Goal: Task Accomplishment & Management: Manage account settings

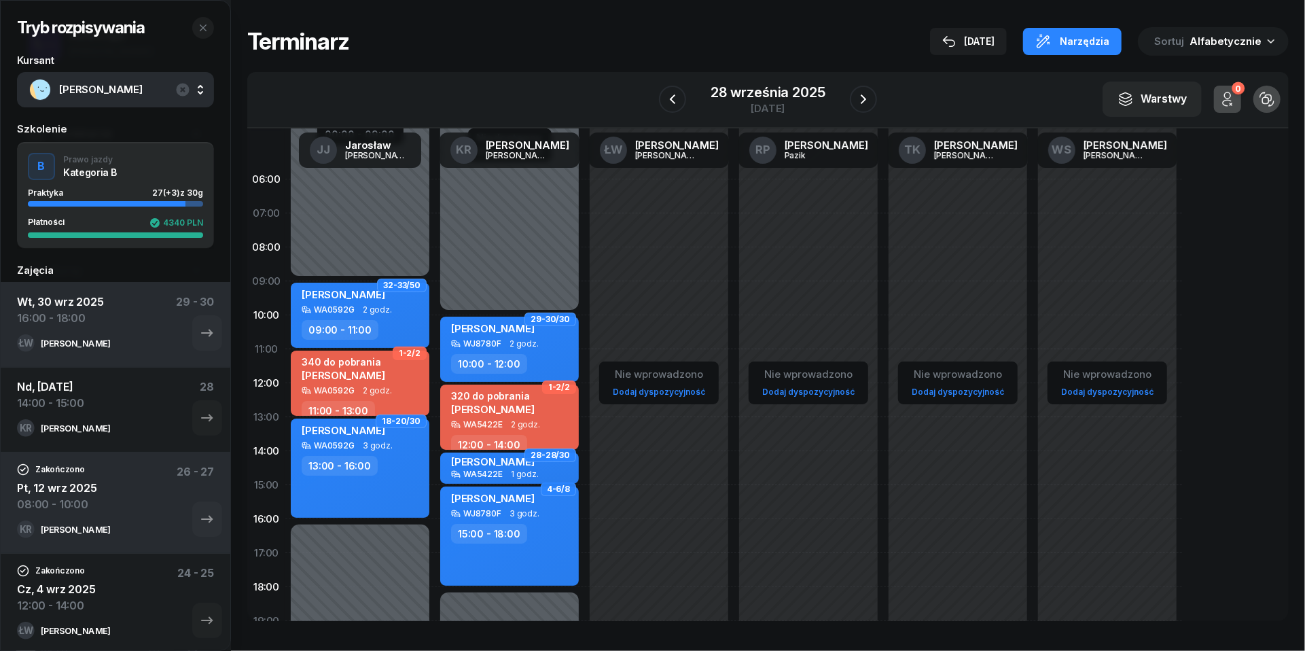
scroll to position [94, 0]
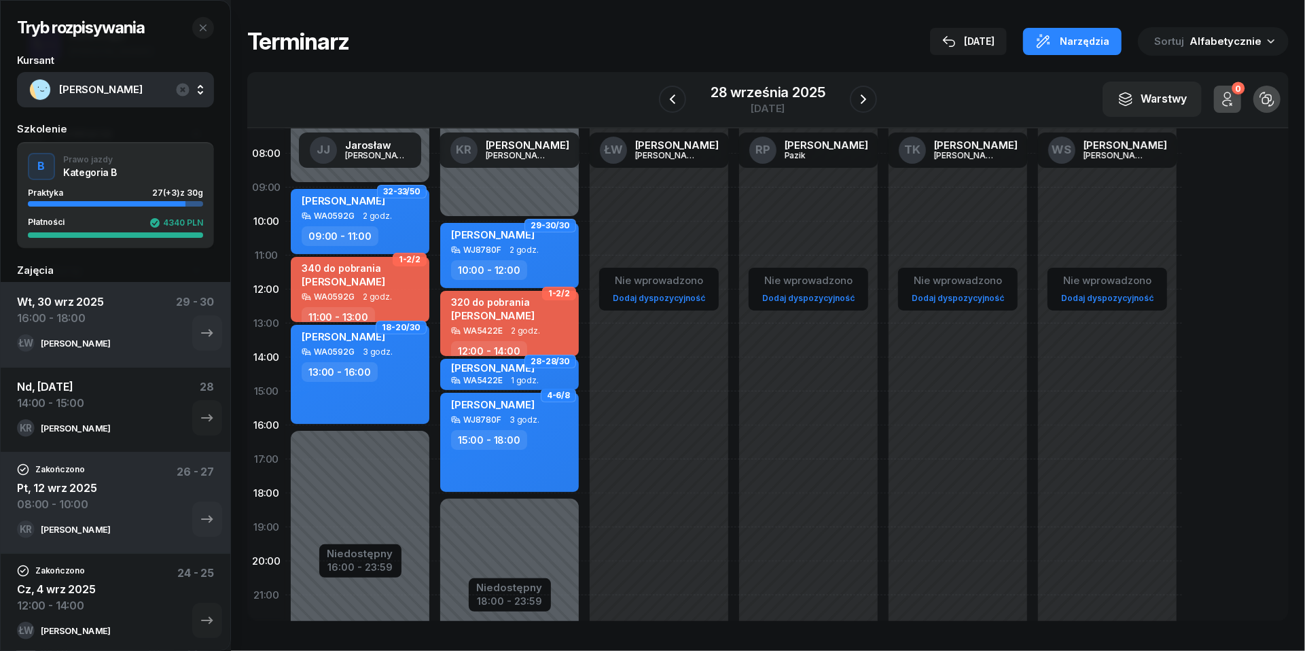
click at [754, 104] on div "[DATE]" at bounding box center [768, 108] width 114 height 10
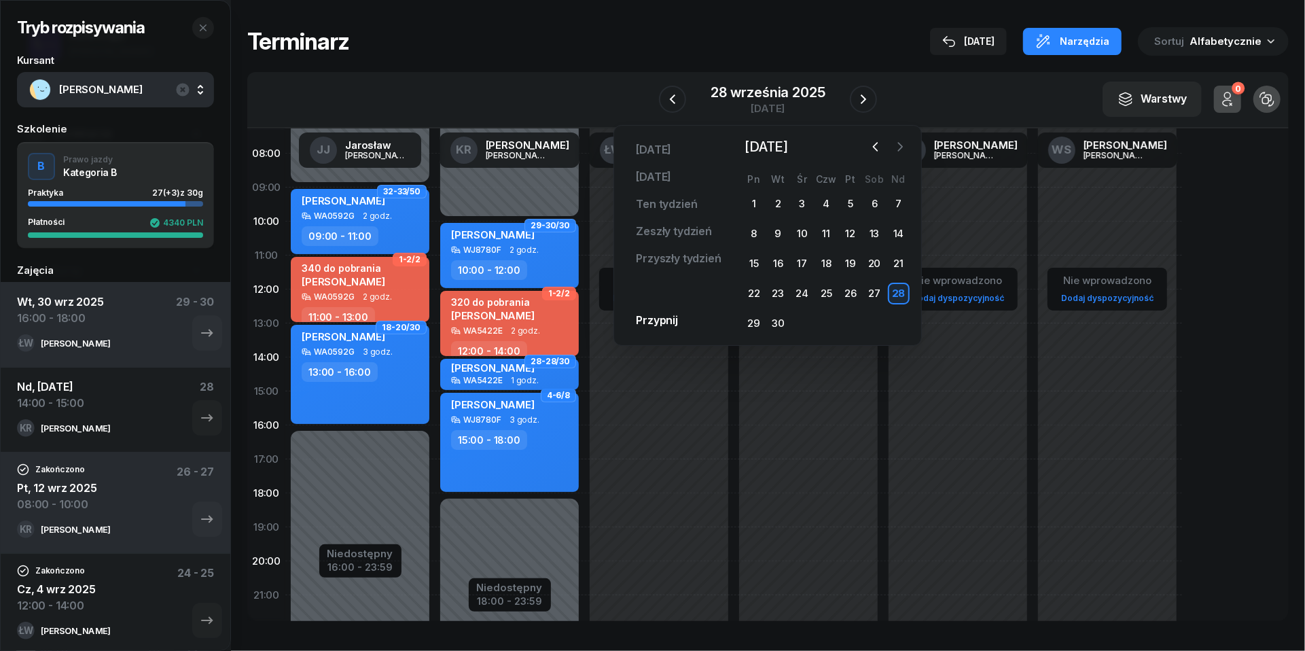
click at [905, 145] on icon "button" at bounding box center [901, 147] width 14 height 14
click at [822, 204] on div "2" at bounding box center [826, 204] width 22 height 22
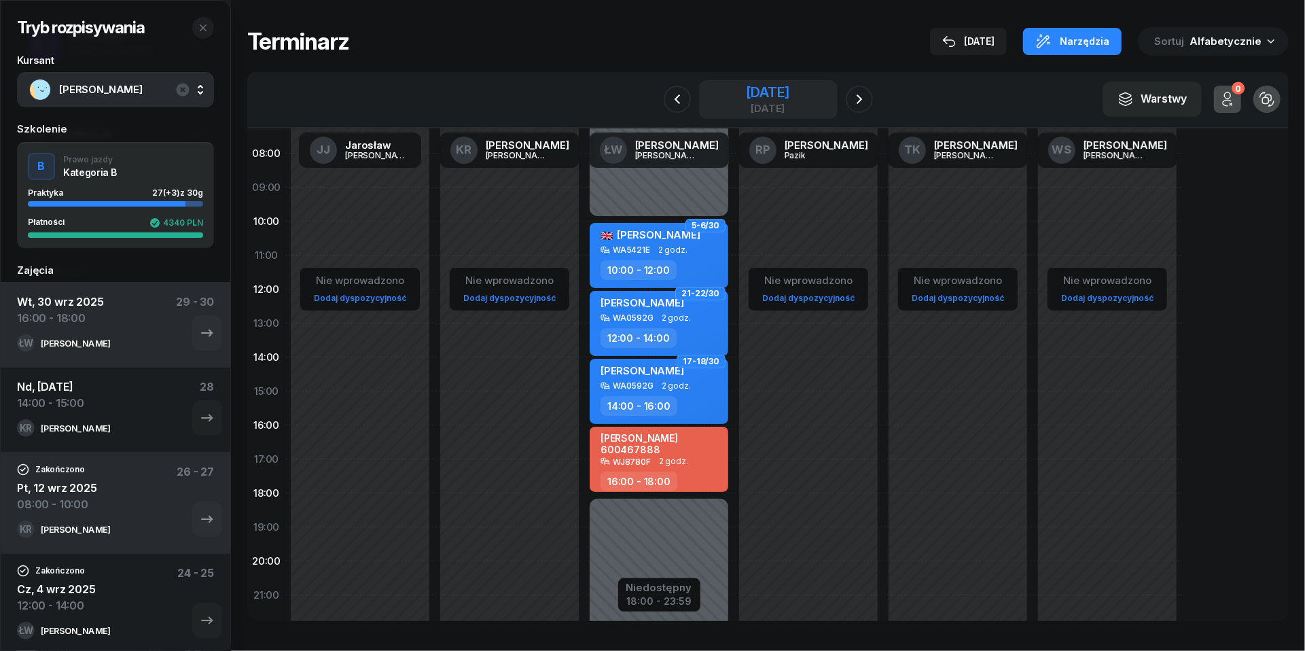
click at [777, 98] on div "[DATE]" at bounding box center [767, 93] width 43 height 14
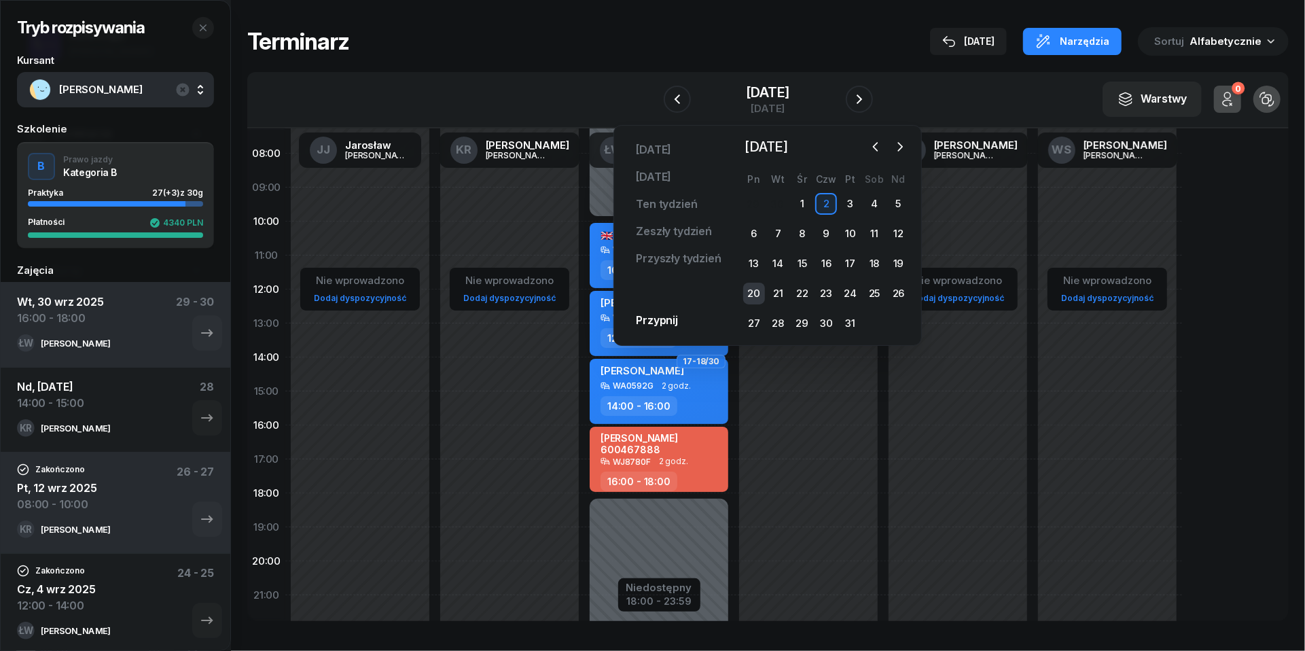
click at [754, 297] on div "20" at bounding box center [754, 294] width 22 height 22
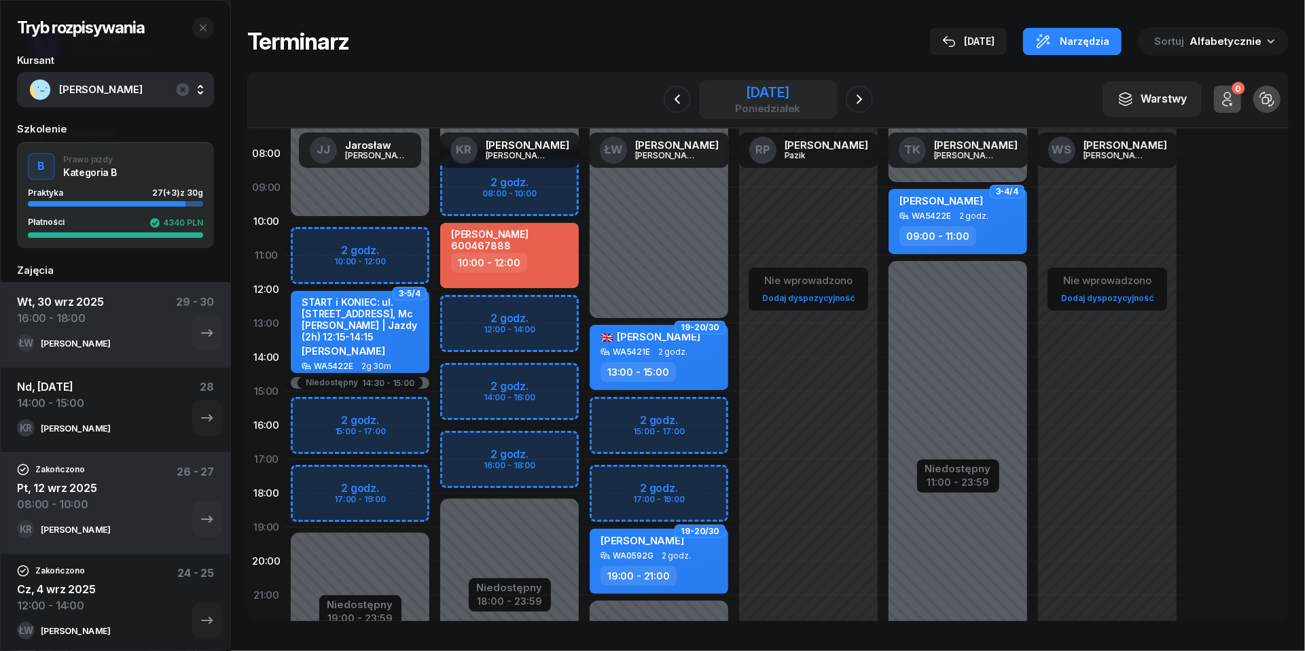
click at [759, 86] on div "[DATE]" at bounding box center [767, 93] width 65 height 14
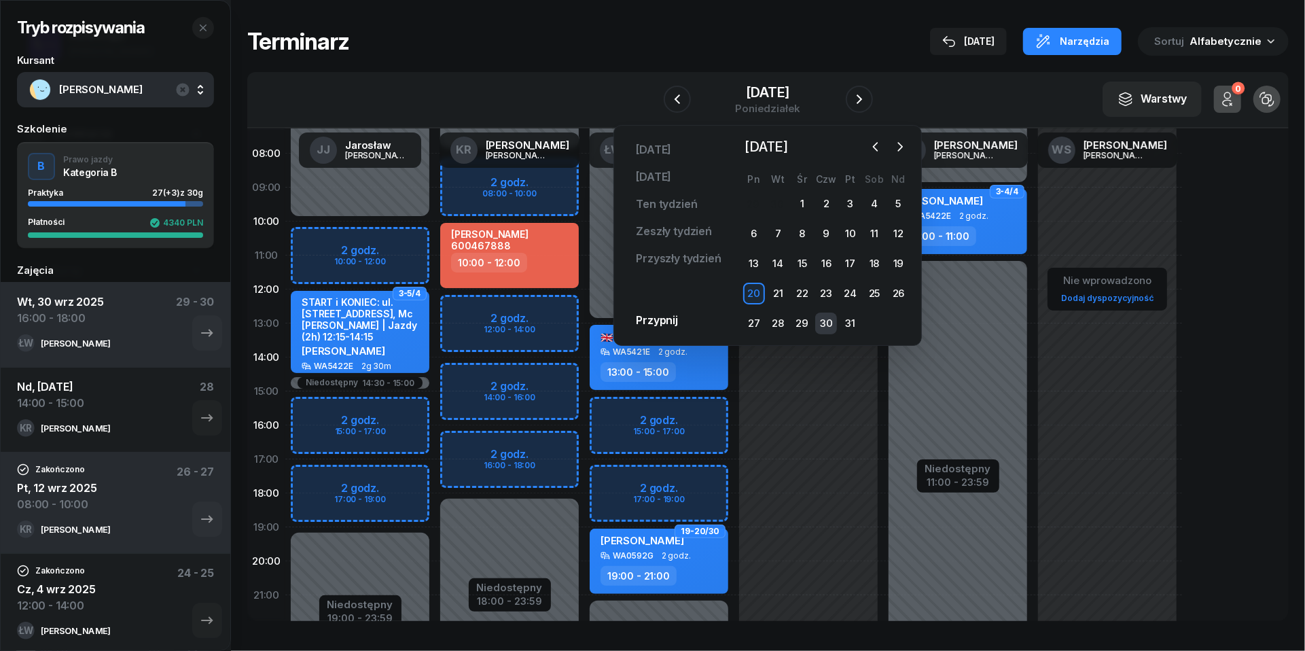
click at [832, 322] on div "30" at bounding box center [826, 324] width 22 height 22
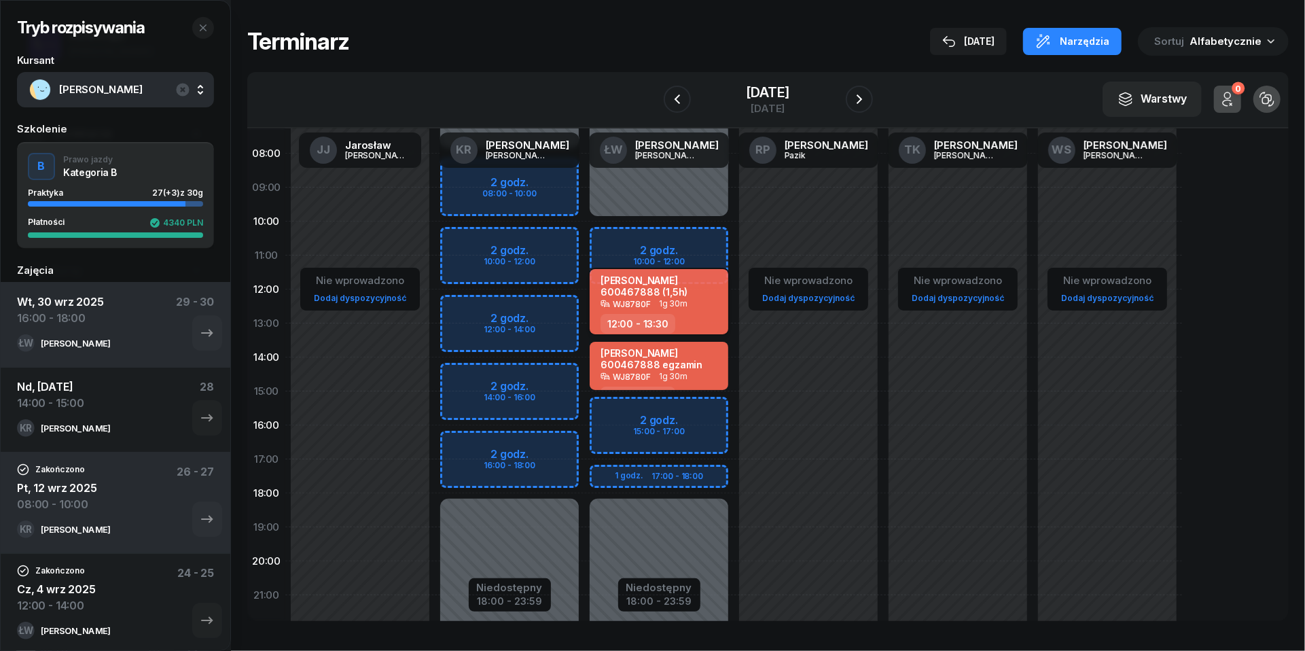
scroll to position [93, 0]
click at [673, 300] on span "1g 30m" at bounding box center [673, 305] width 29 height 10
select select "12"
select select "13"
select select "30"
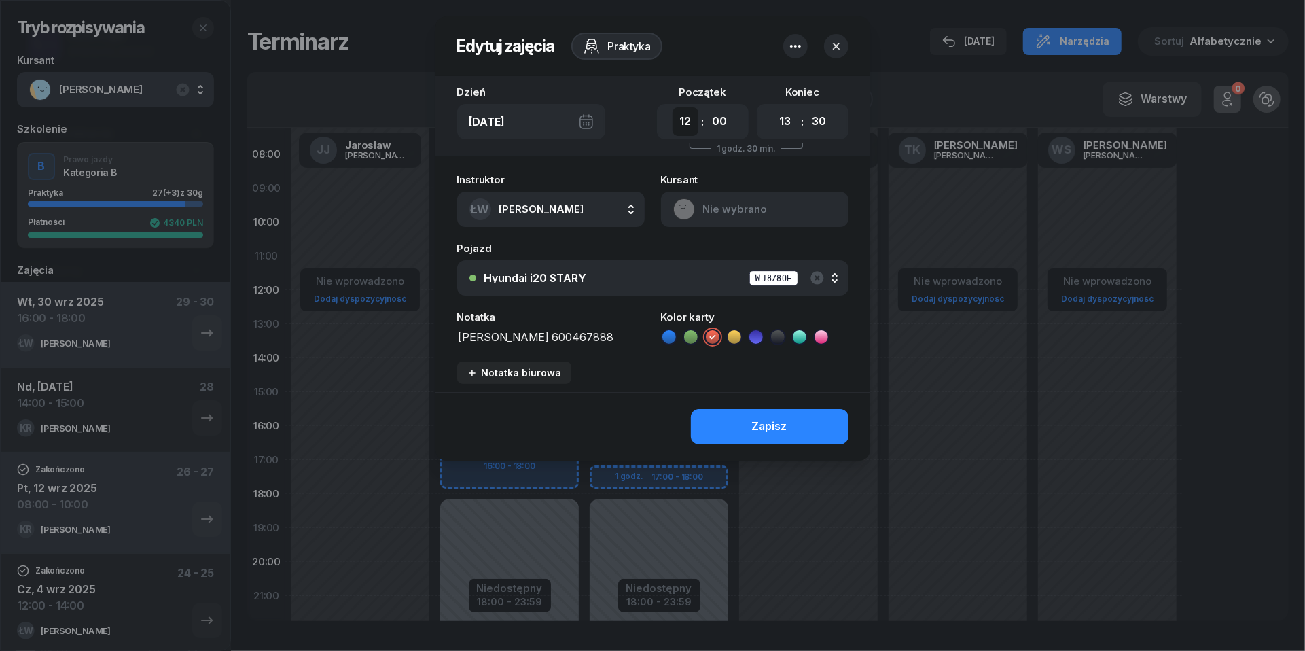
select select "11"
select select "30"
select select "00"
click at [786, 424] on div "Zapisz" at bounding box center [769, 427] width 35 height 18
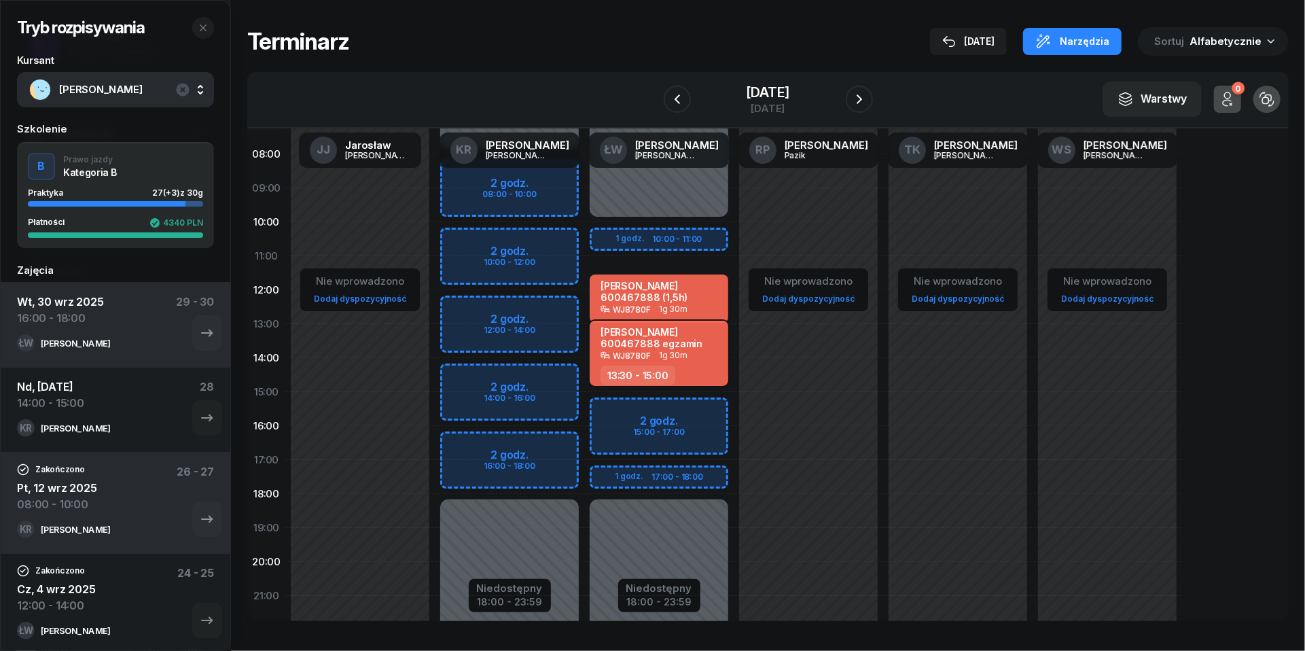
click at [688, 362] on div "[PERSON_NAME] 600467888 egzamin WJ8780F 1g 30m 13:30 - 15:00" at bounding box center [659, 353] width 139 height 65
select select "13"
select select "30"
select select "15"
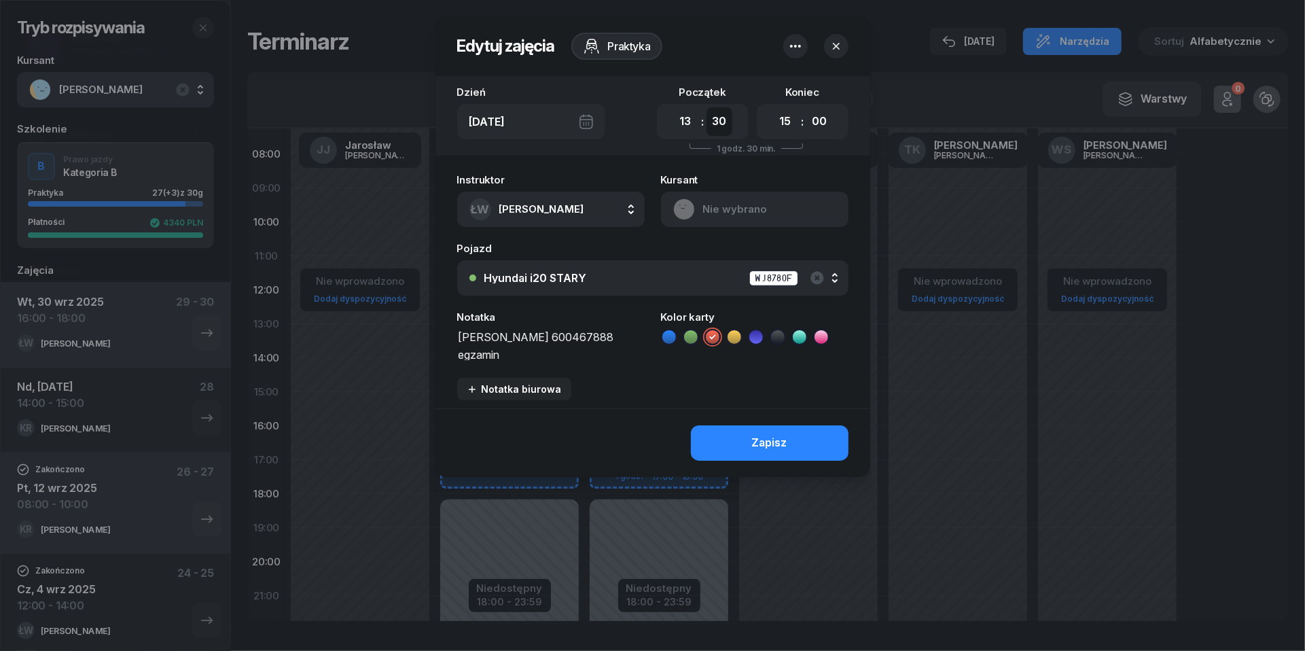
select select "00"
select select "14"
click at [765, 449] on div "Zapisz" at bounding box center [769, 443] width 35 height 18
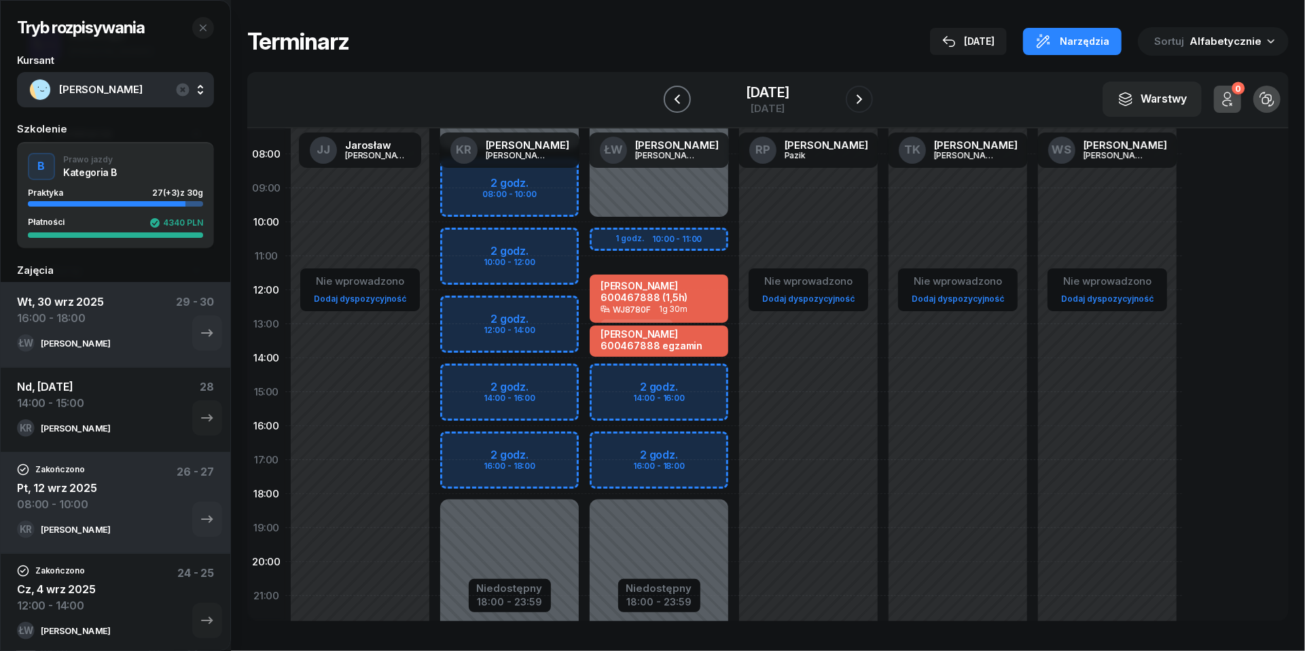
click at [669, 95] on icon "button" at bounding box center [677, 99] width 16 height 16
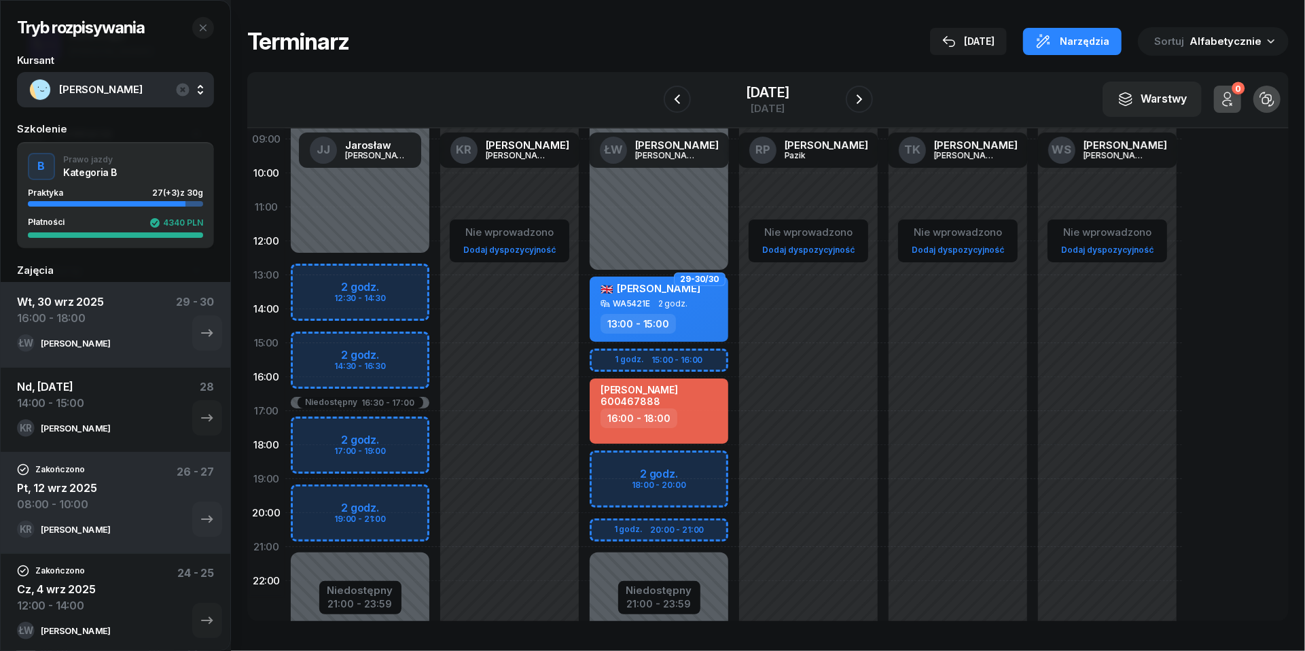
scroll to position [140, 0]
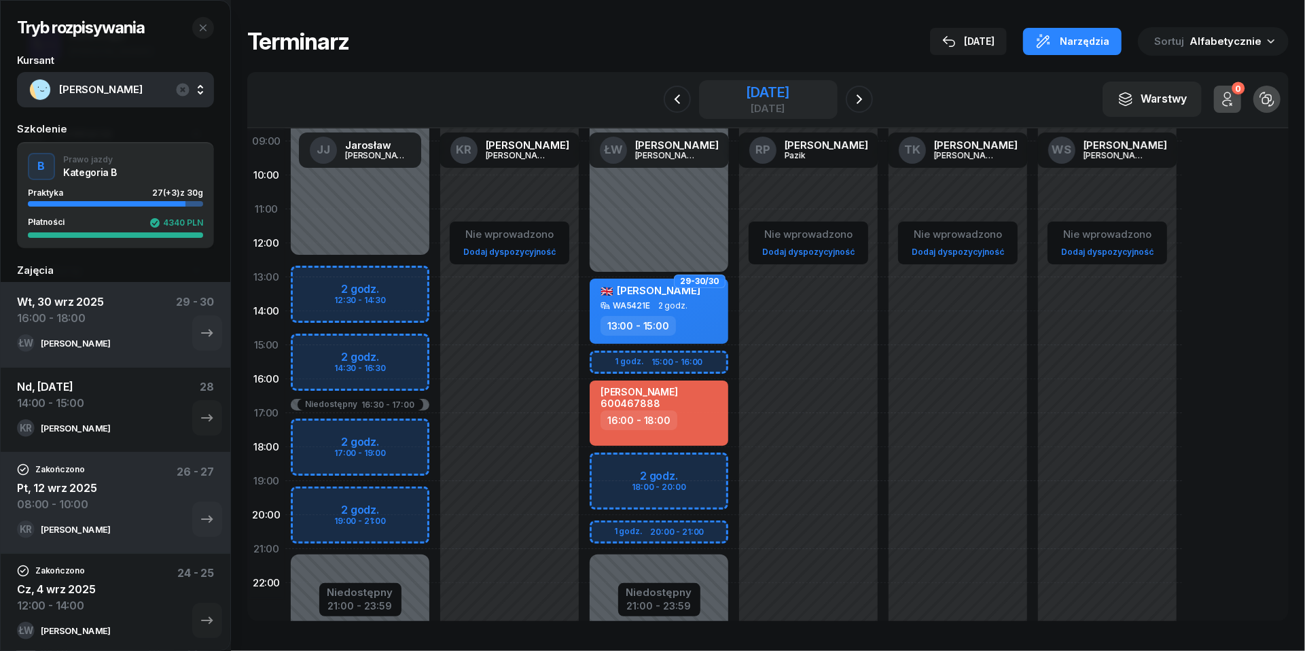
click at [746, 103] on div "[DATE]" at bounding box center [767, 108] width 43 height 10
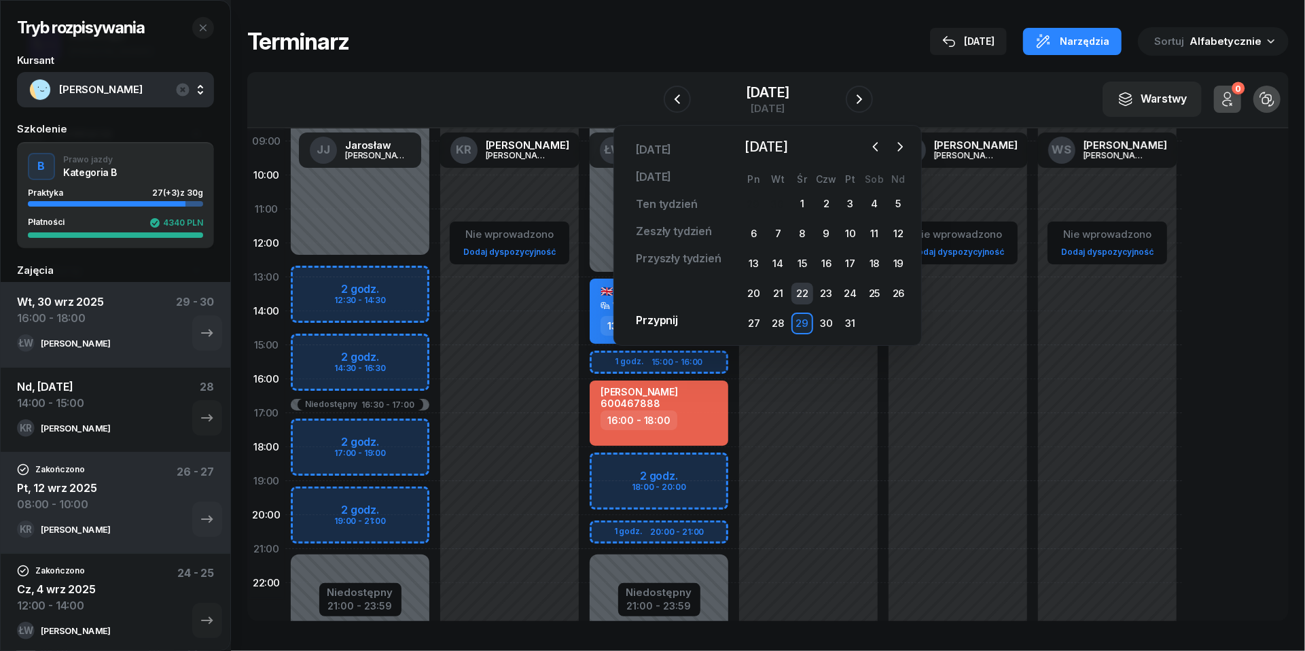
click at [802, 294] on div "22" at bounding box center [803, 294] width 22 height 22
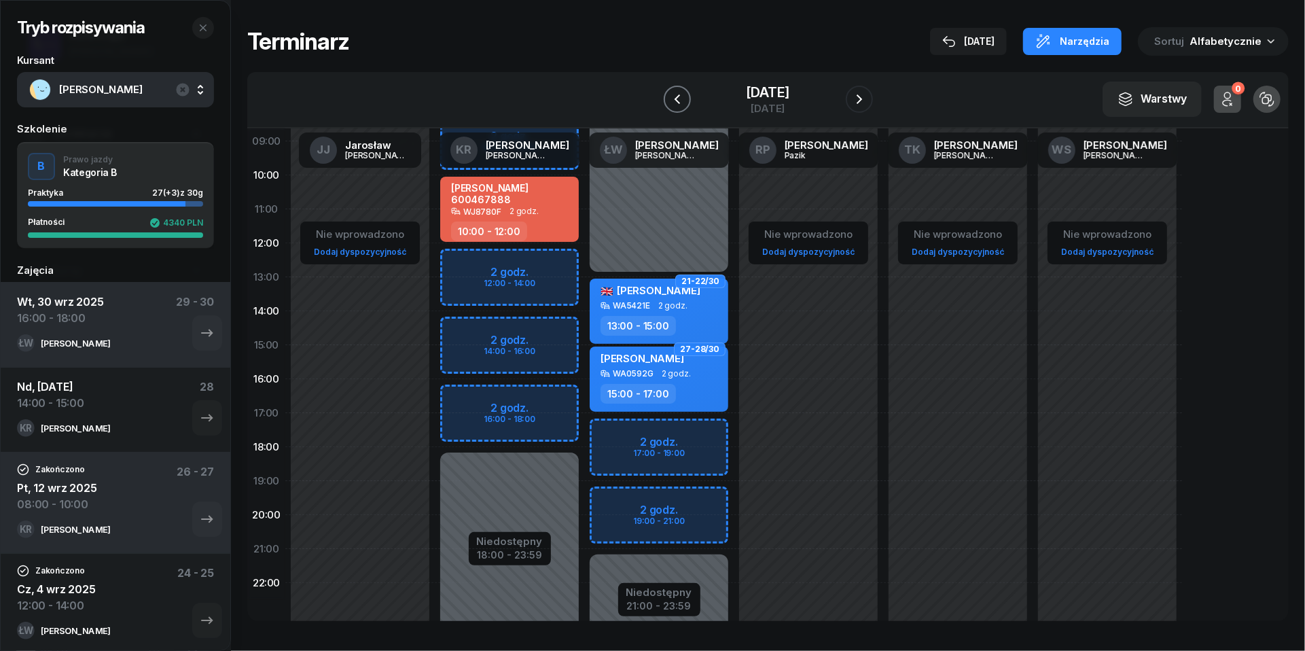
click at [669, 96] on icon "button" at bounding box center [677, 99] width 16 height 16
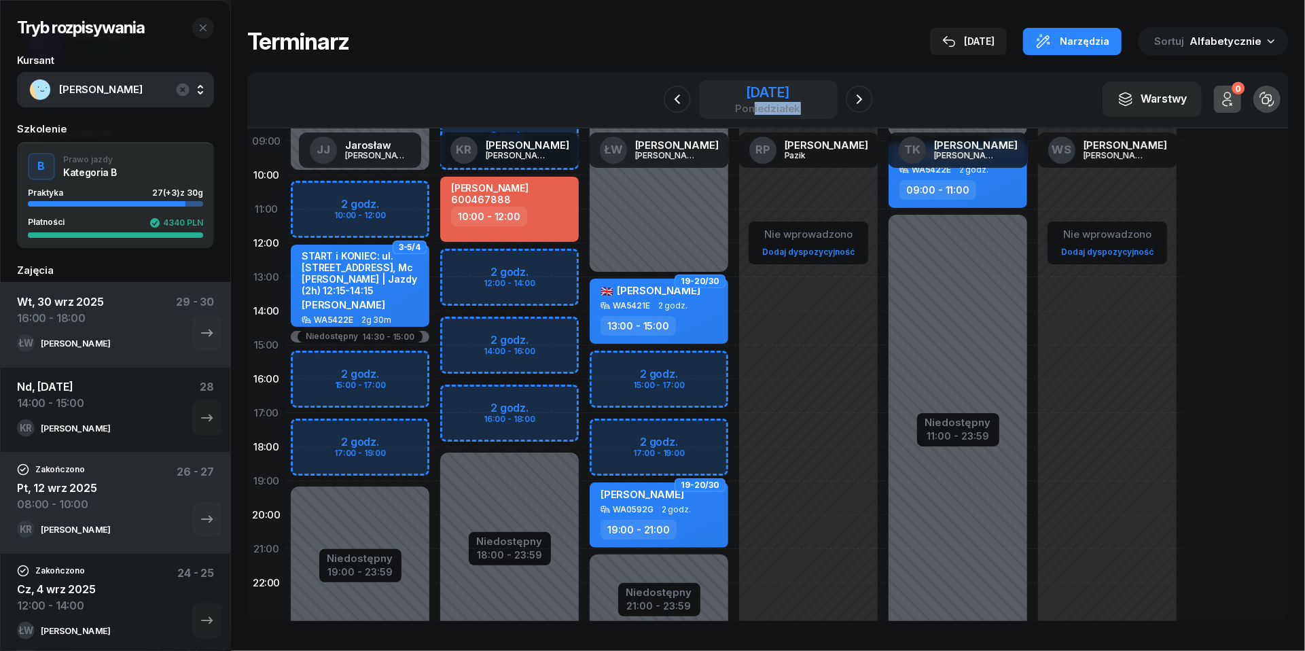
click at [754, 113] on div "[DATE]" at bounding box center [768, 99] width 139 height 39
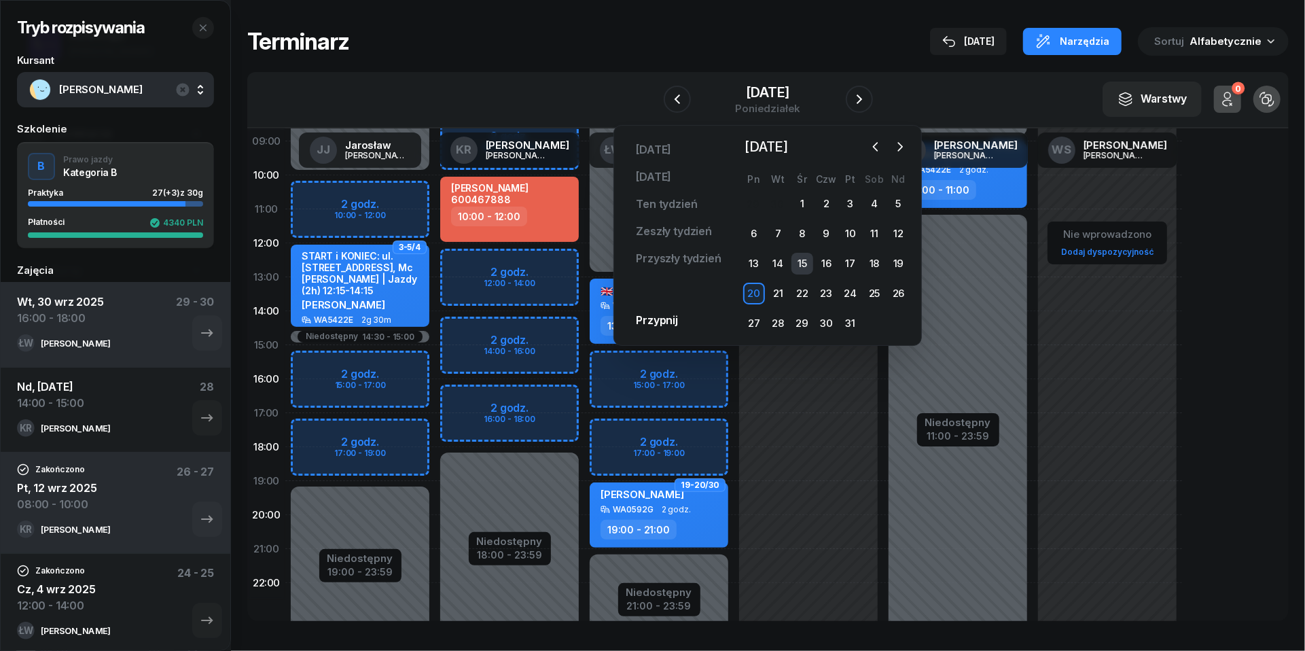
click at [800, 258] on div "15" at bounding box center [803, 264] width 22 height 22
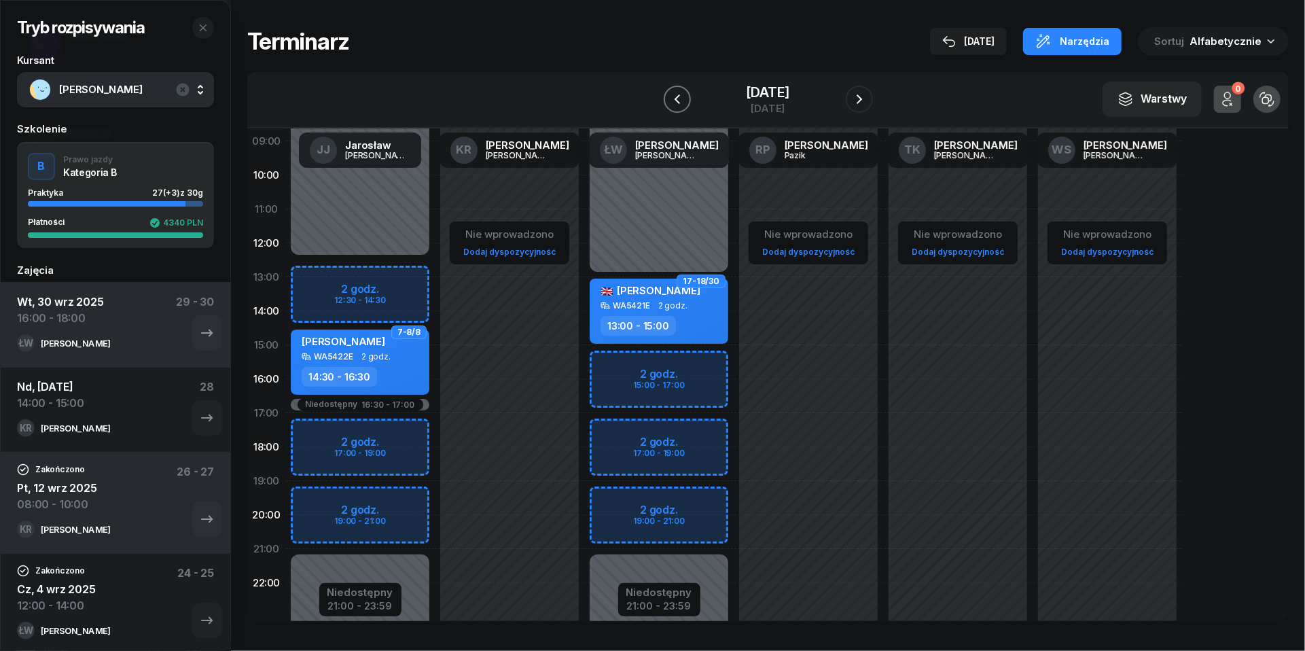
click at [674, 102] on icon "button" at bounding box center [676, 99] width 5 height 10
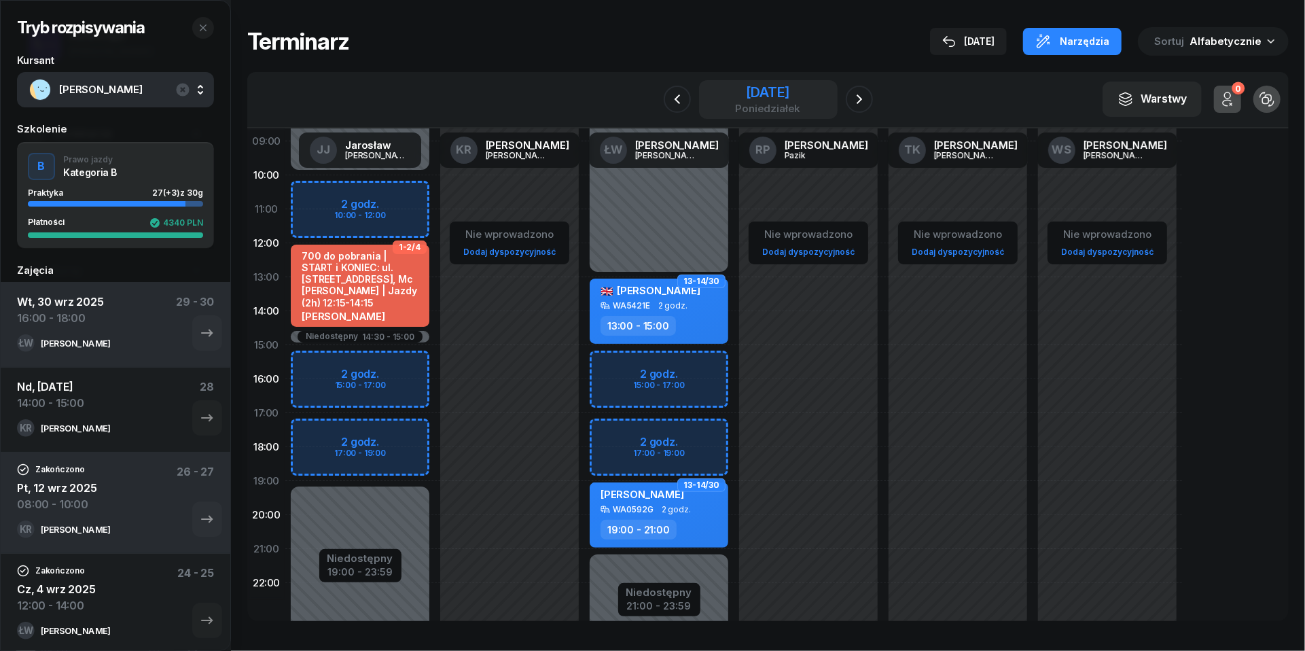
click at [735, 107] on div "poniedziałek" at bounding box center [767, 108] width 65 height 10
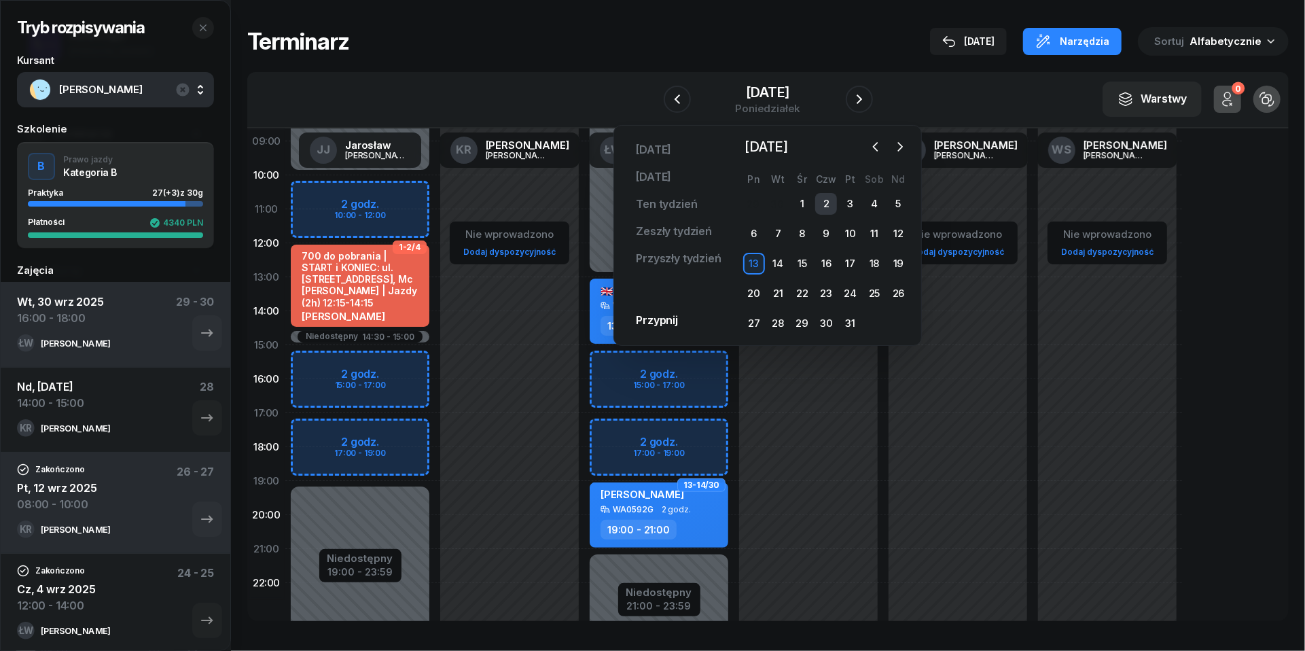
click at [827, 199] on div "2" at bounding box center [826, 204] width 22 height 22
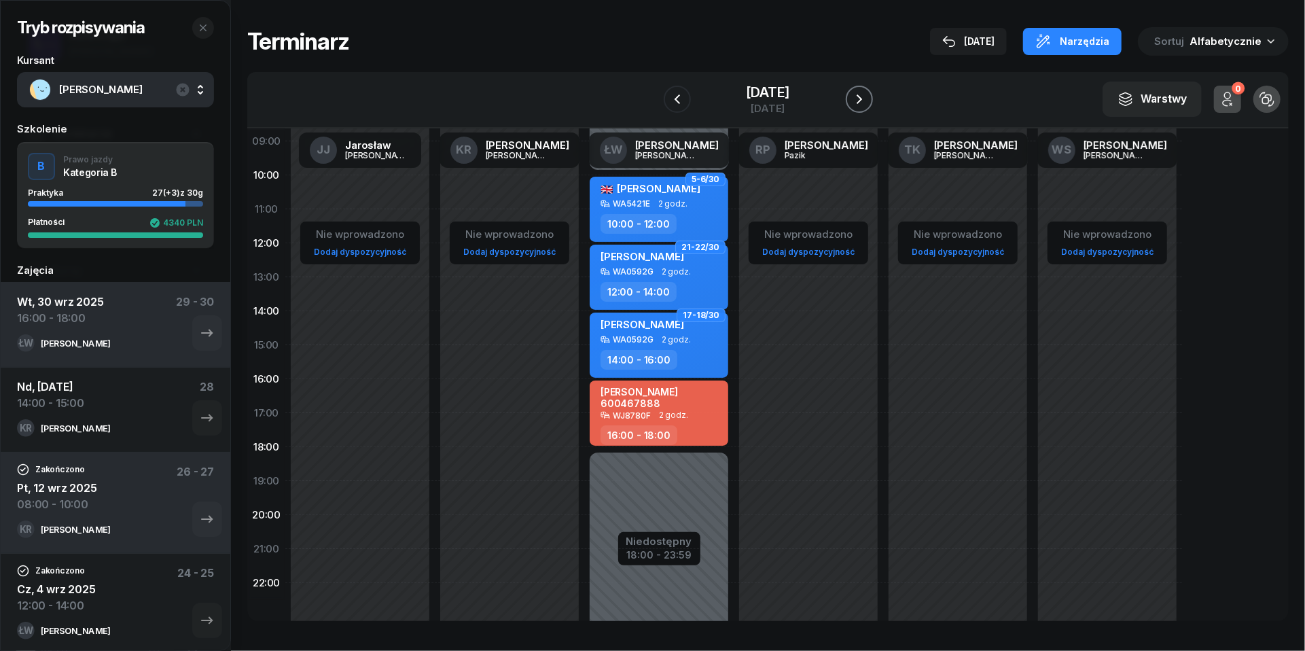
click at [868, 101] on icon "button" at bounding box center [860, 99] width 16 height 16
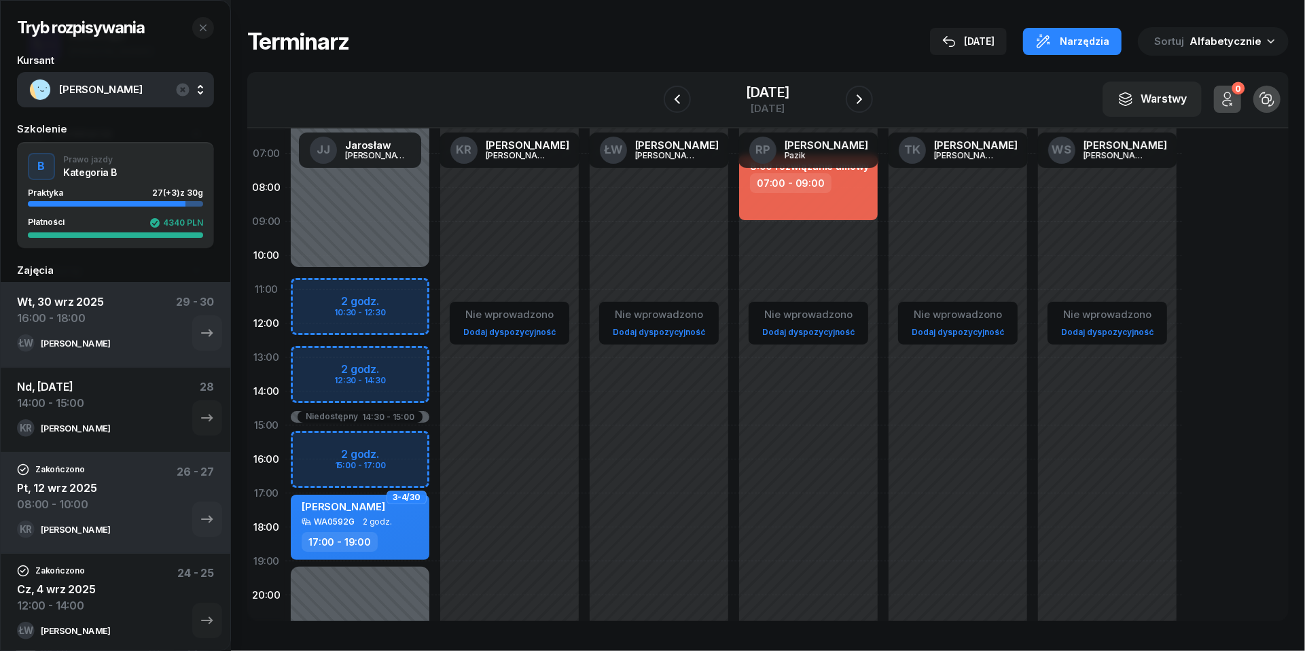
scroll to position [58, 0]
click at [199, 26] on icon "button" at bounding box center [203, 27] width 11 height 11
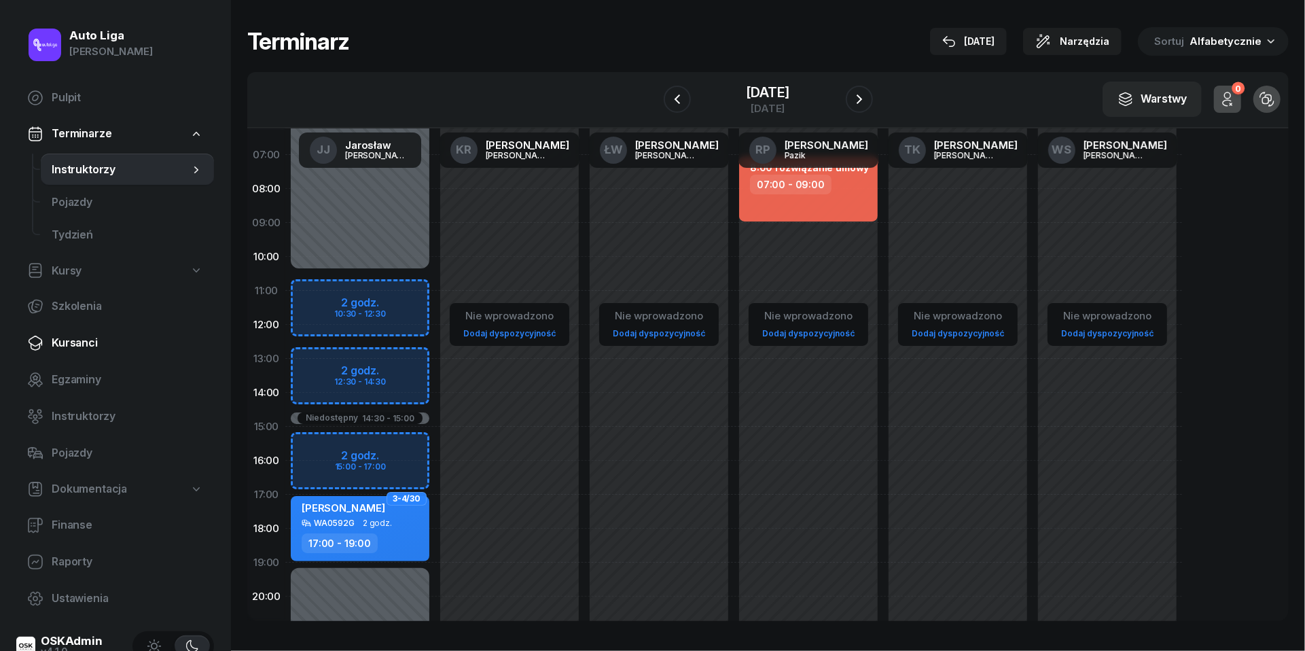
click at [60, 344] on span "Kursanci" at bounding box center [128, 343] width 152 height 18
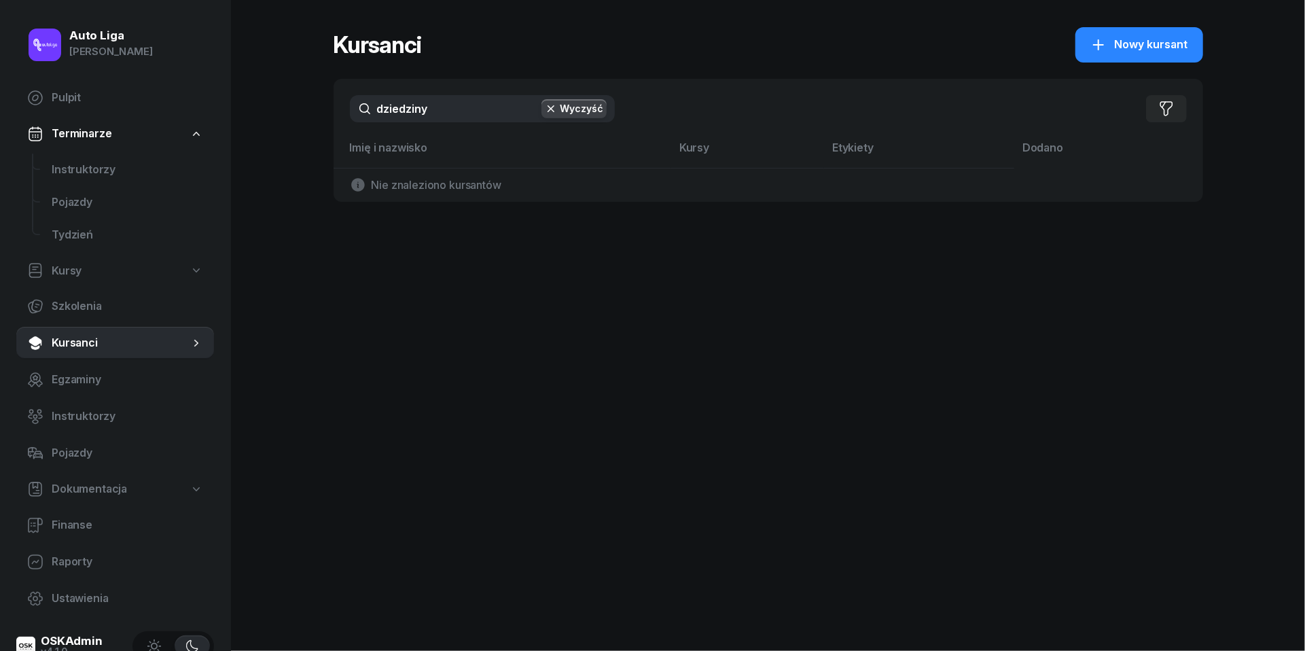
click at [447, 109] on input "dziedziny" at bounding box center [482, 108] width 265 height 27
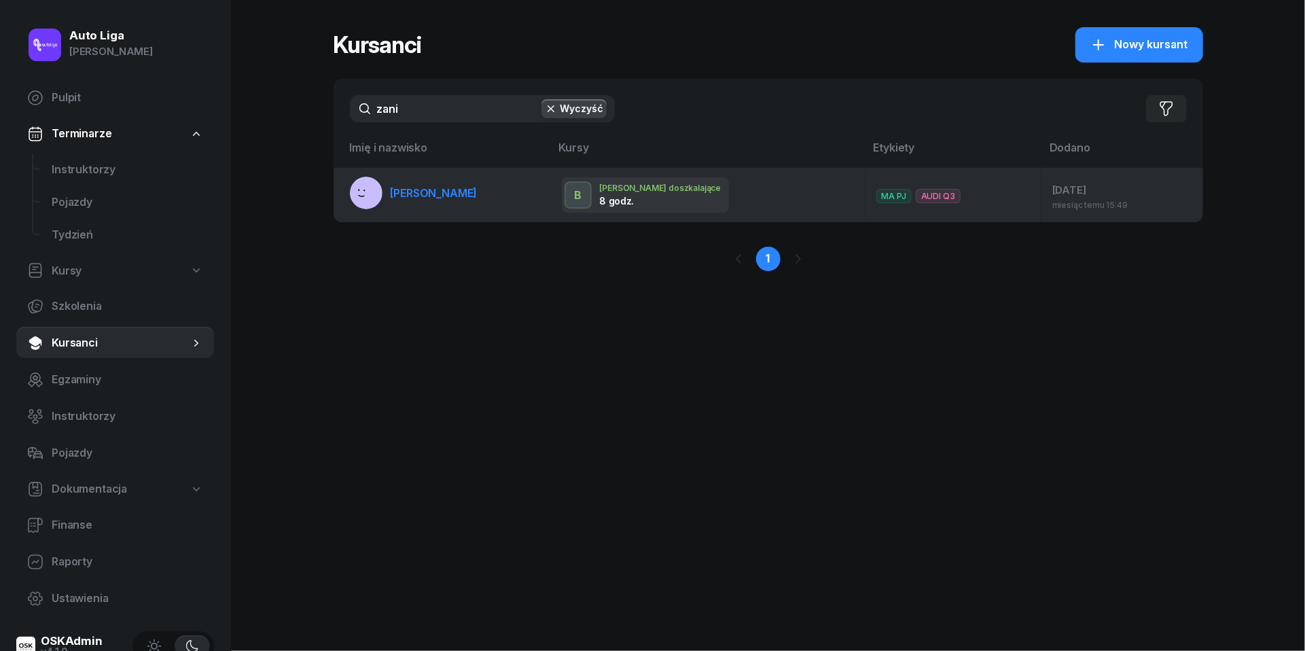
type input "zani"
click at [427, 183] on link "[PERSON_NAME]" at bounding box center [414, 193] width 128 height 33
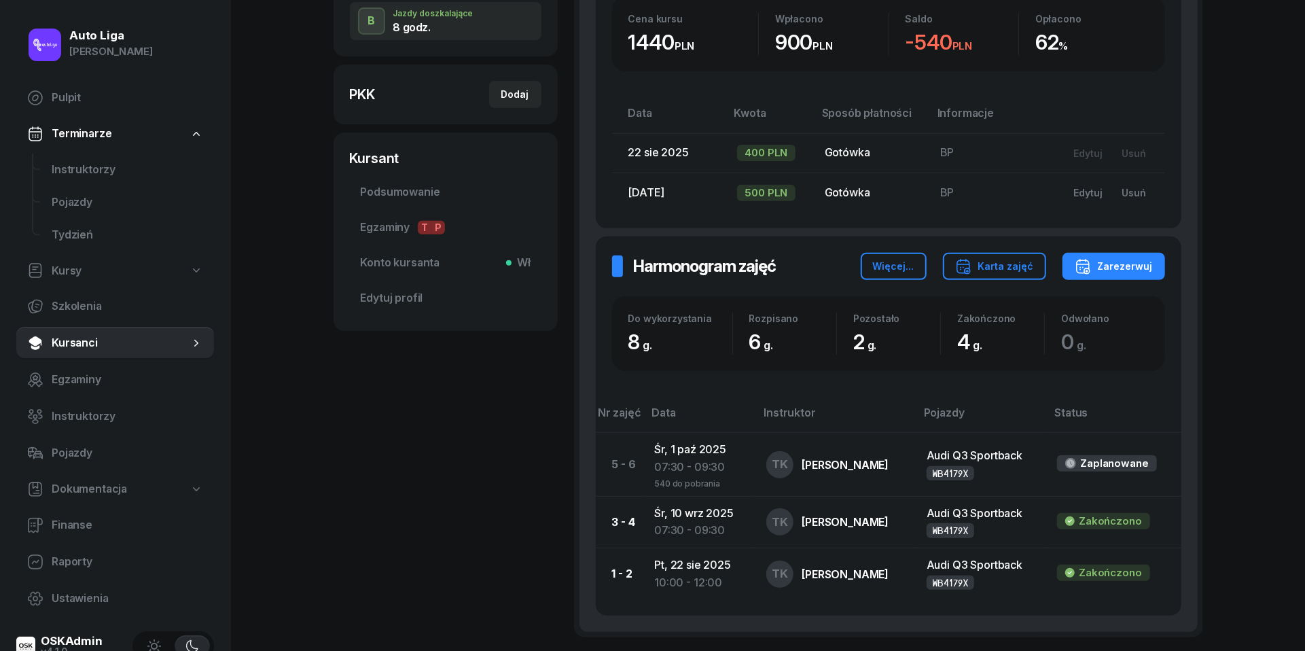
scroll to position [347, 0]
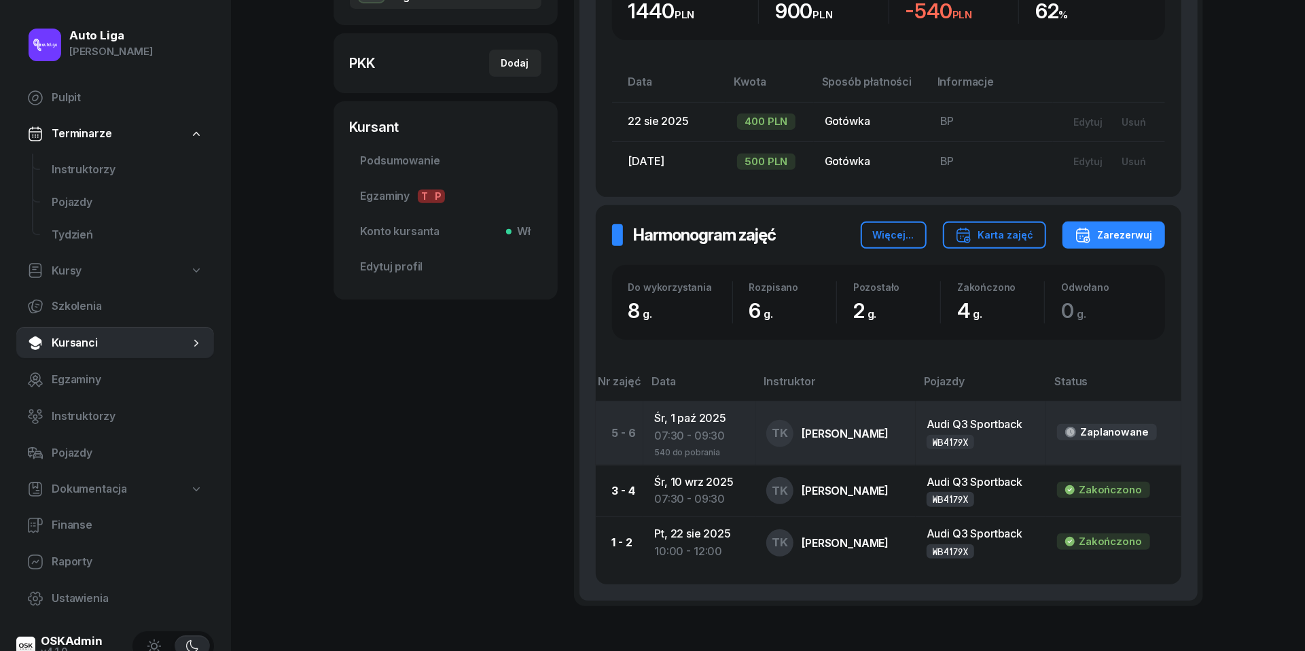
click at [674, 433] on div "07:30 - 09:30" at bounding box center [699, 436] width 90 height 18
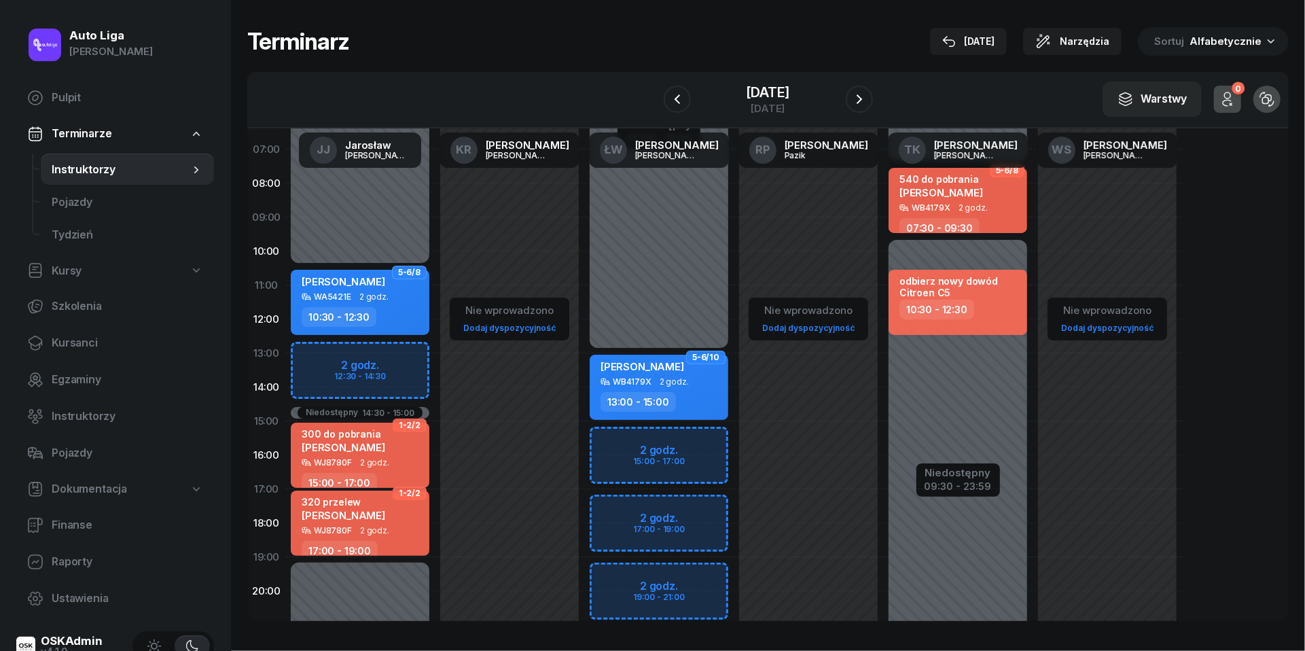
scroll to position [68, 0]
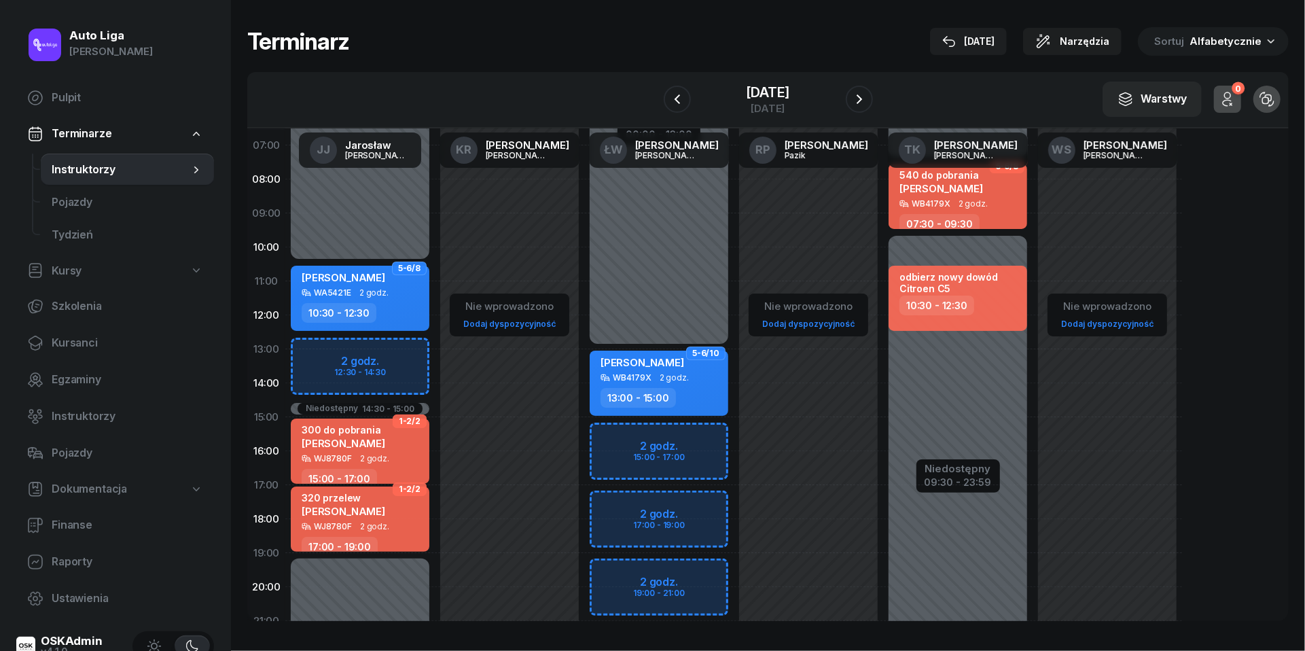
click at [69, 164] on span "Instruktorzy" at bounding box center [121, 170] width 138 height 18
click at [746, 101] on div "[DATE]" at bounding box center [767, 100] width 43 height 28
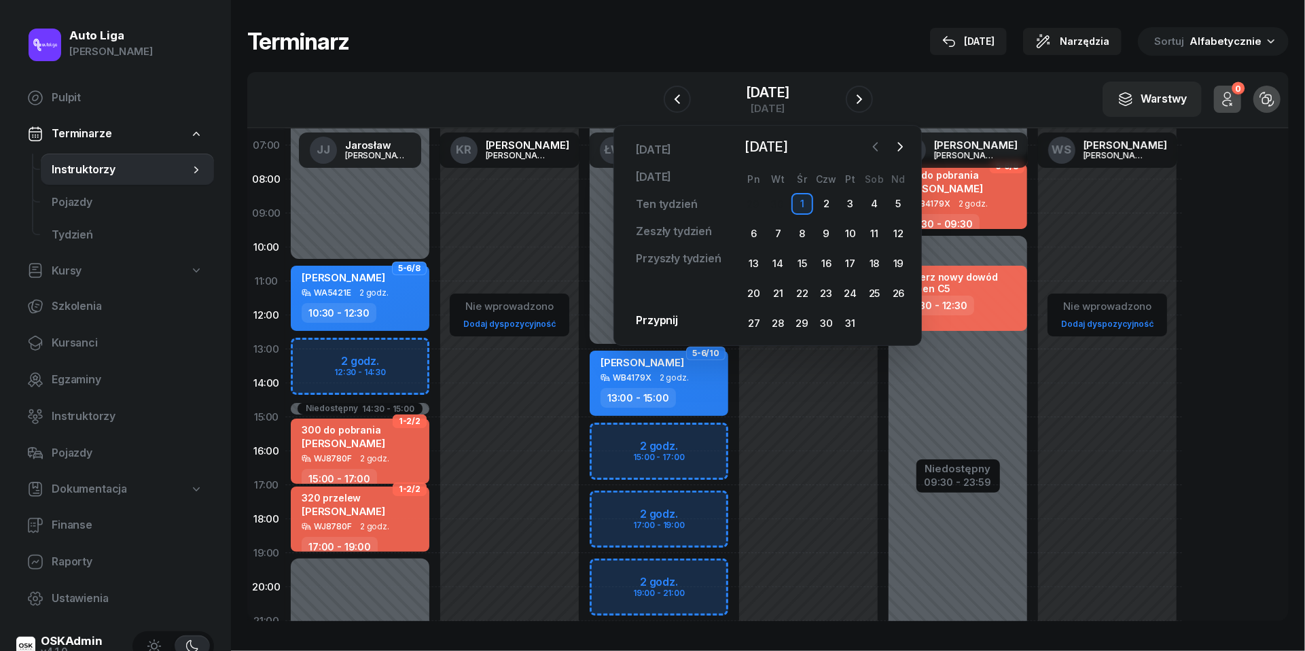
click at [879, 147] on icon "button" at bounding box center [876, 147] width 14 height 14
click at [754, 315] on div "29" at bounding box center [754, 324] width 22 height 22
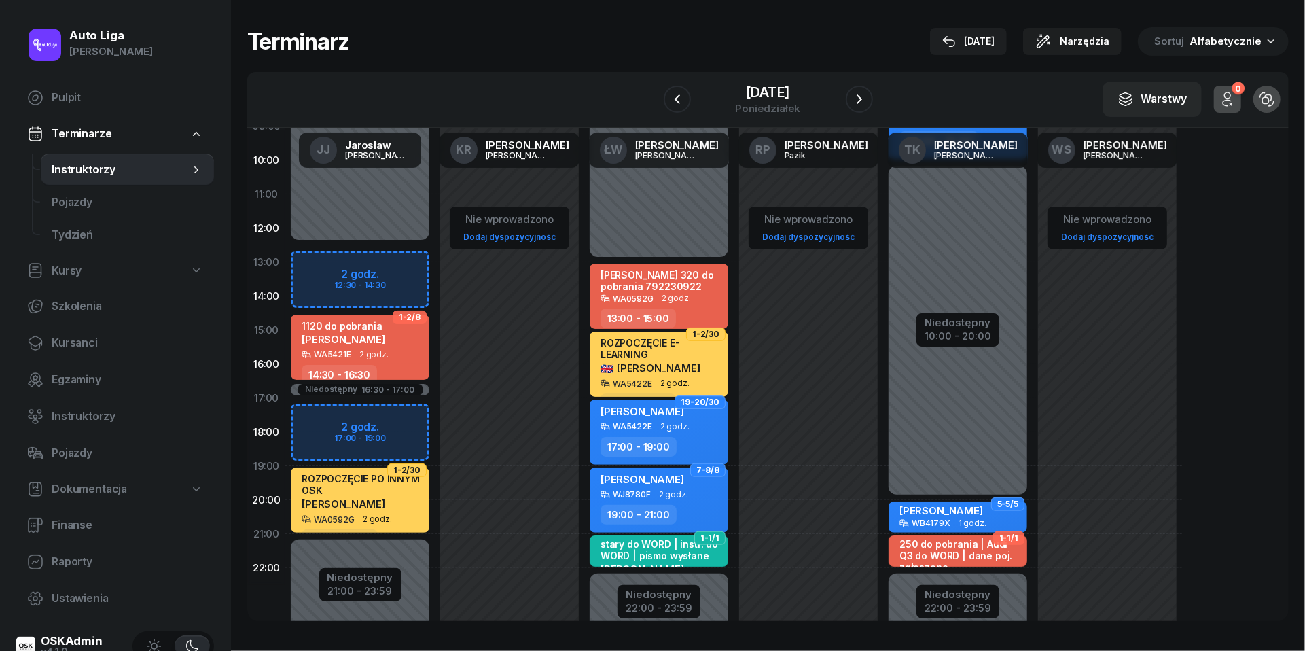
scroll to position [156, 0]
click at [862, 96] on icon "button" at bounding box center [859, 99] width 5 height 10
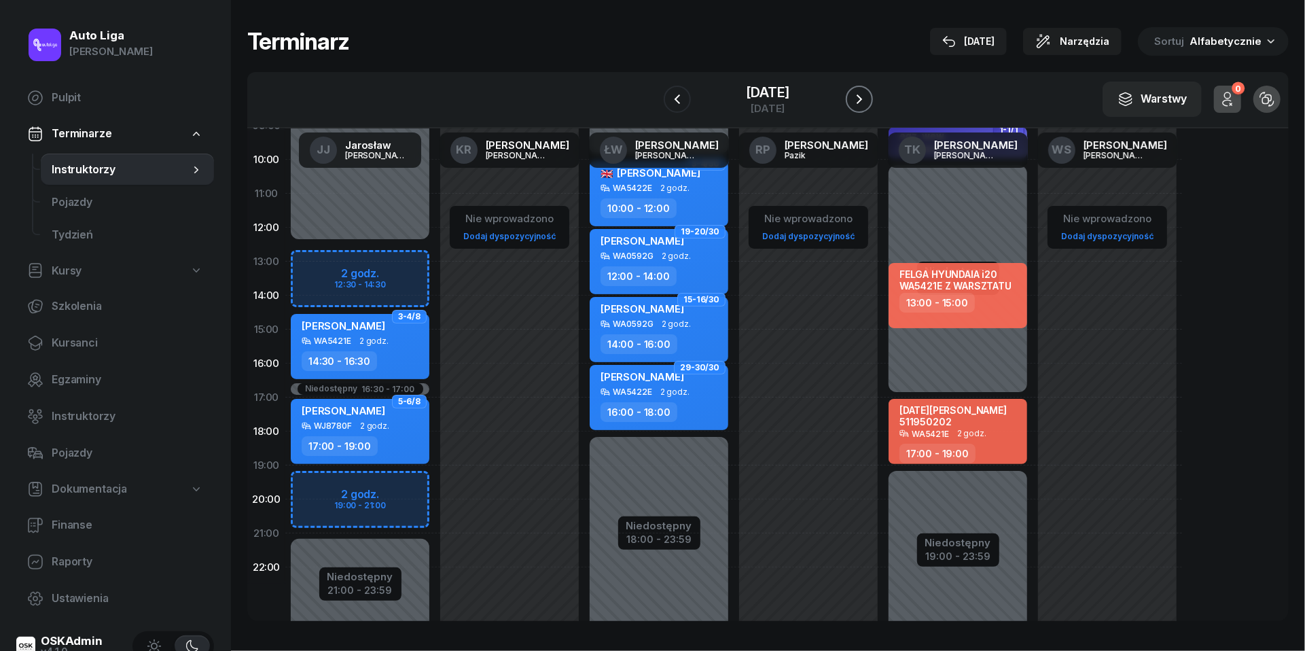
click at [862, 96] on icon "button" at bounding box center [859, 99] width 5 height 10
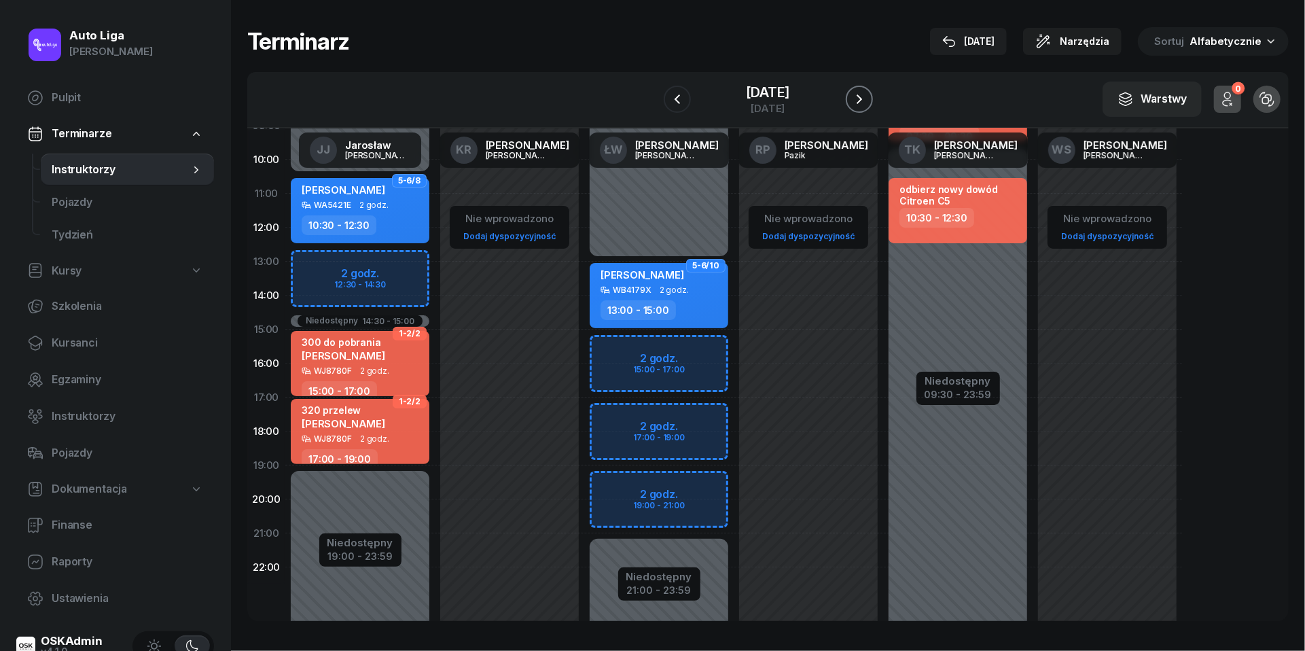
click at [864, 96] on icon "button" at bounding box center [860, 99] width 16 height 16
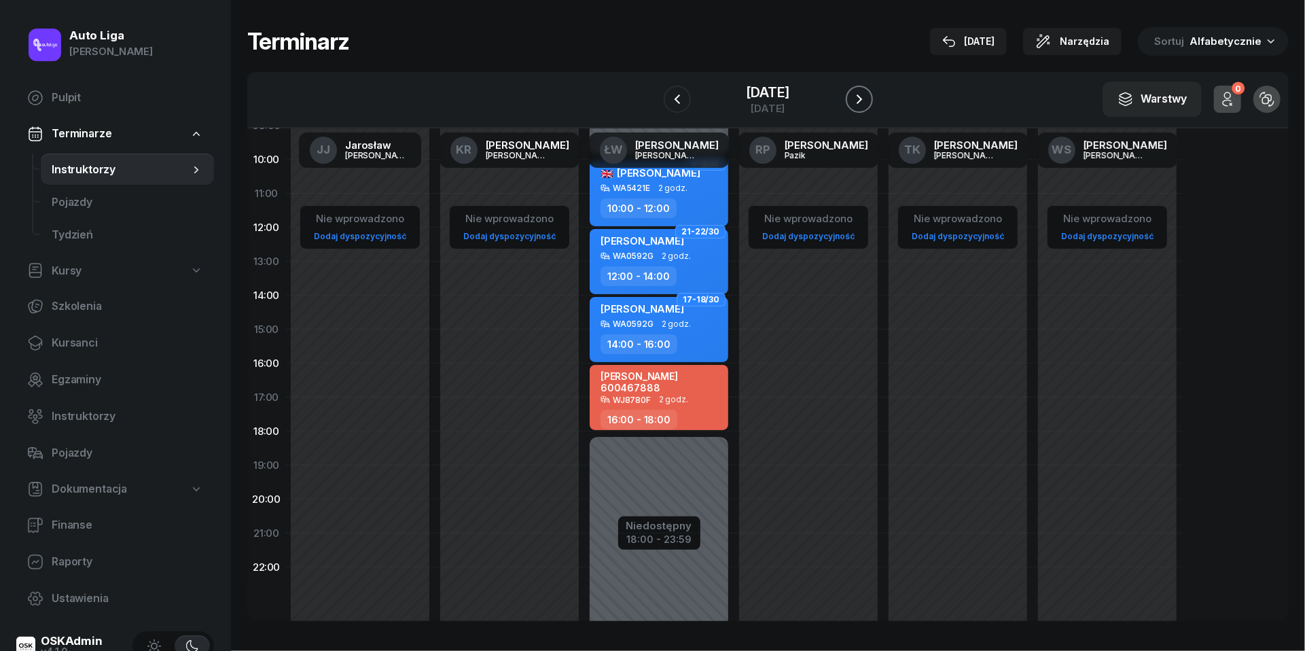
click at [864, 96] on icon "button" at bounding box center [860, 99] width 16 height 16
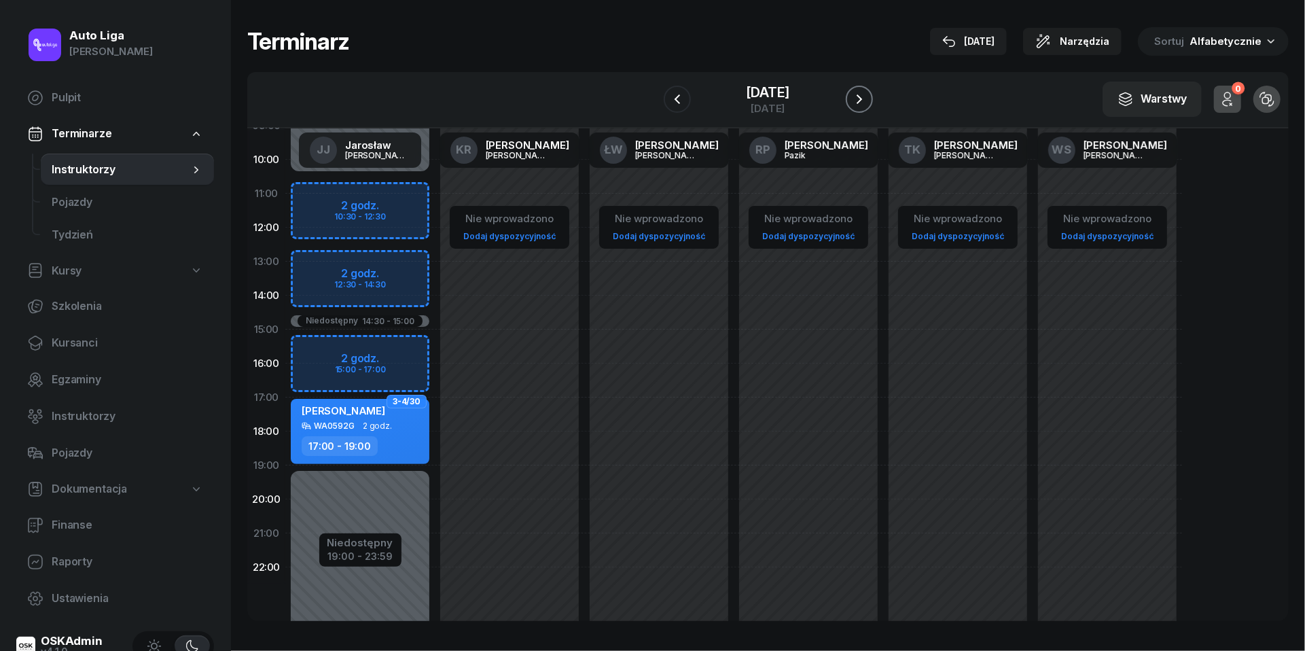
click at [864, 96] on icon "button" at bounding box center [860, 99] width 16 height 16
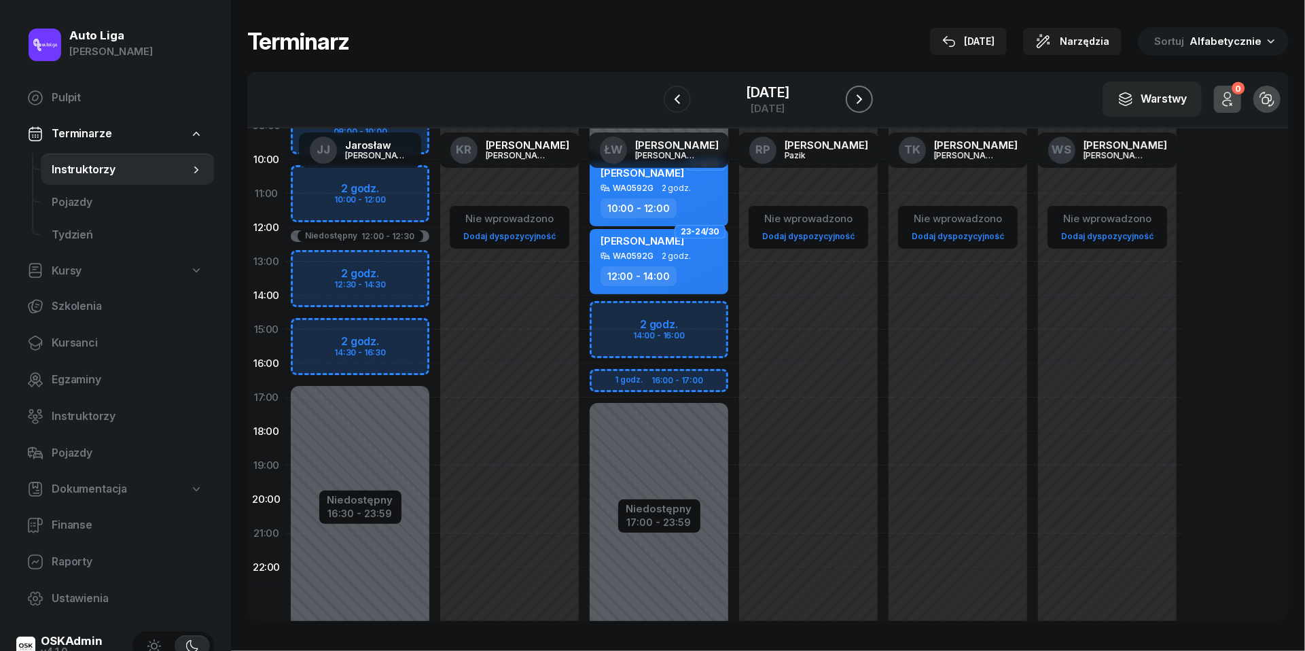
click at [864, 96] on icon "button" at bounding box center [860, 99] width 16 height 16
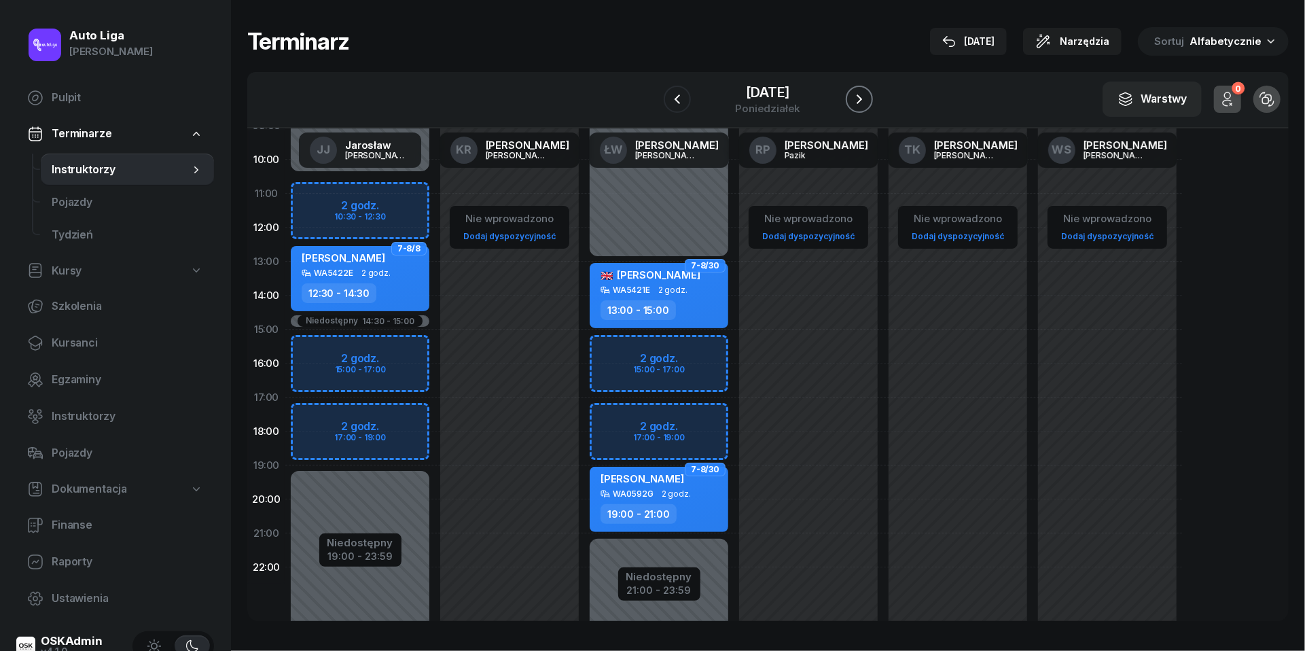
click at [864, 96] on icon "button" at bounding box center [860, 99] width 16 height 16
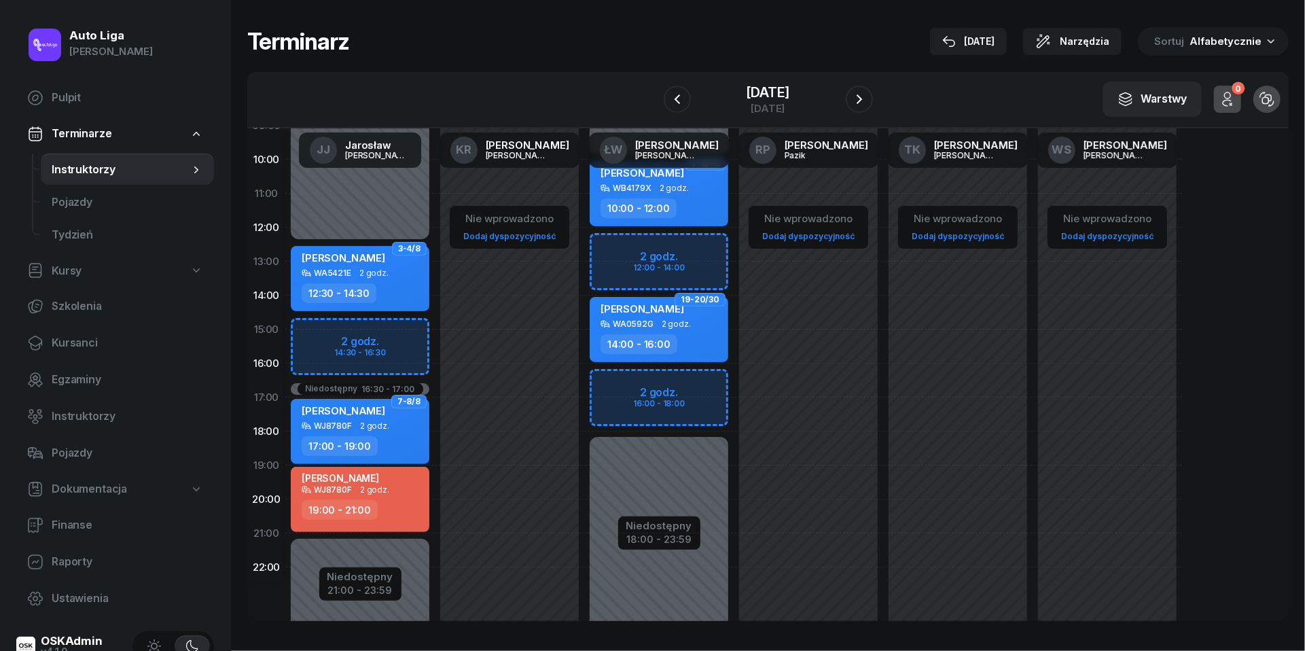
click at [762, 74] on div "W Wybierz [PERSON_NAME] KR [PERSON_NAME] ŁW [PERSON_NAME] RP [PERSON_NAME] TK […" at bounding box center [768, 100] width 1042 height 56
click at [767, 96] on div "[DATE]" at bounding box center [767, 93] width 43 height 14
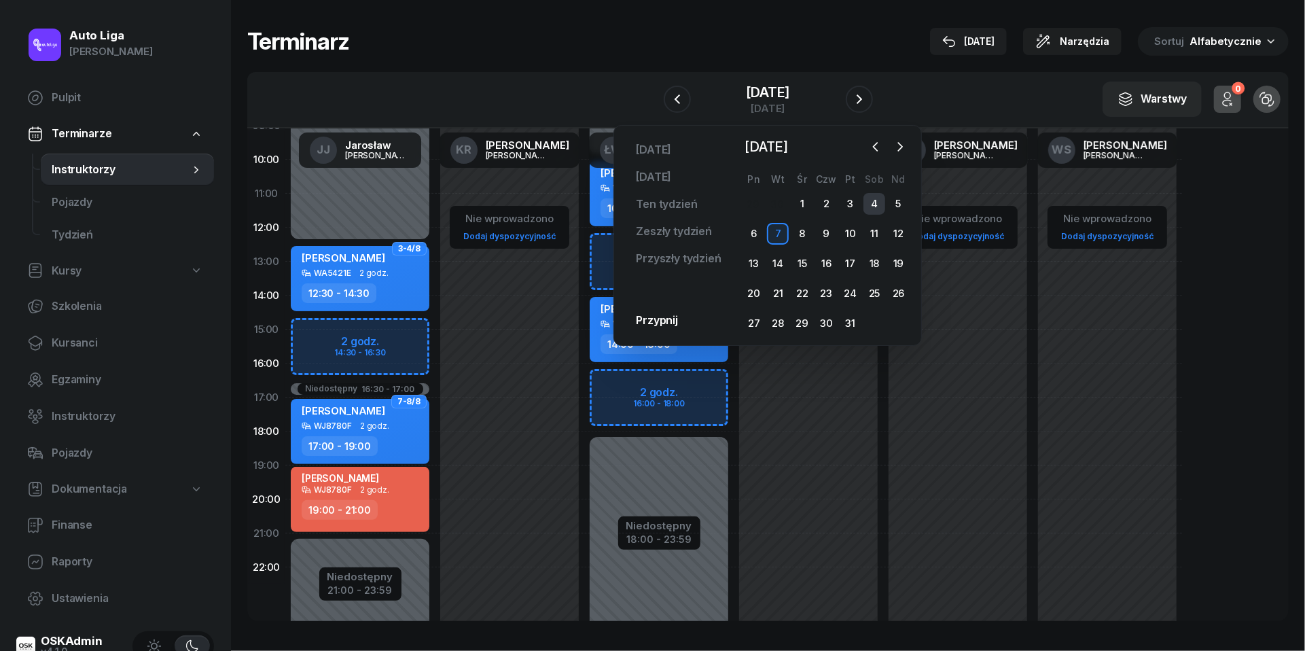
click at [876, 207] on div "4" at bounding box center [875, 204] width 22 height 22
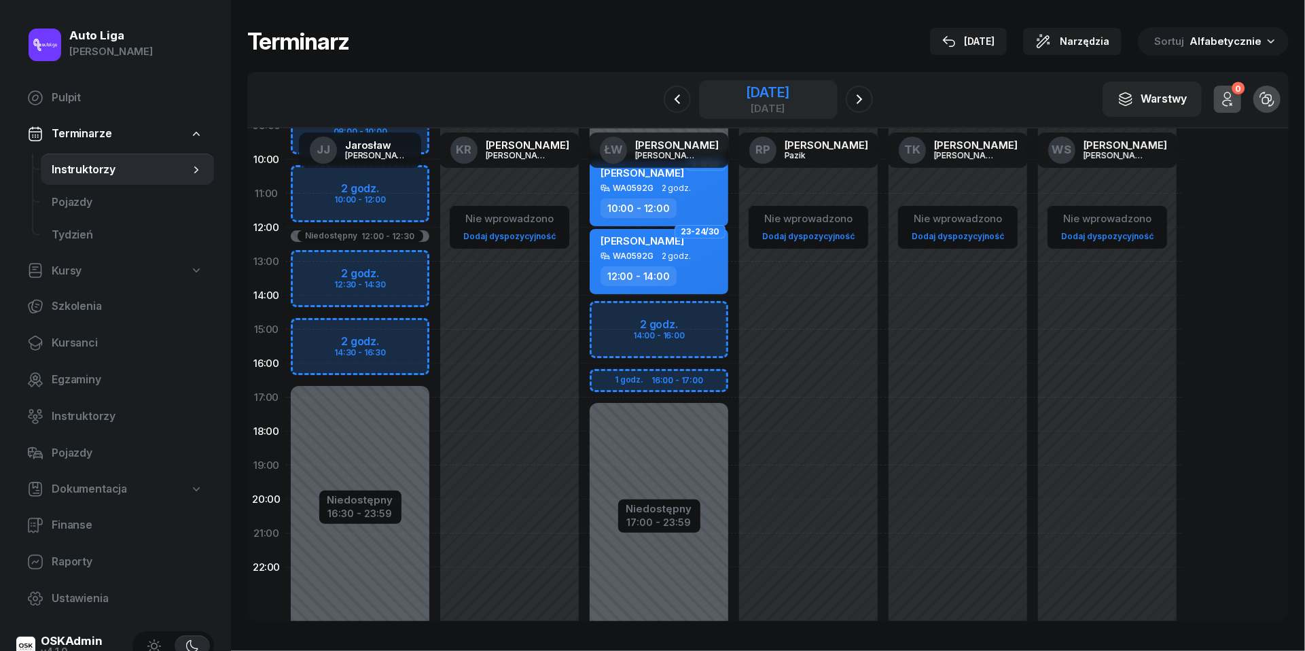
click at [767, 98] on div "[DATE]" at bounding box center [767, 93] width 43 height 14
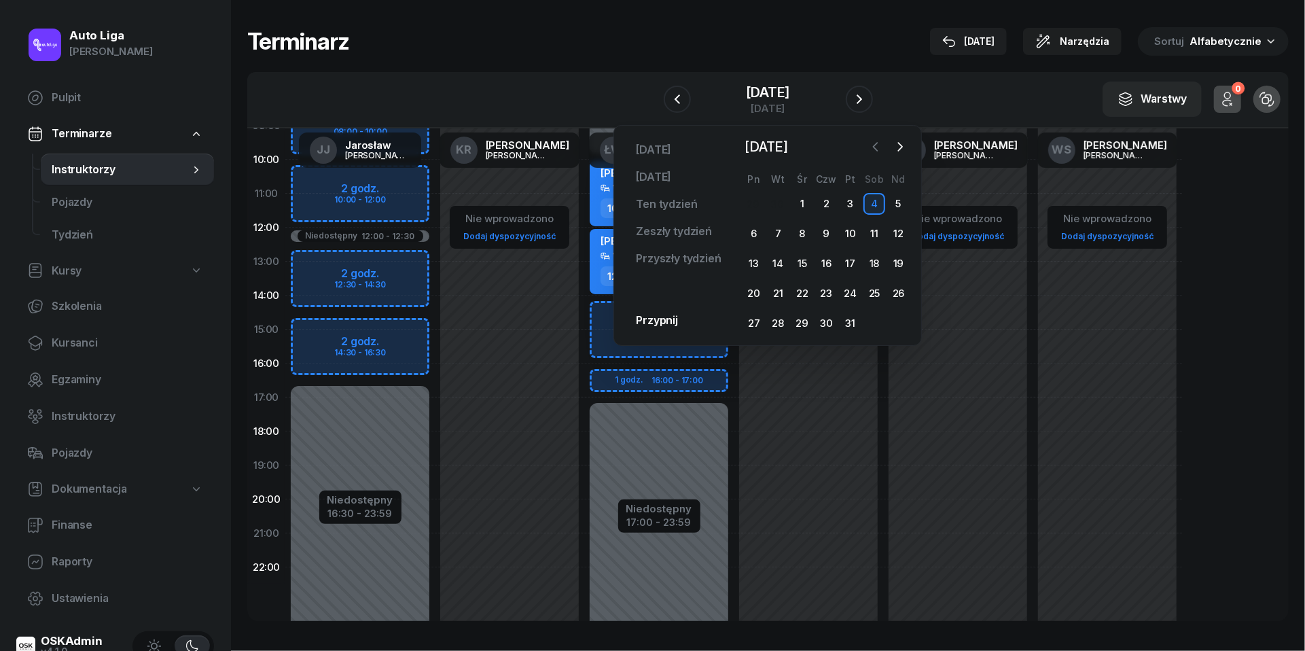
click at [881, 145] on icon "button" at bounding box center [876, 147] width 14 height 14
click at [875, 296] on div "27" at bounding box center [875, 294] width 22 height 22
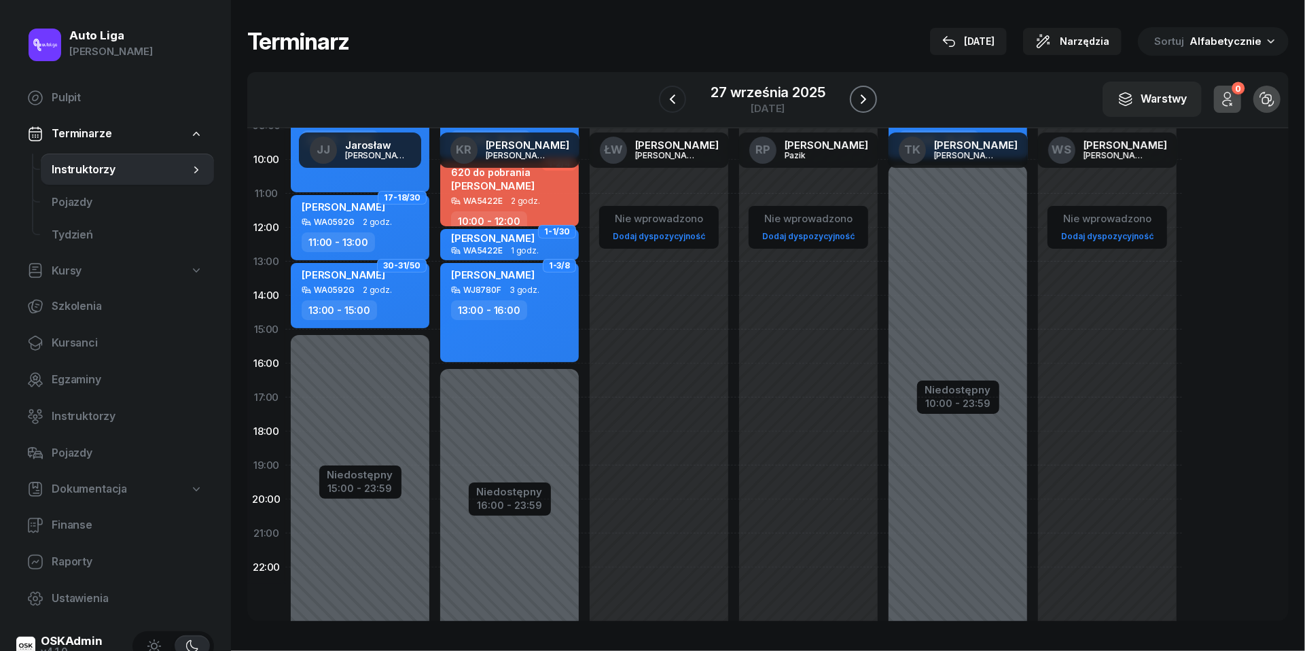
click at [868, 101] on icon "button" at bounding box center [864, 99] width 16 height 16
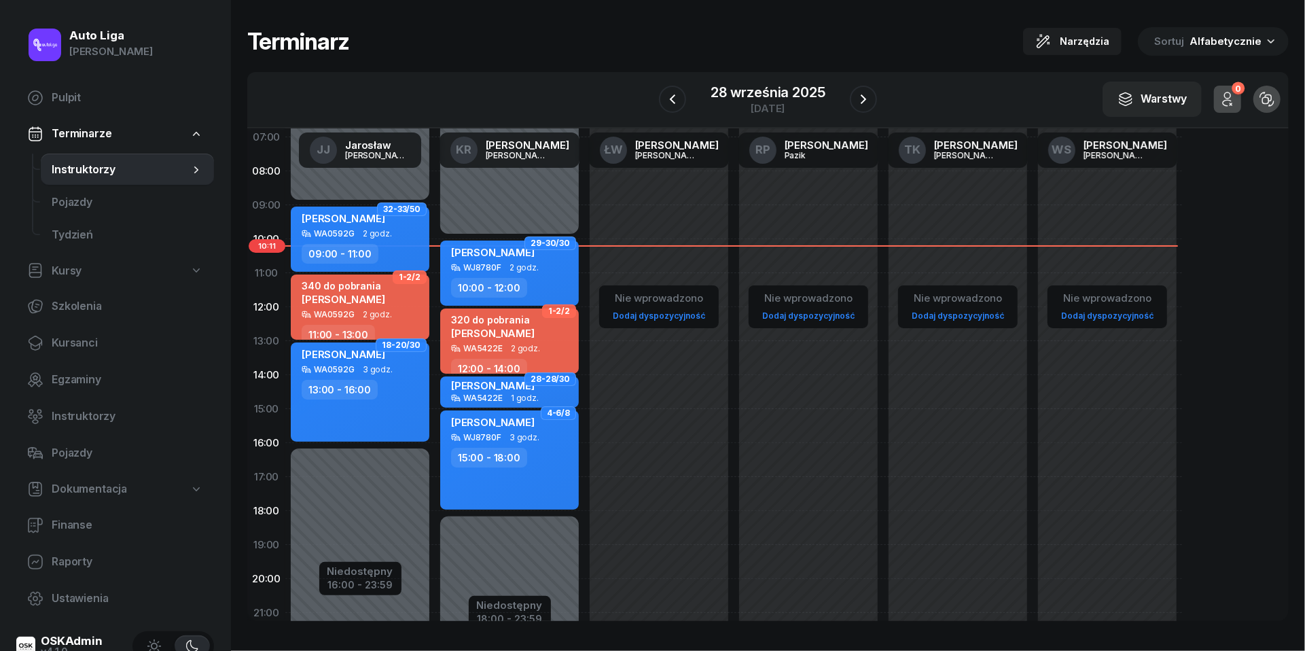
scroll to position [75, 0]
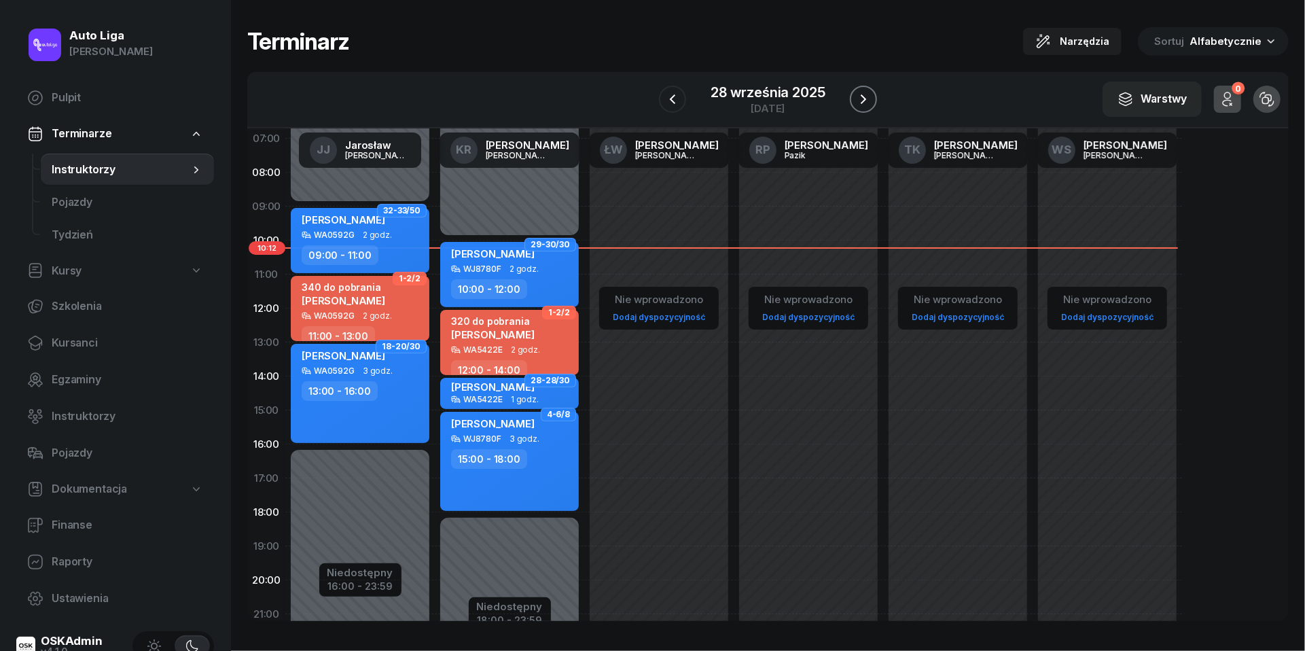
click at [868, 96] on icon "button" at bounding box center [864, 99] width 16 height 16
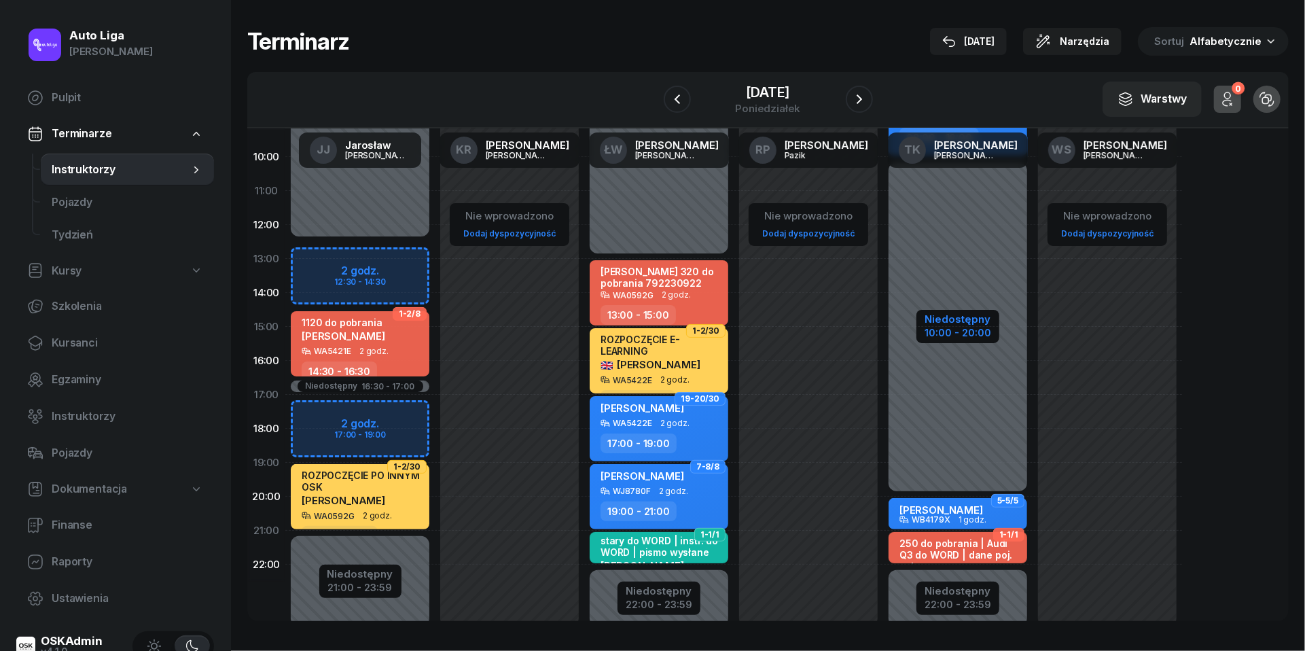
scroll to position [161, 0]
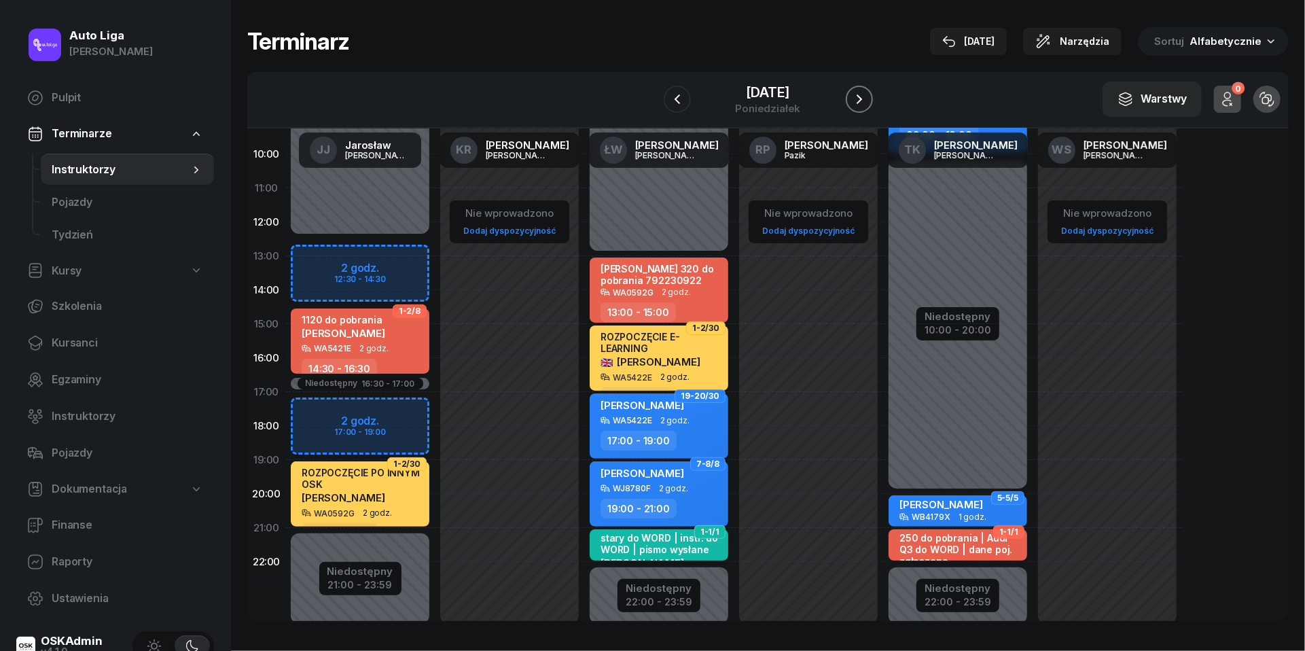
click at [868, 95] on icon "button" at bounding box center [860, 99] width 16 height 16
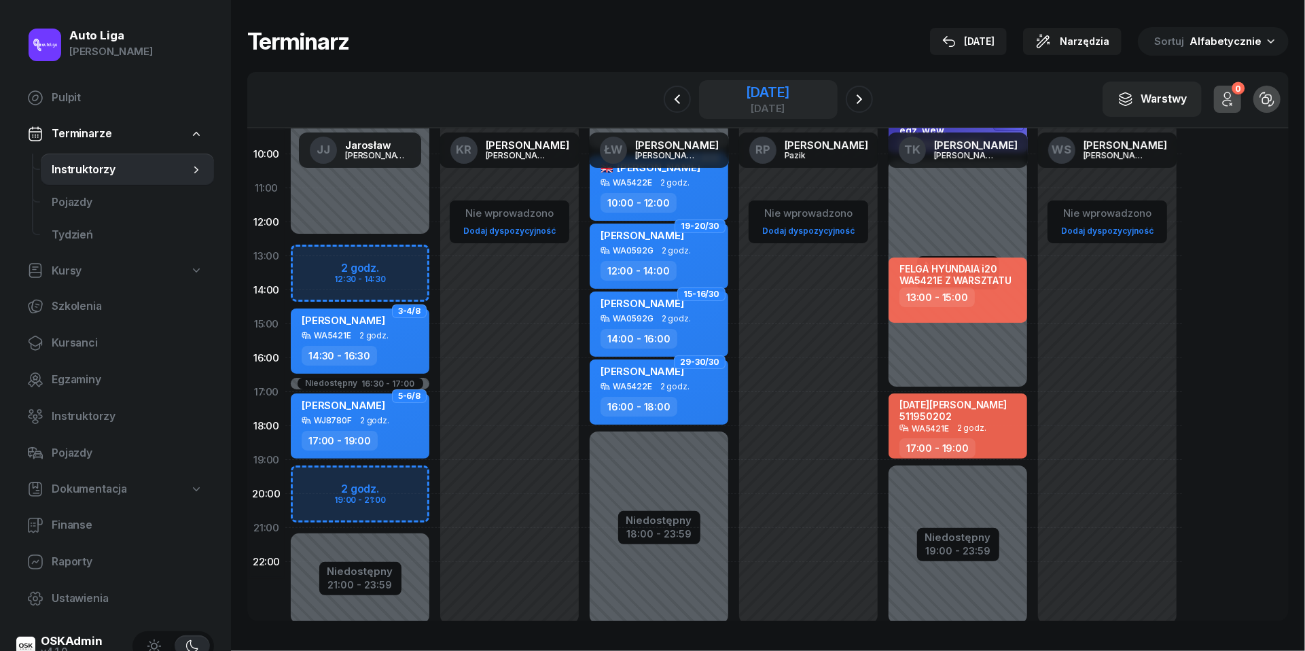
click at [748, 88] on div "[DATE]" at bounding box center [767, 93] width 43 height 14
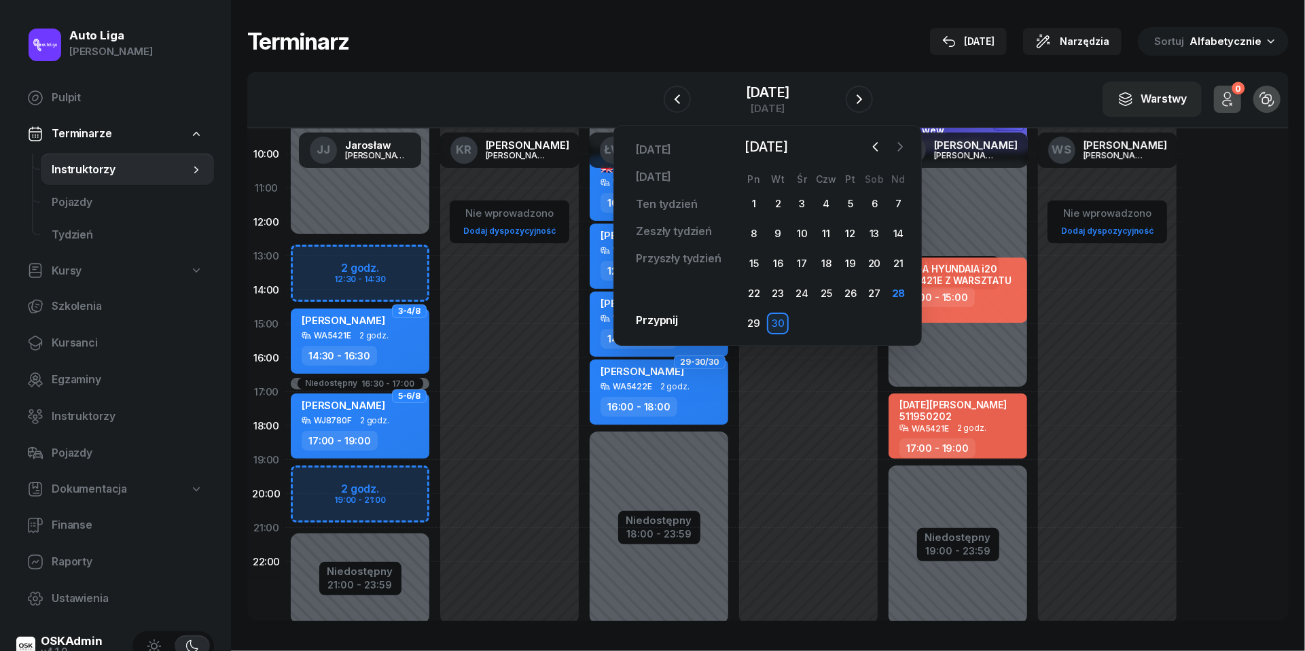
click at [900, 141] on icon "button" at bounding box center [901, 147] width 14 height 14
click at [896, 203] on div "5" at bounding box center [899, 204] width 22 height 22
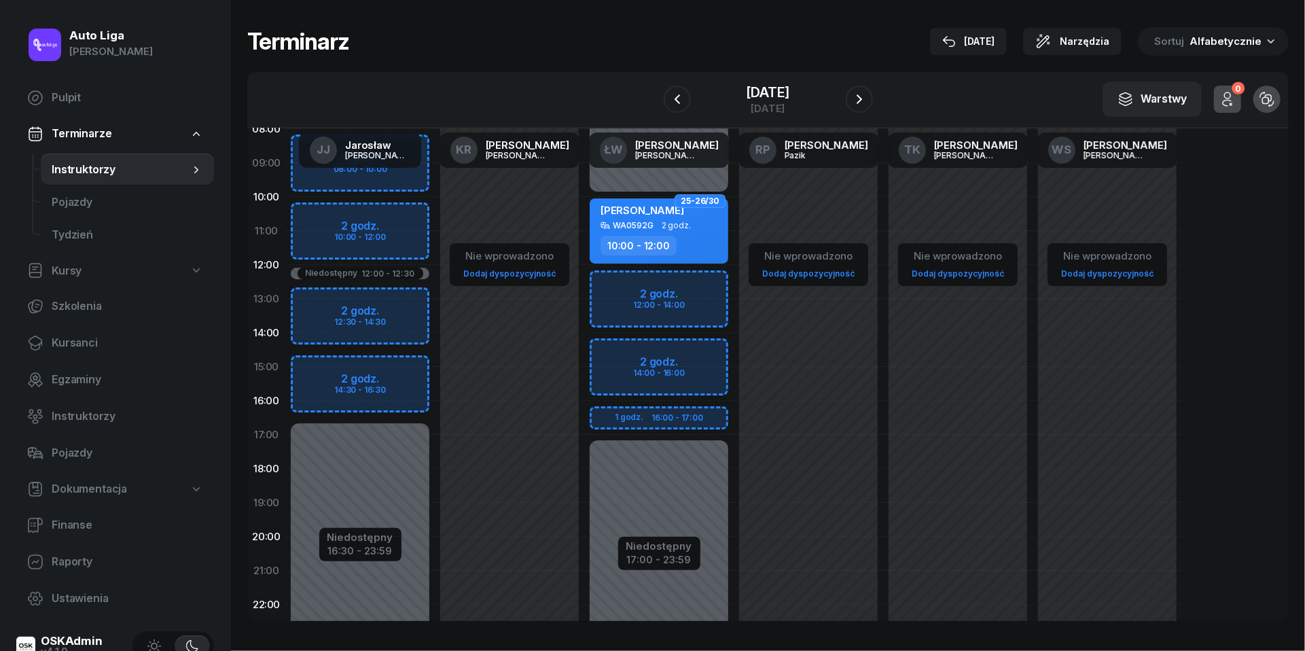
scroll to position [109, 0]
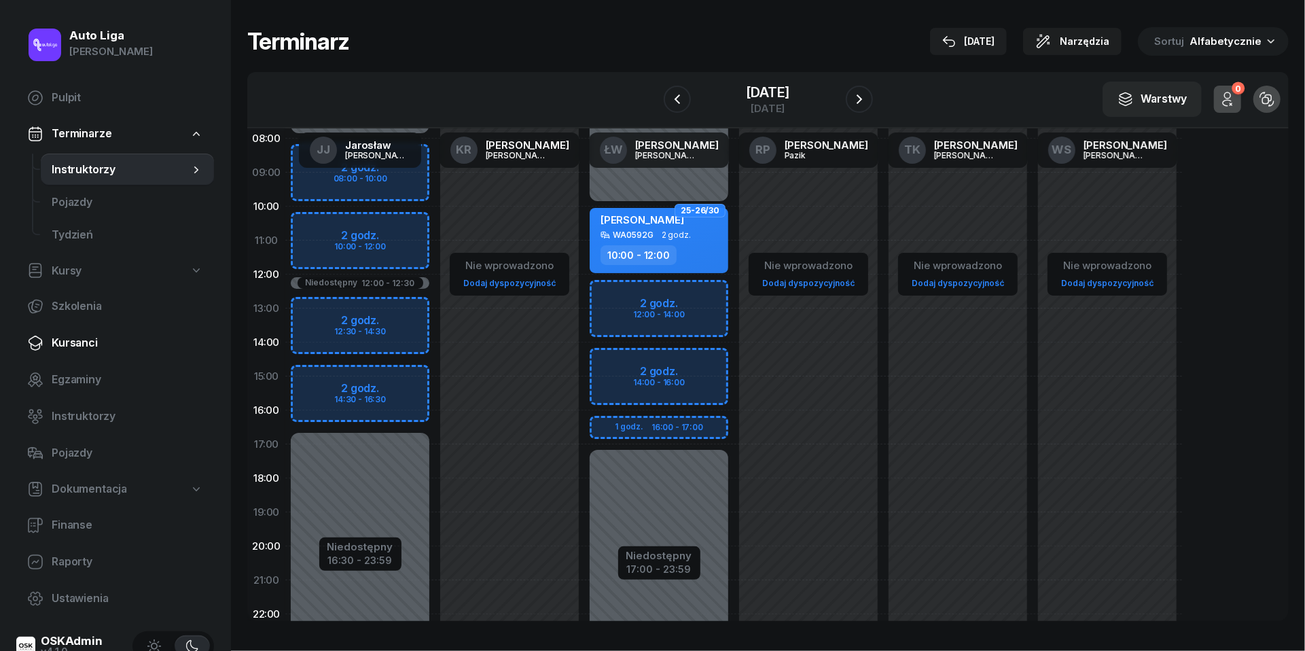
click at [73, 349] on span "Kursanci" at bounding box center [128, 343] width 152 height 18
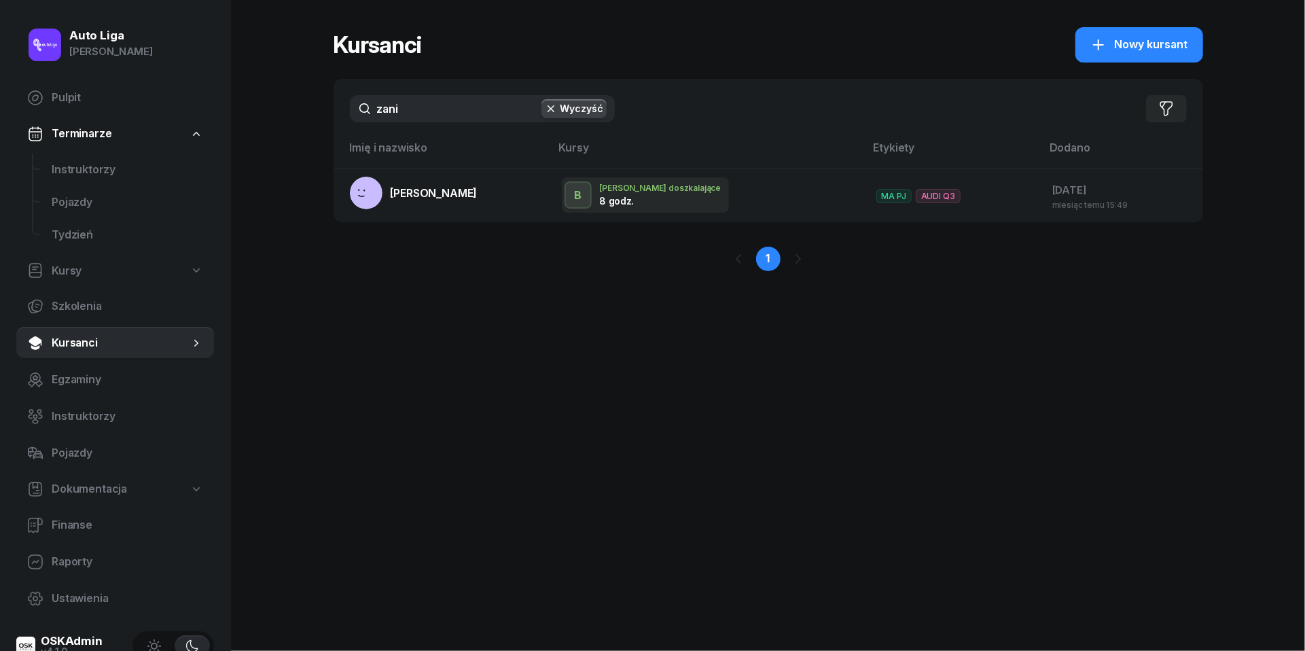
click at [450, 109] on input "zani" at bounding box center [482, 108] width 265 height 27
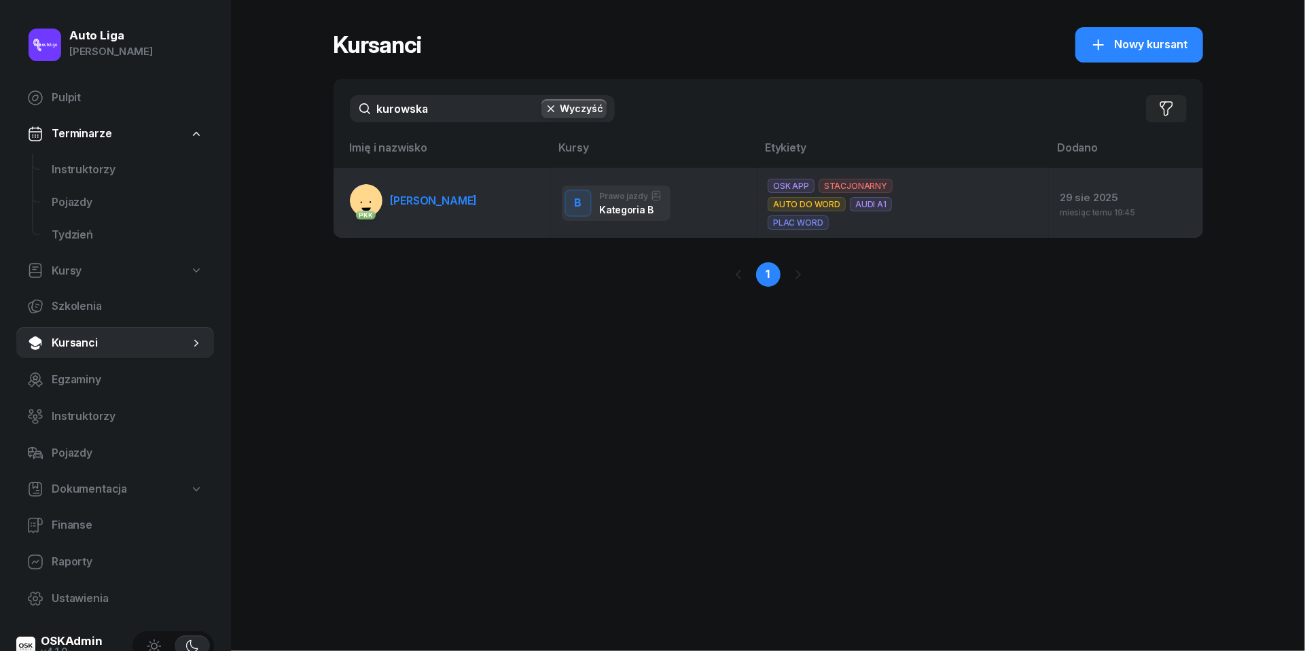
type input "kurowska"
click at [447, 204] on span "[PERSON_NAME]" at bounding box center [434, 201] width 87 height 14
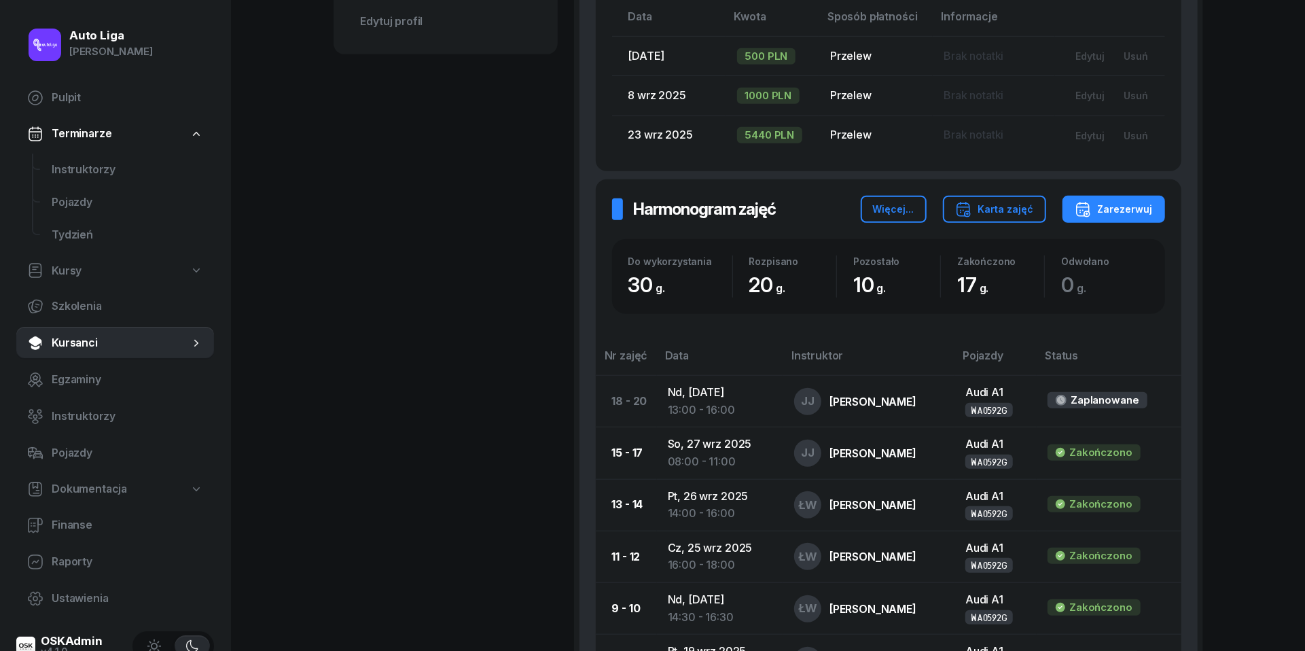
scroll to position [656, 0]
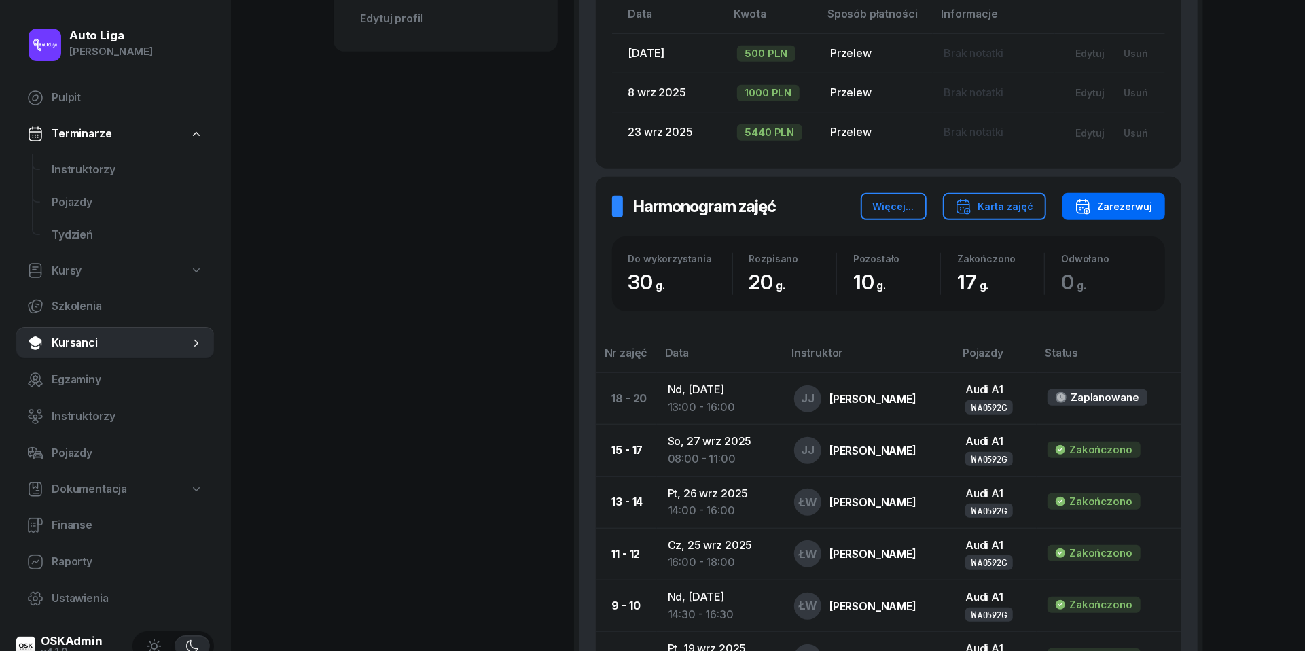
click at [1137, 210] on div "Zarezerwuj" at bounding box center [1114, 206] width 78 height 16
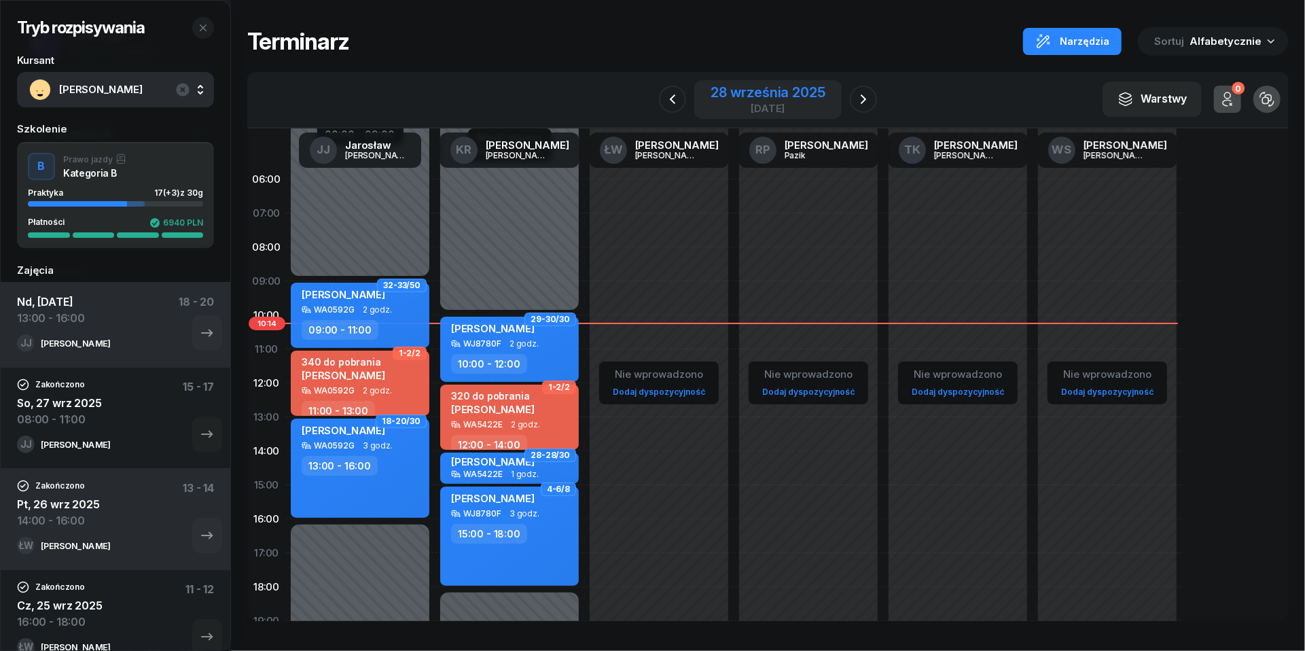
click at [771, 103] on div "[DATE]" at bounding box center [768, 108] width 114 height 10
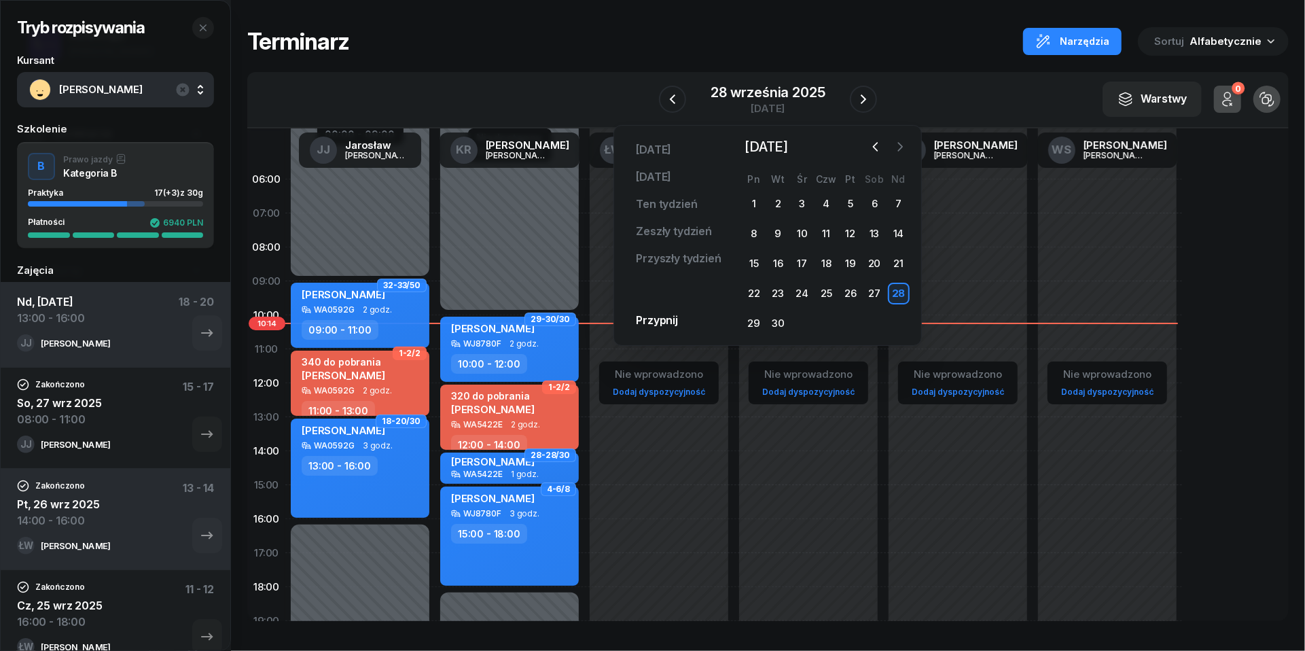
click at [905, 148] on icon "button" at bounding box center [901, 147] width 14 height 14
click at [854, 205] on div "3" at bounding box center [851, 204] width 22 height 22
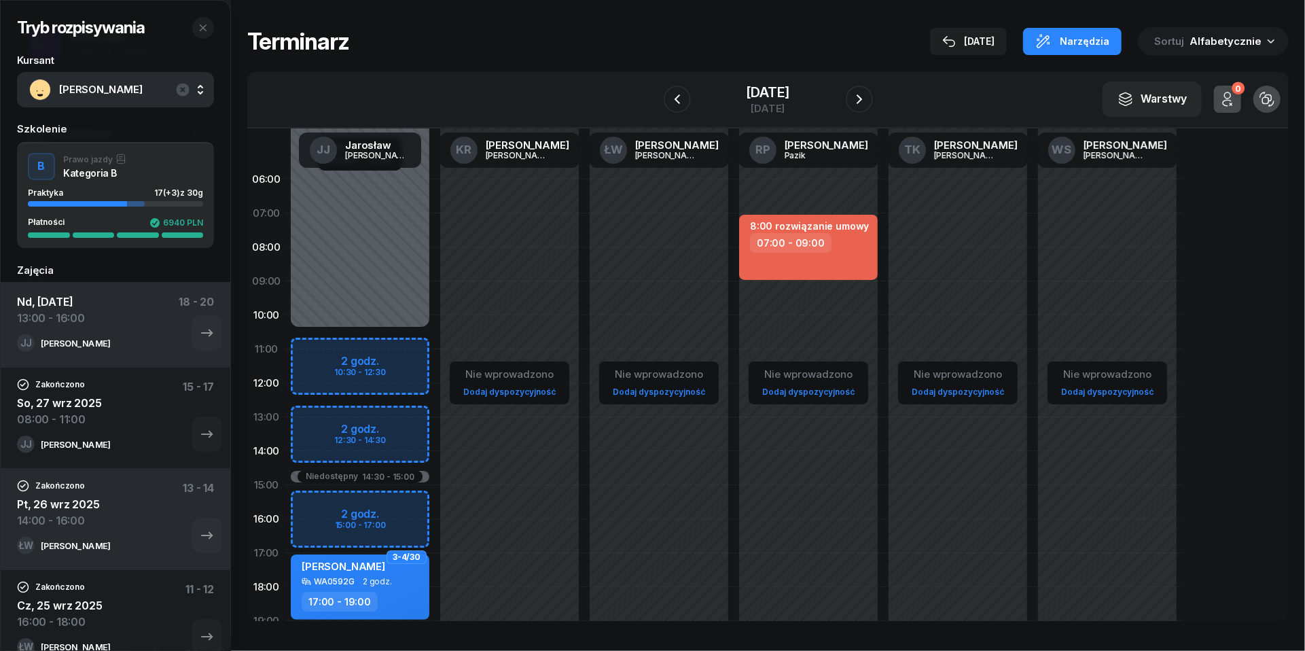
click at [304, 415] on div "Niedostępny 00:00 - 10:30 Niedostępny 19:00 - 23:59 Niedostępny 14:30 - 15:00 2…" at bounding box center [360, 485] width 150 height 646
select select "12"
select select "14"
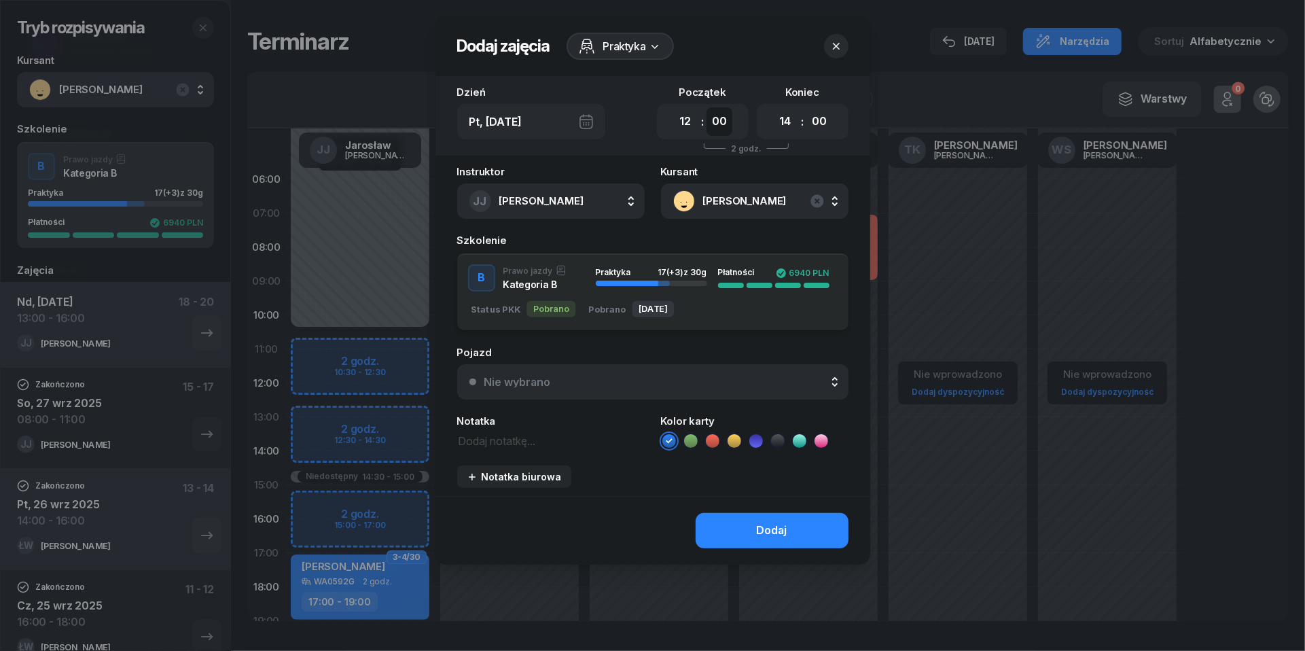
select select "30"
click at [672, 376] on div "Nie wybrano" at bounding box center [661, 381] width 352 height 11
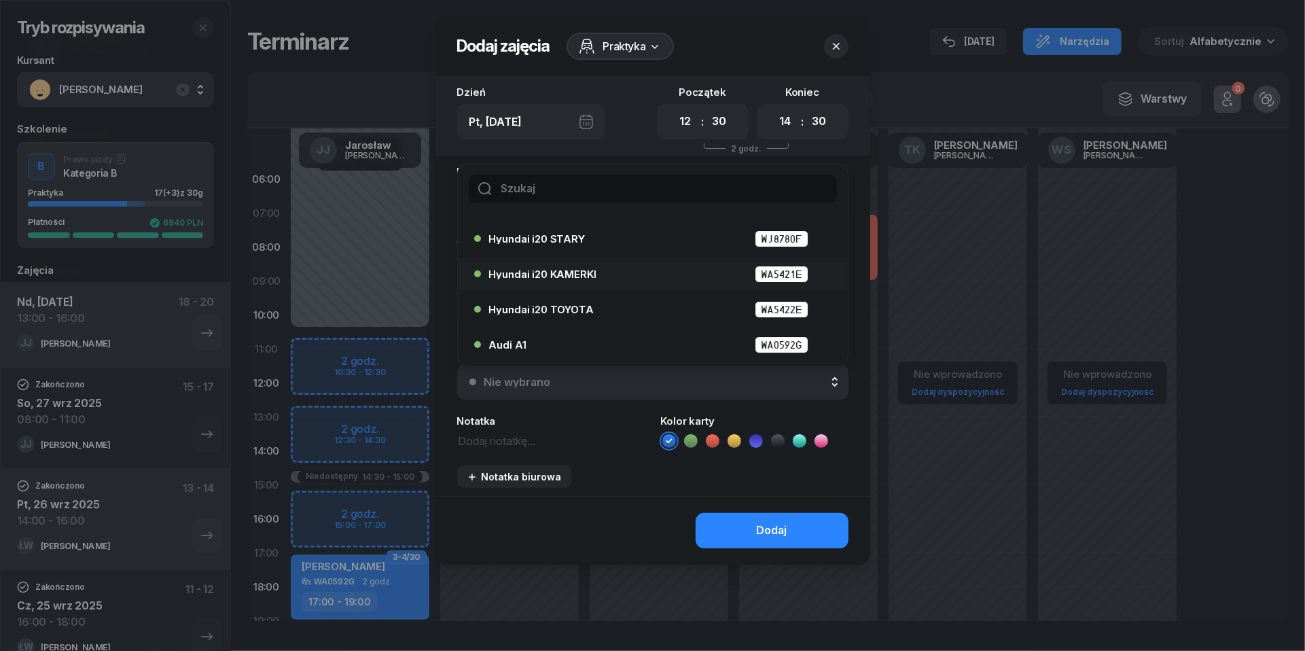
scroll to position [47, 0]
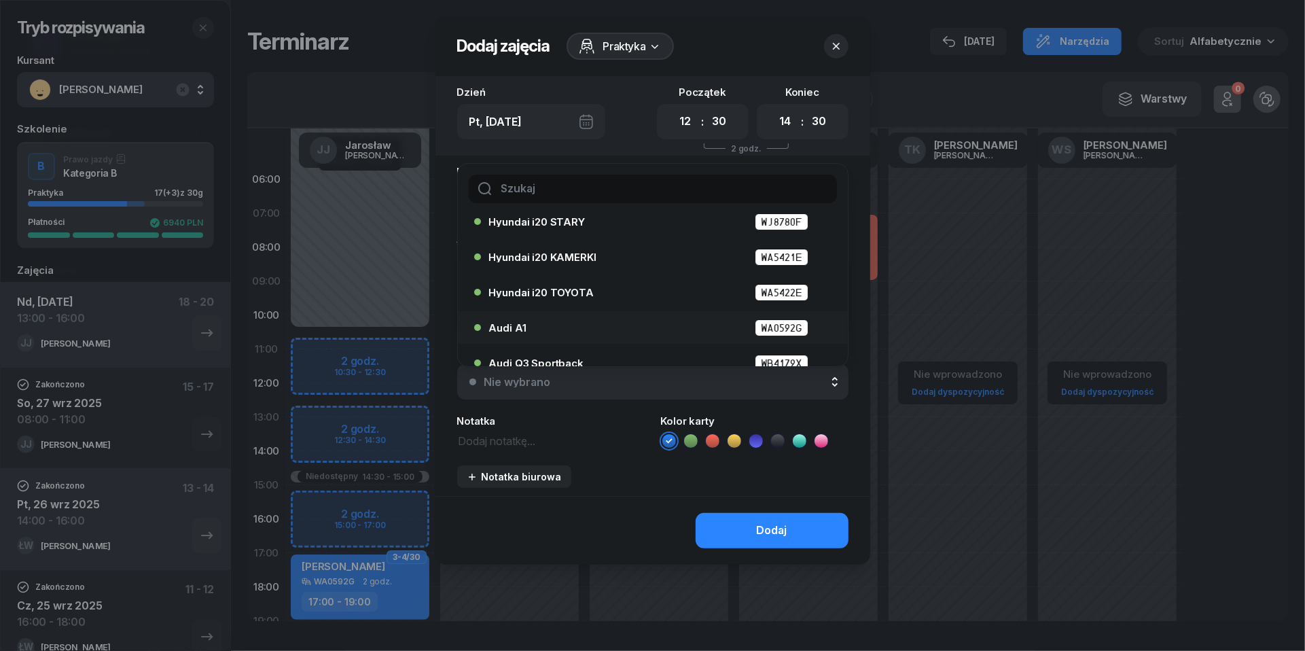
click at [634, 319] on div "Audi A1 WA0592G" at bounding box center [656, 327] width 334 height 17
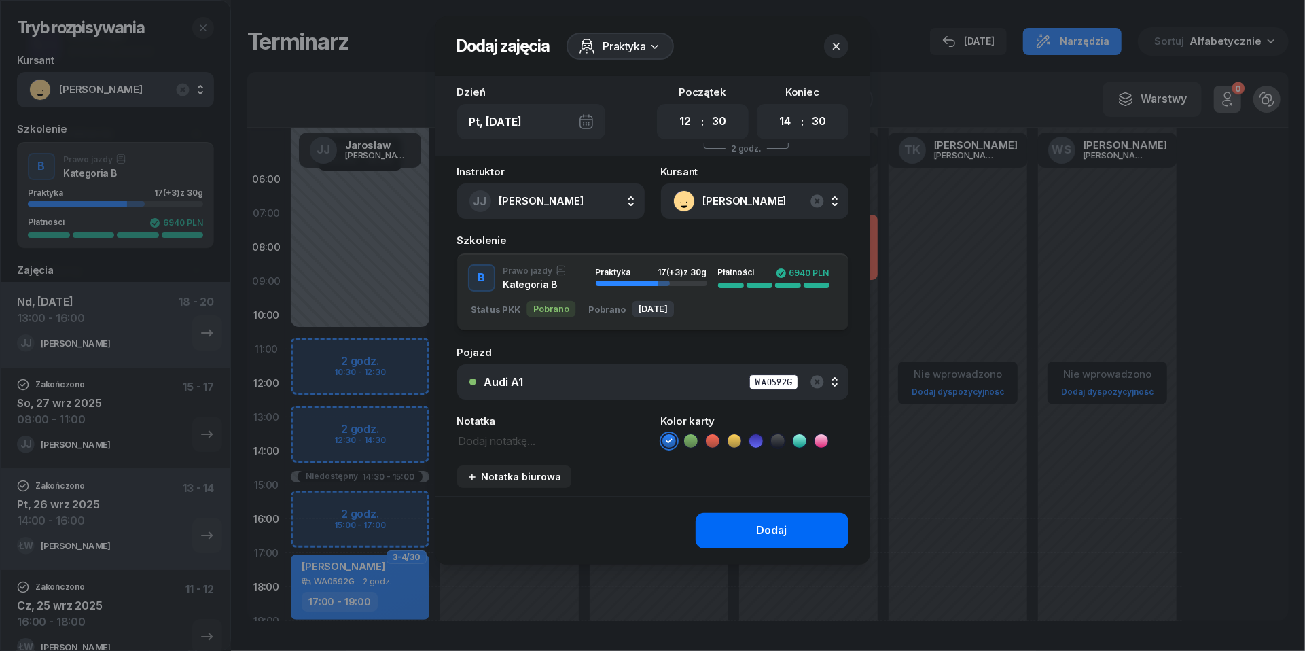
click at [765, 542] on button "Dodaj" at bounding box center [772, 530] width 153 height 35
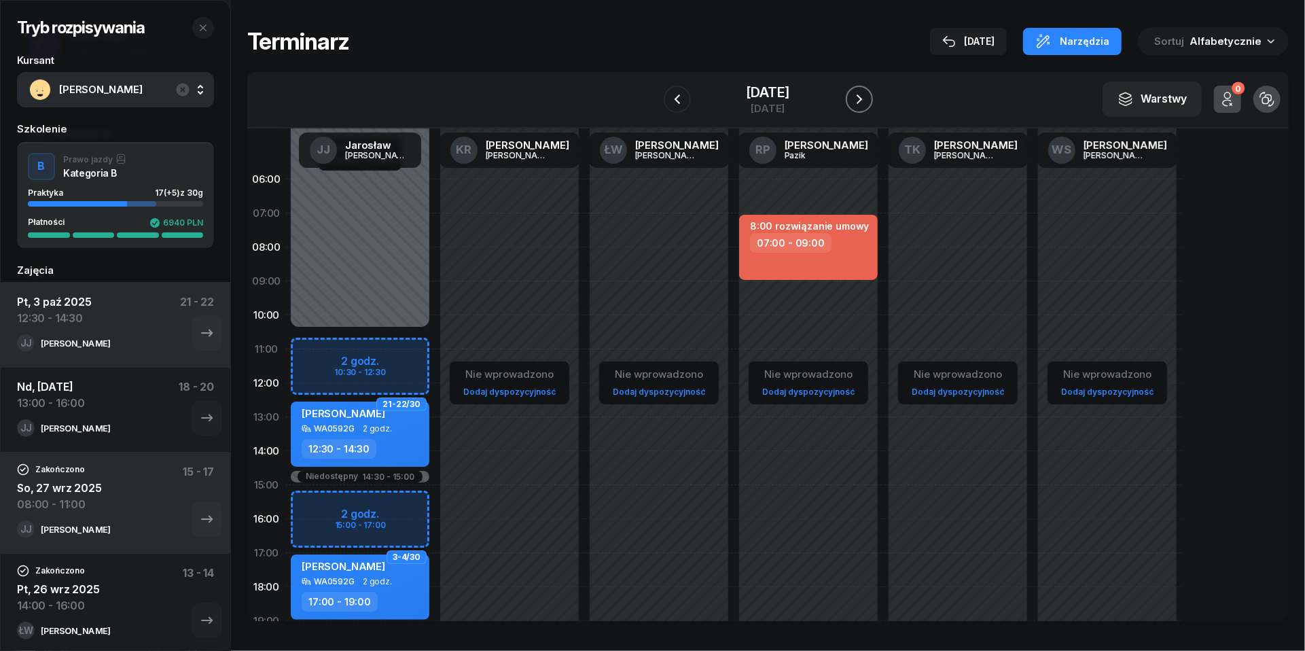
click at [868, 98] on icon "button" at bounding box center [860, 99] width 16 height 16
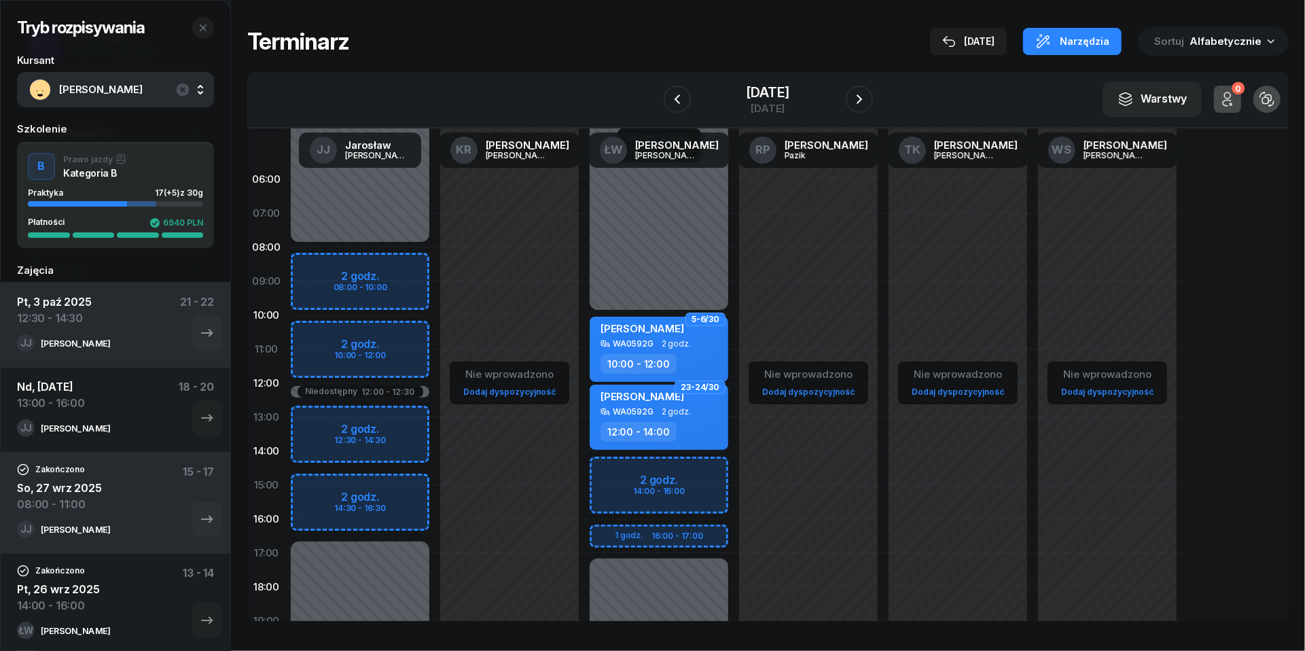
click at [624, 470] on div "Niedostępny 00:00 - 10:00 Niedostępny 17:00 - 23:59 2 godz. 14:00 - 16:00 1 god…" at bounding box center [659, 485] width 150 height 646
select select "14"
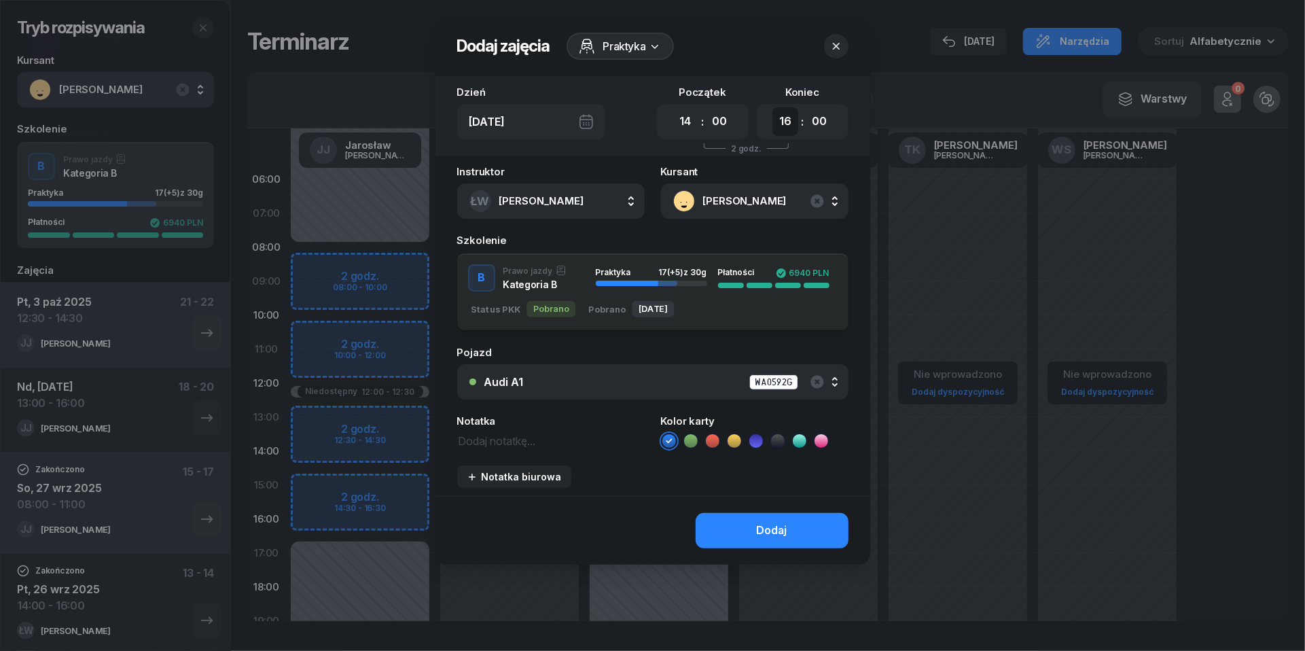
select select "17"
click at [758, 522] on div "Dodaj" at bounding box center [772, 531] width 31 height 18
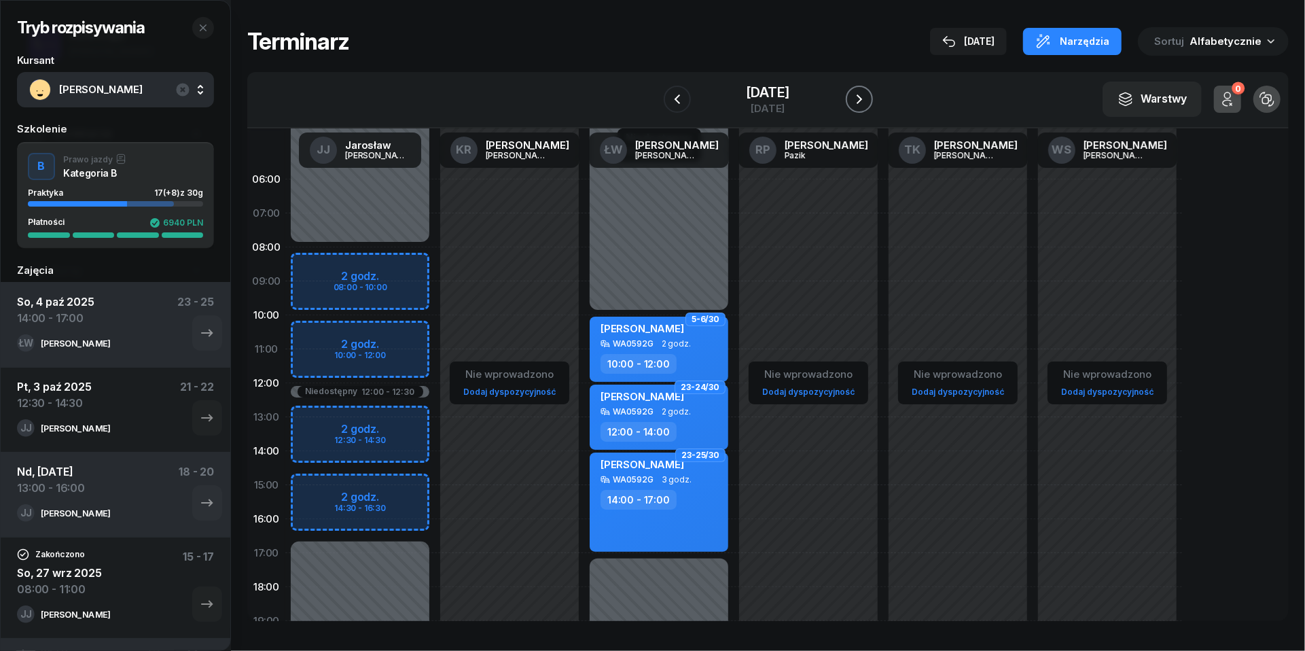
click at [868, 98] on icon "button" at bounding box center [860, 99] width 16 height 16
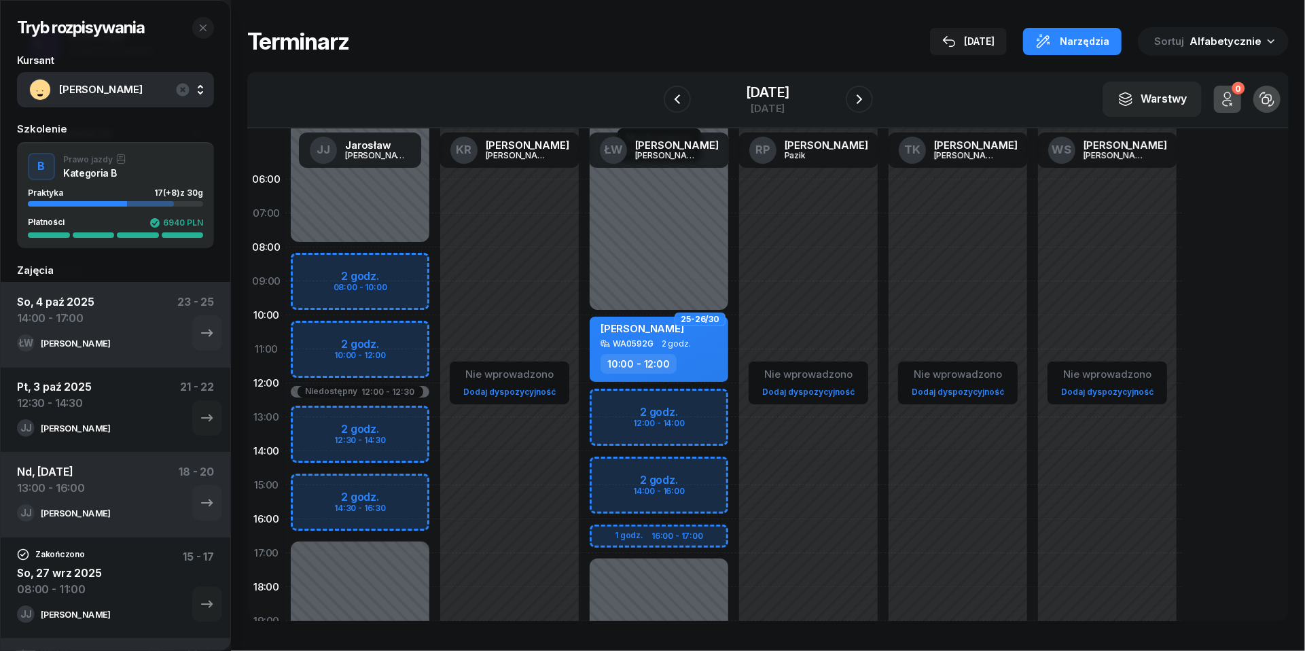
click at [610, 472] on div "Niedostępny 00:00 - 10:00 Niedostępny 17:00 - 23:59 2 godz. 12:00 - 14:00 2 god…" at bounding box center [659, 485] width 150 height 646
select select "14"
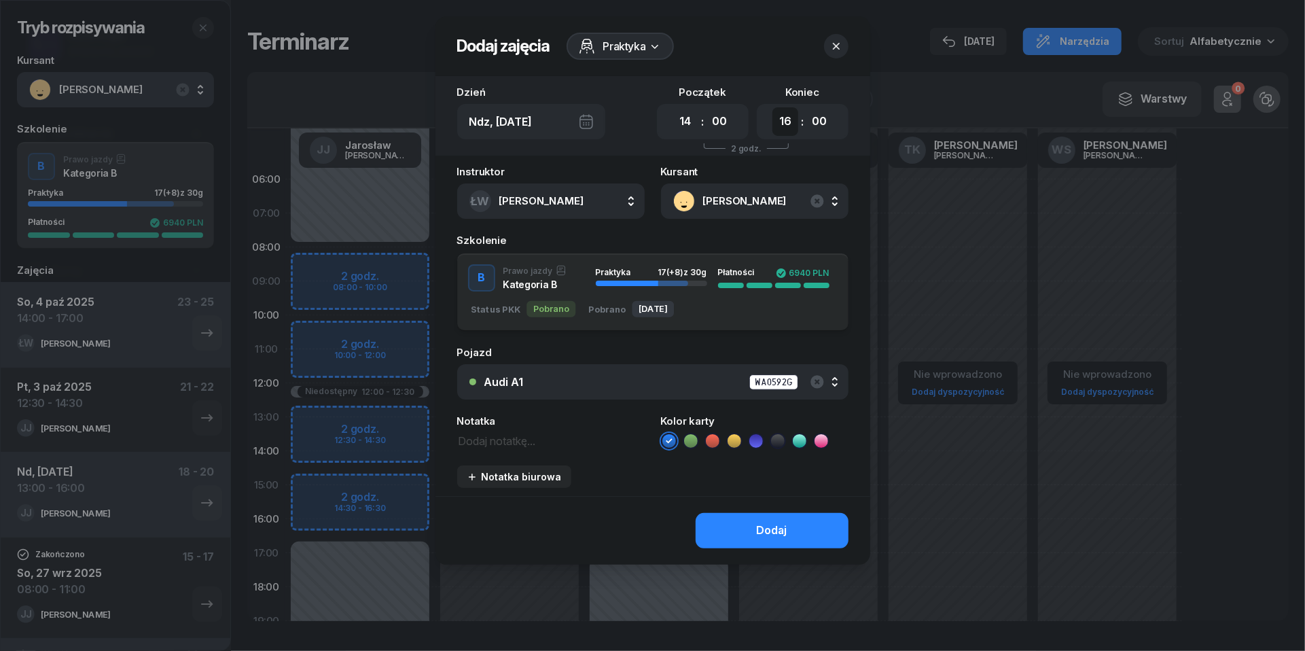
select select "17"
click at [751, 541] on button "Dodaj" at bounding box center [772, 530] width 153 height 35
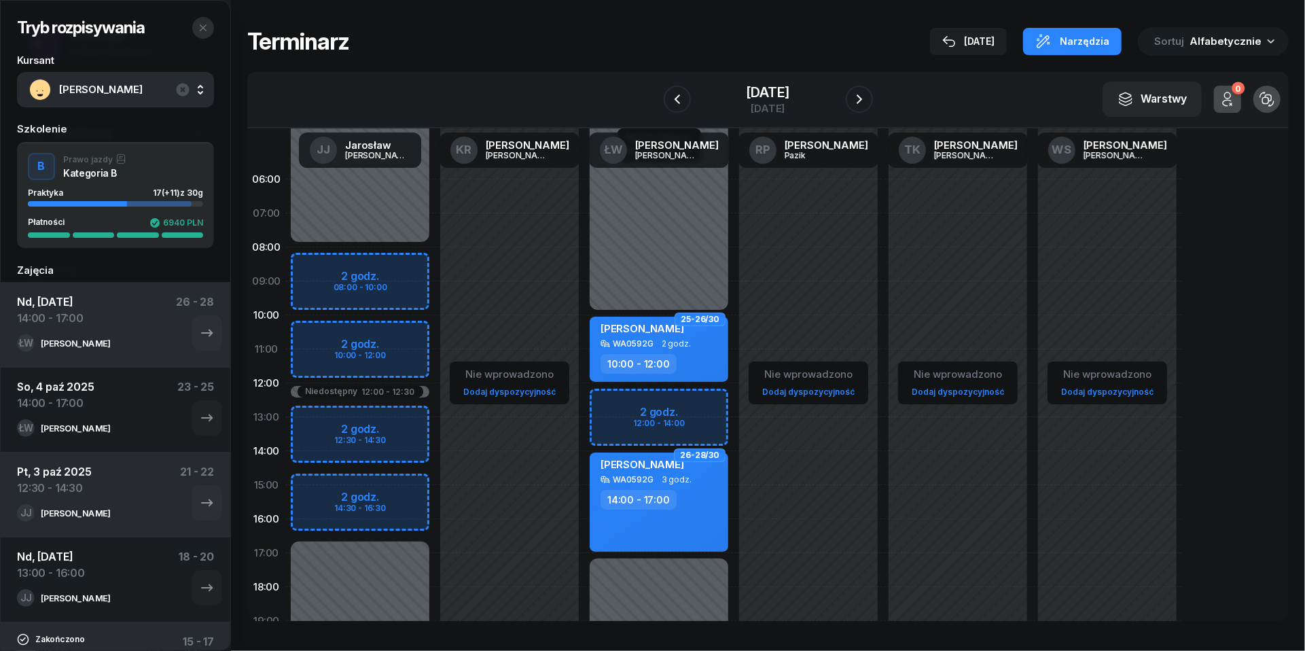
click at [205, 28] on icon "button" at bounding box center [203, 27] width 11 height 11
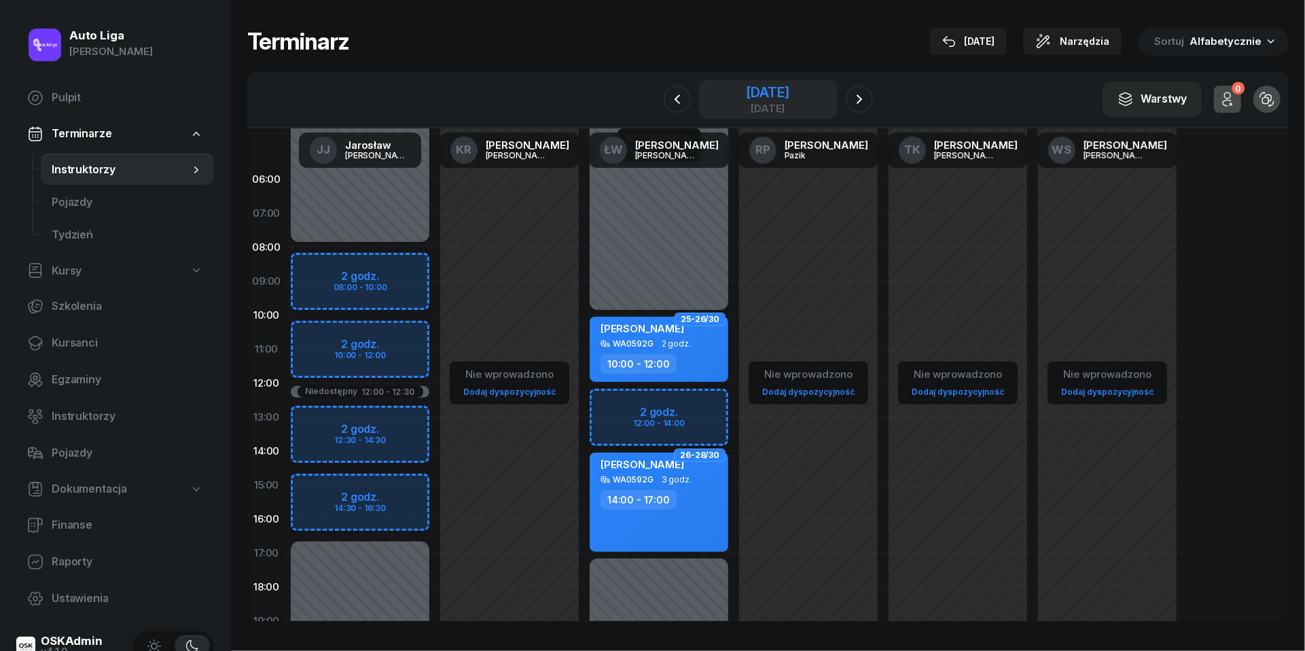
click at [746, 101] on div "[DATE]" at bounding box center [767, 100] width 43 height 28
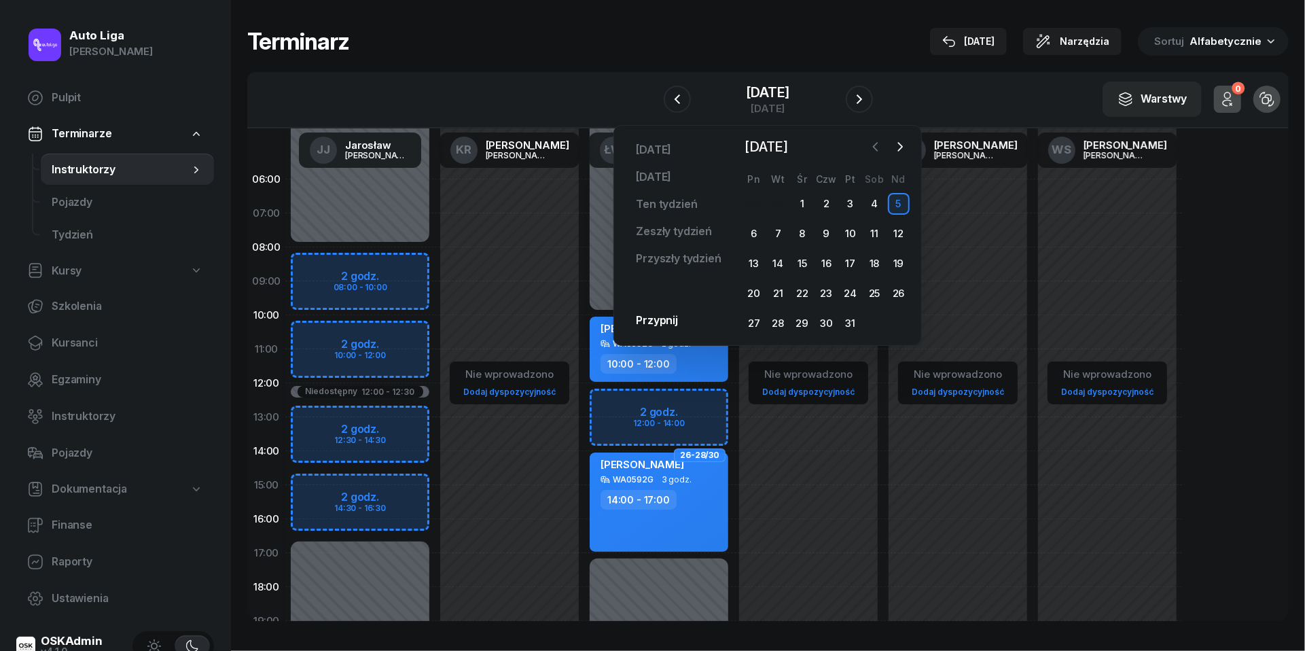
click at [875, 141] on icon "button" at bounding box center [876, 147] width 14 height 14
click at [760, 324] on div "29" at bounding box center [754, 324] width 22 height 22
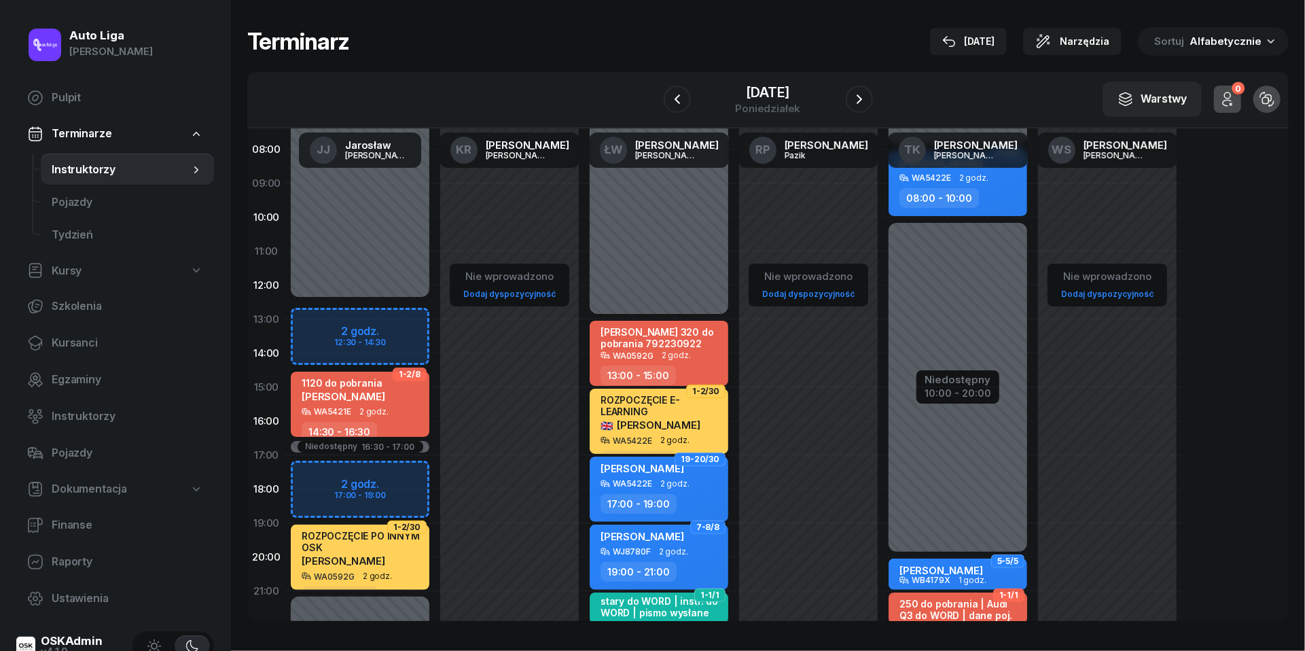
scroll to position [33, 0]
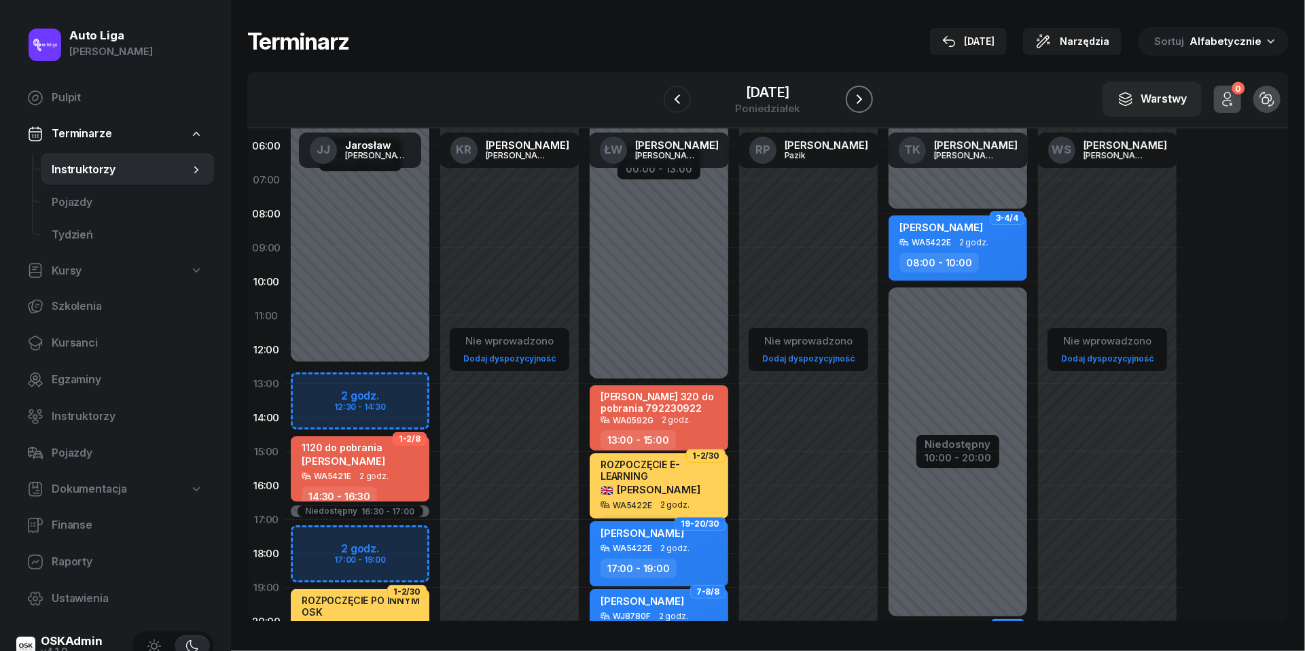
click at [862, 93] on icon "button" at bounding box center [860, 99] width 16 height 16
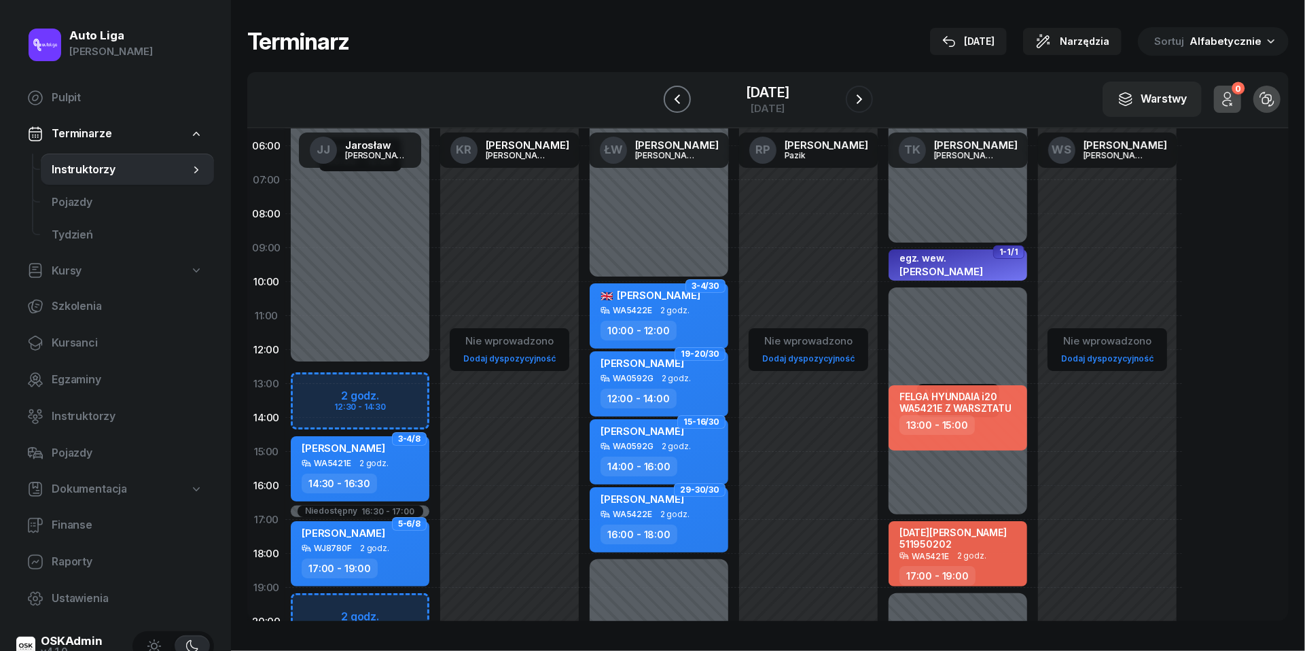
click at [677, 99] on icon "button" at bounding box center [677, 99] width 16 height 16
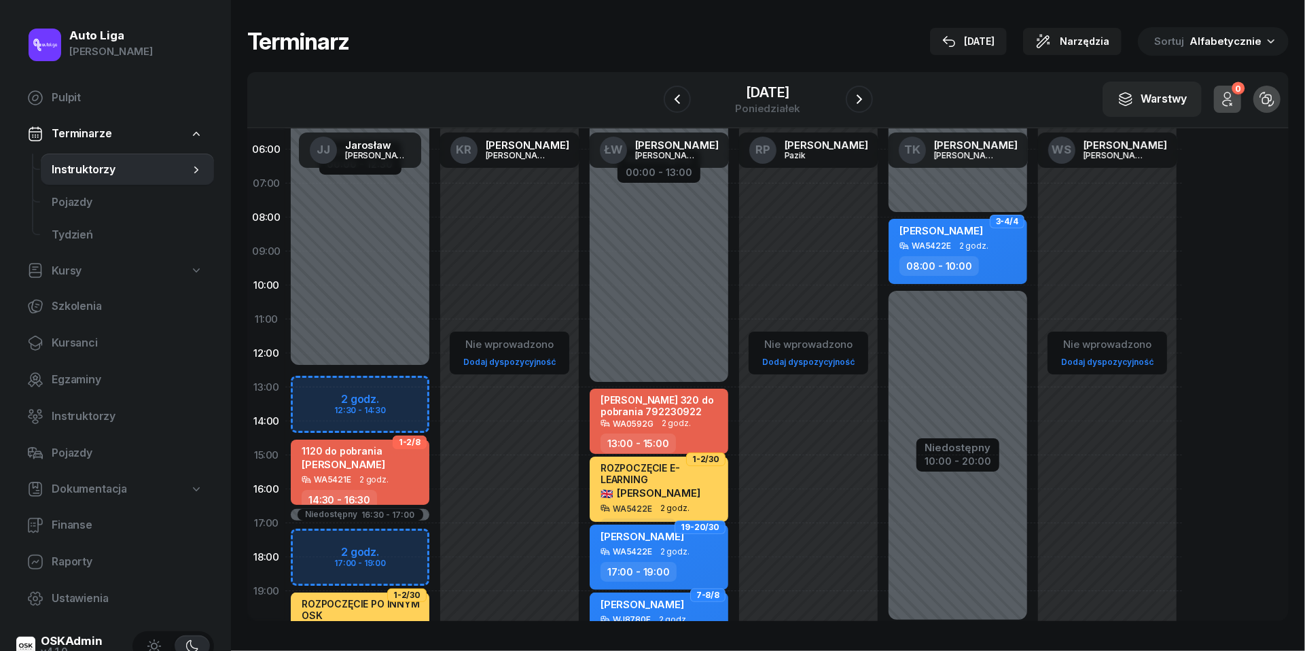
scroll to position [44, 0]
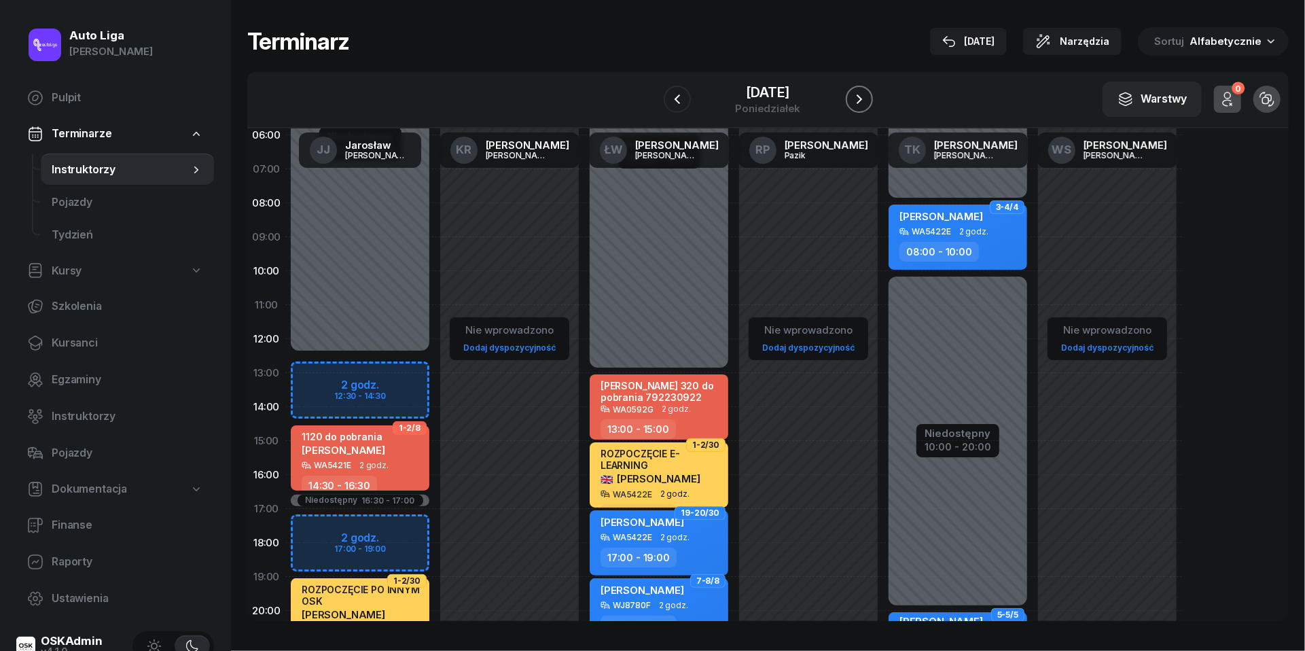
click at [868, 98] on icon "button" at bounding box center [860, 99] width 16 height 16
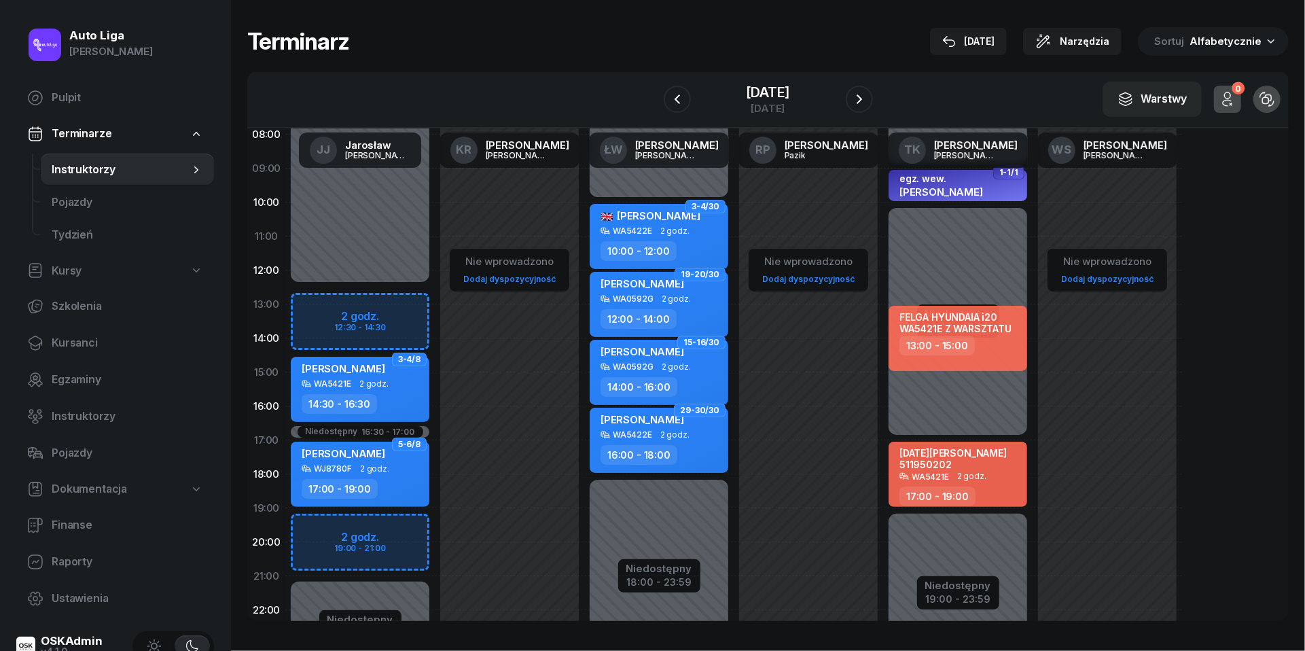
scroll to position [115, 0]
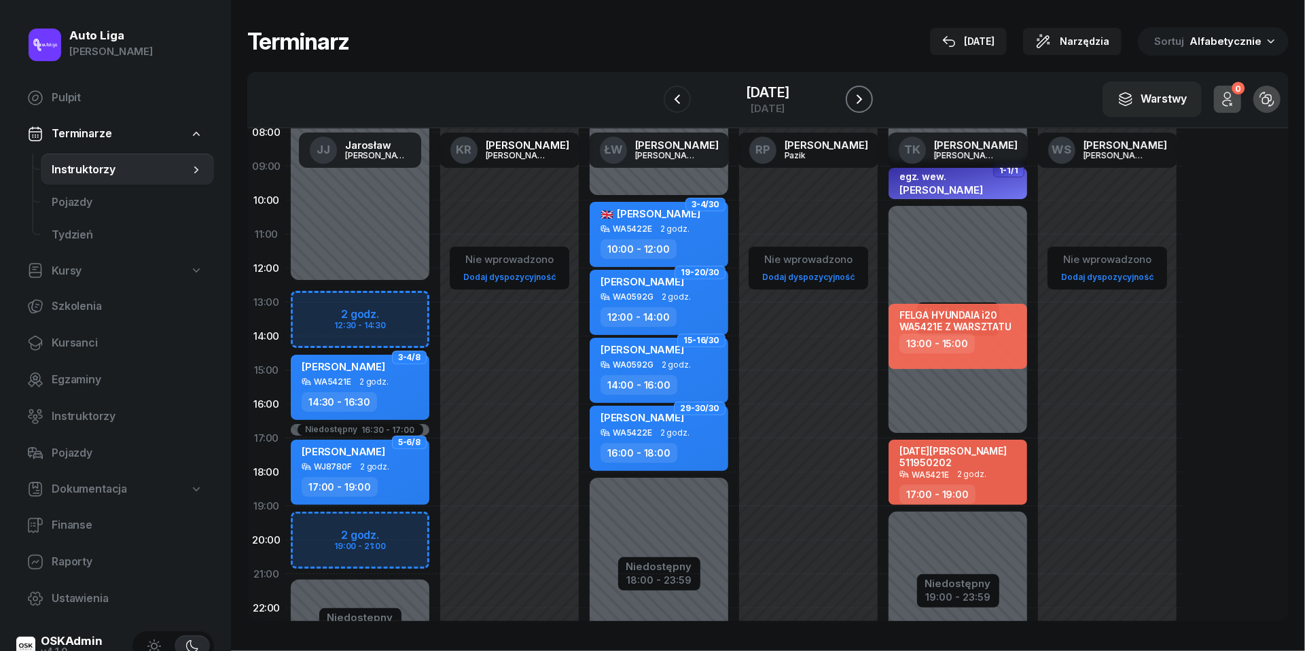
click at [867, 102] on icon "button" at bounding box center [860, 99] width 16 height 16
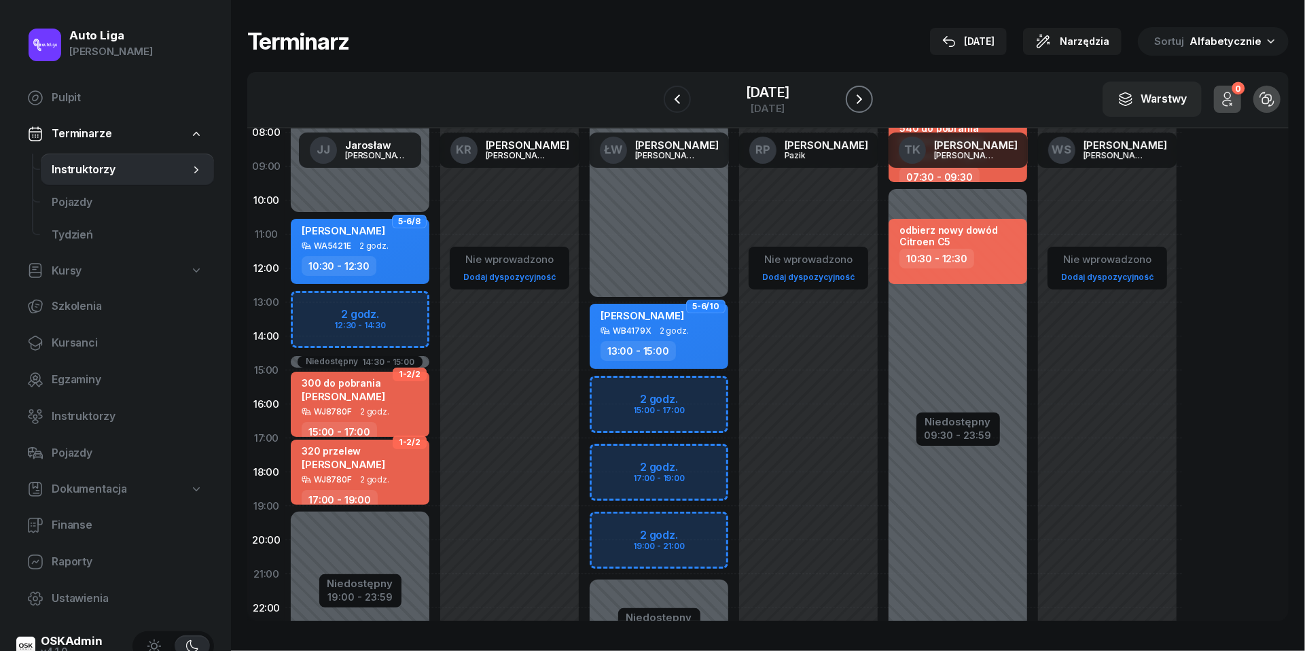
click at [862, 101] on icon "button" at bounding box center [859, 99] width 5 height 10
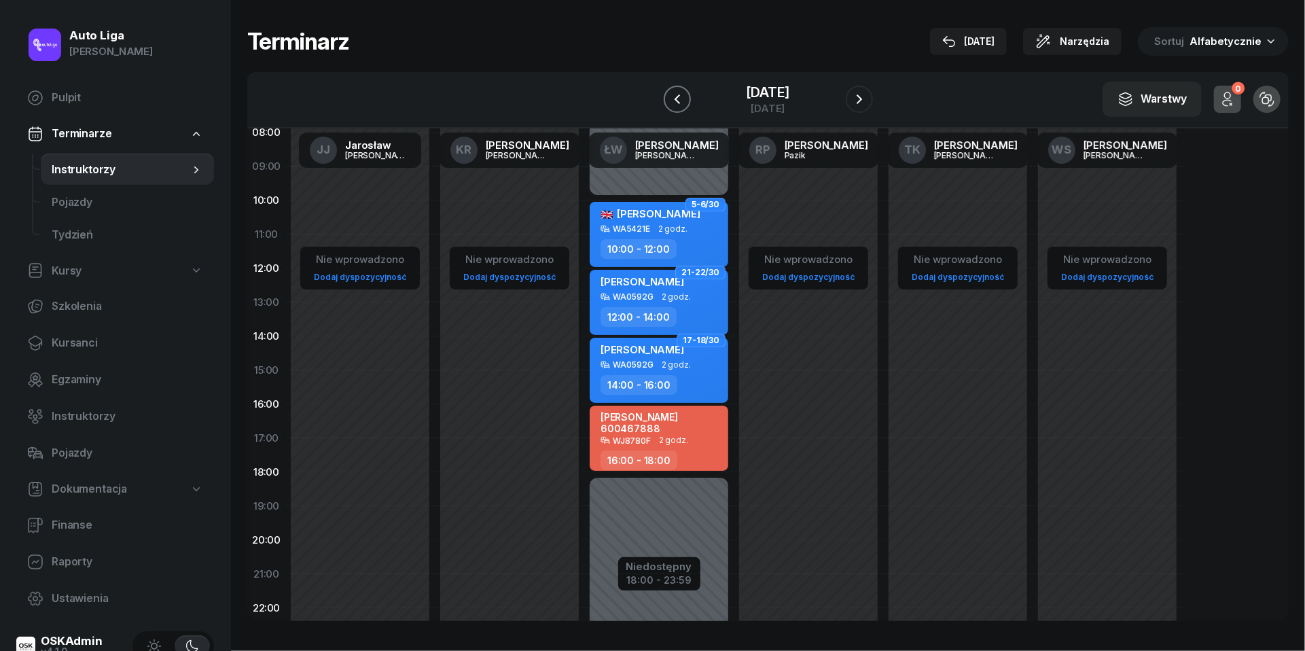
click at [674, 101] on icon "button" at bounding box center [676, 99] width 5 height 10
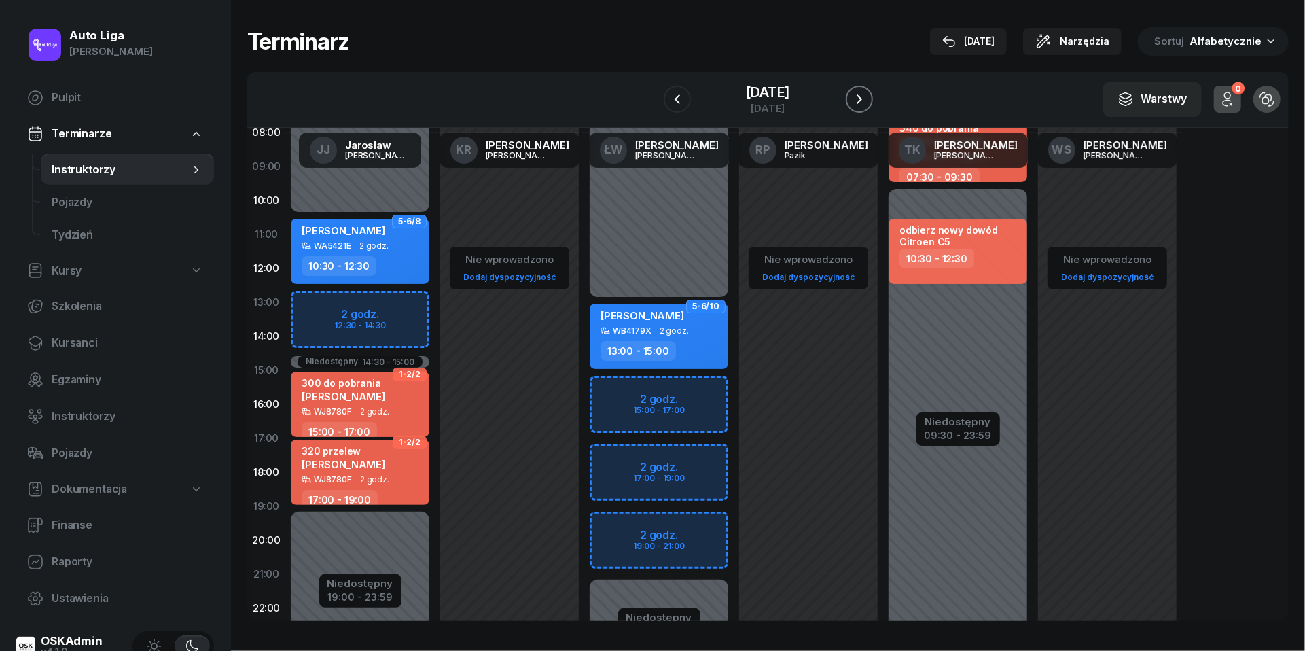
click at [868, 94] on icon "button" at bounding box center [860, 99] width 16 height 16
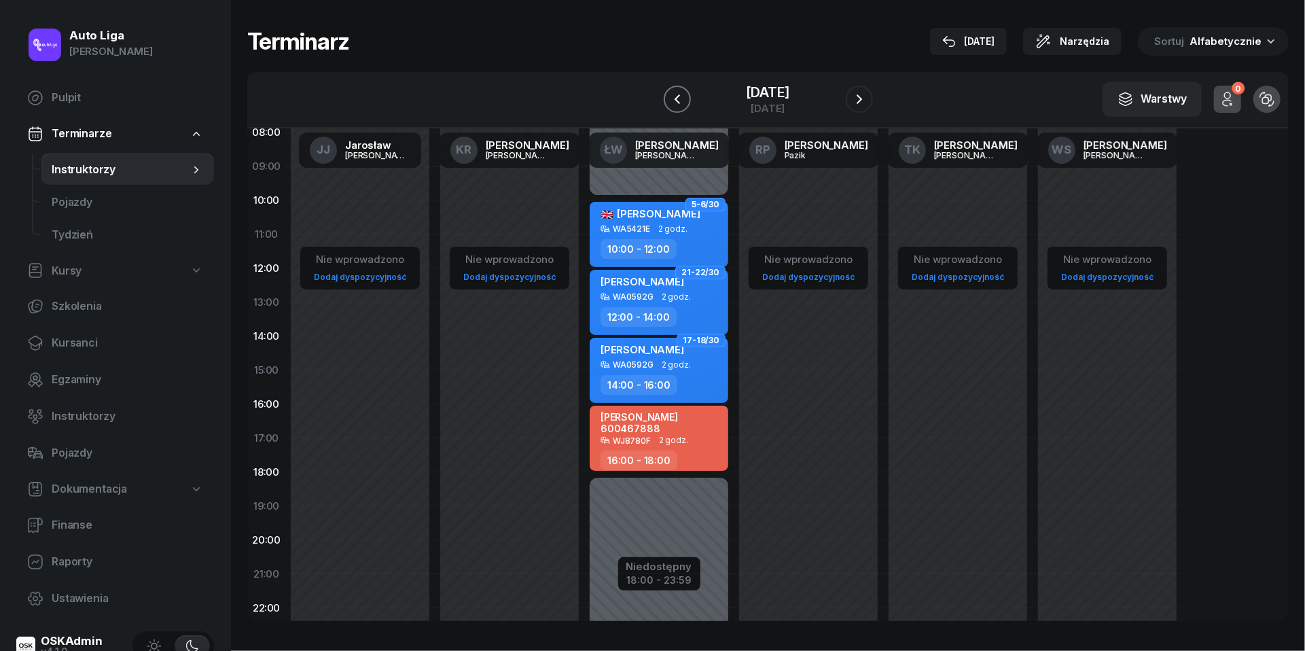
click at [669, 96] on icon "button" at bounding box center [677, 99] width 16 height 16
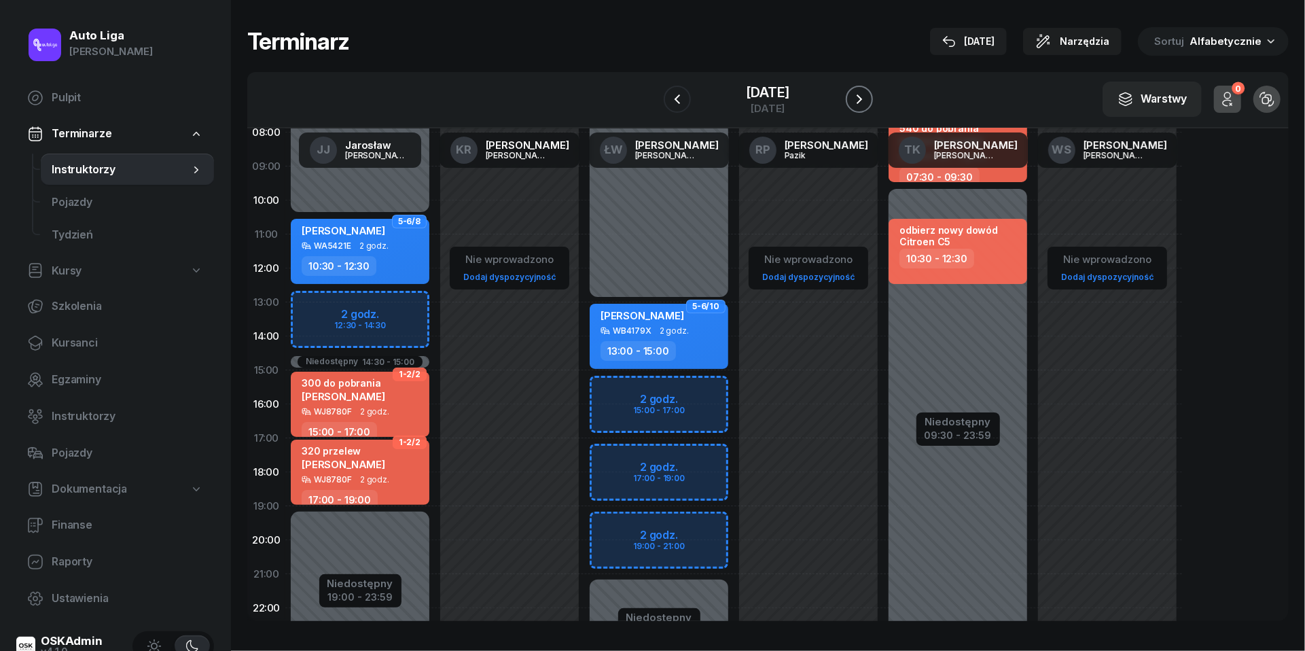
click at [862, 99] on icon "button" at bounding box center [859, 99] width 5 height 10
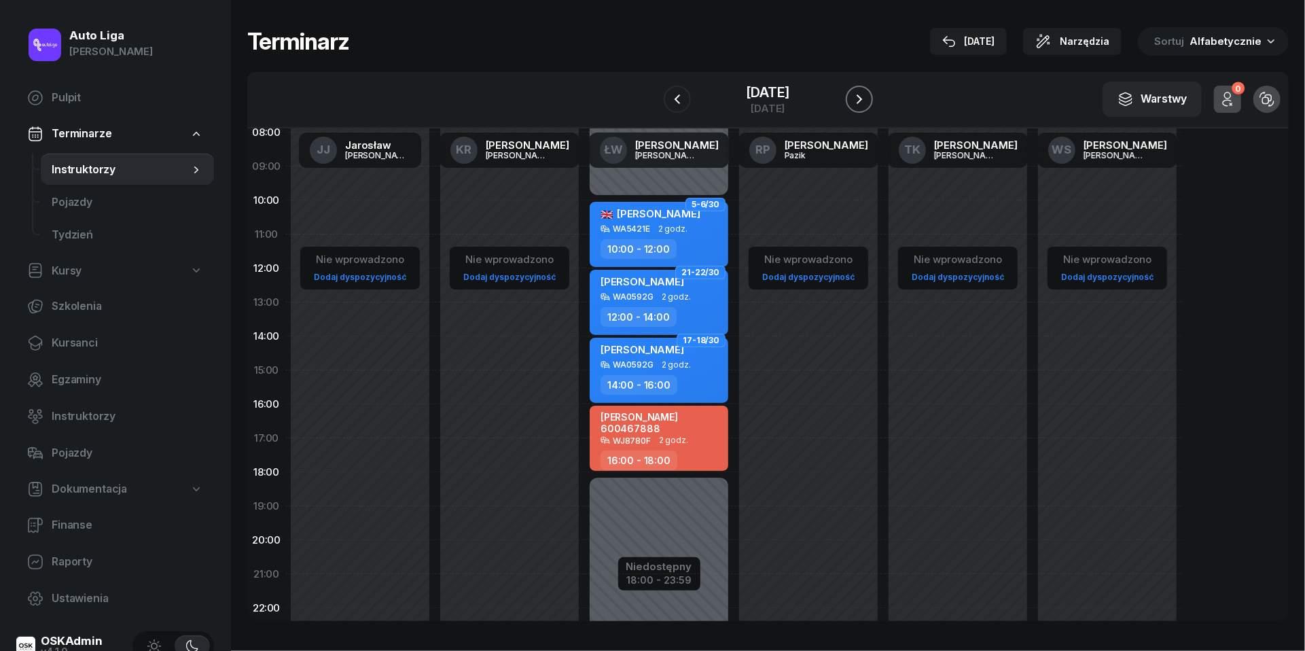
click at [862, 99] on icon "button" at bounding box center [859, 99] width 5 height 10
